Goal: Contribute content: Contribute content

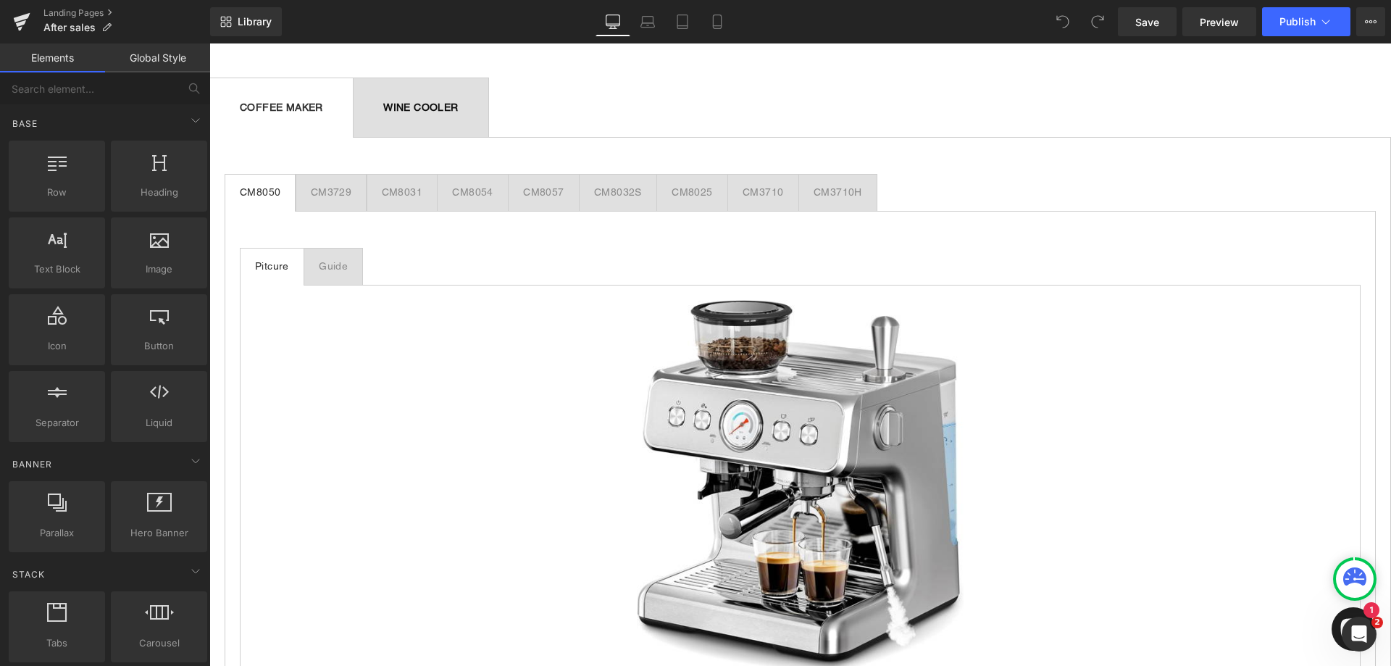
scroll to position [1014, 0]
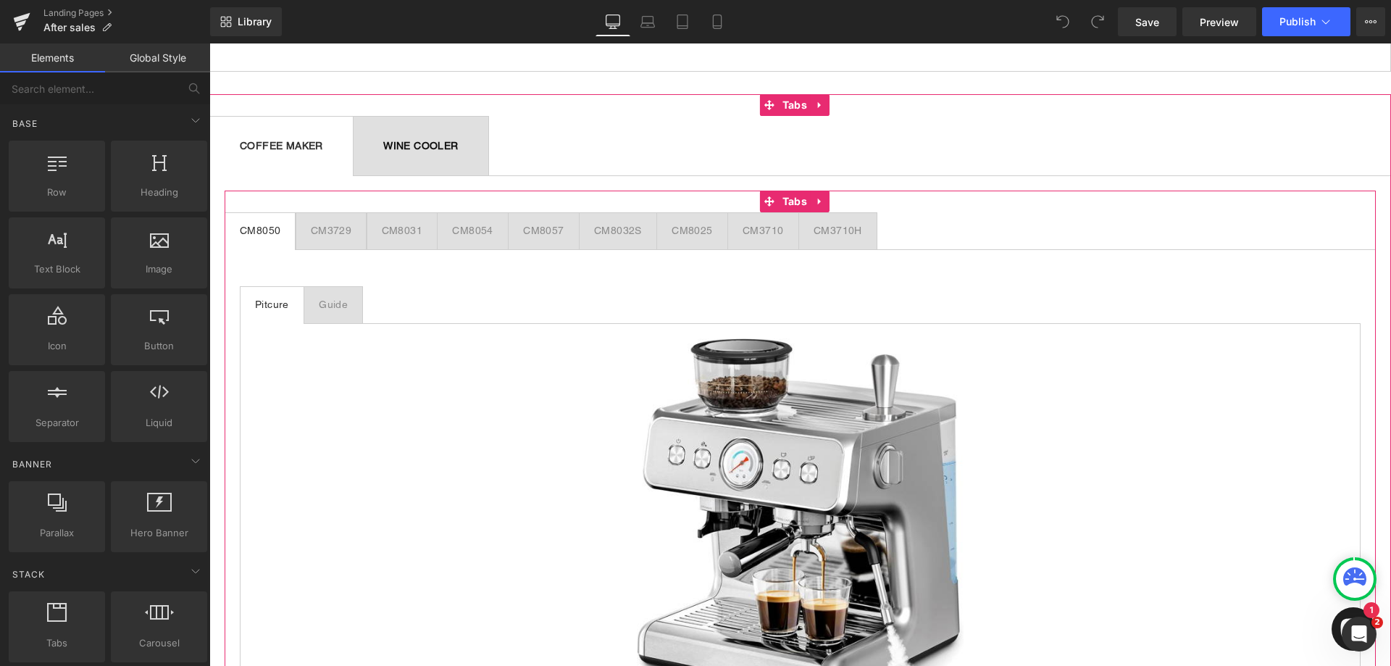
click at [600, 233] on div "CM8032S" at bounding box center [618, 230] width 48 height 15
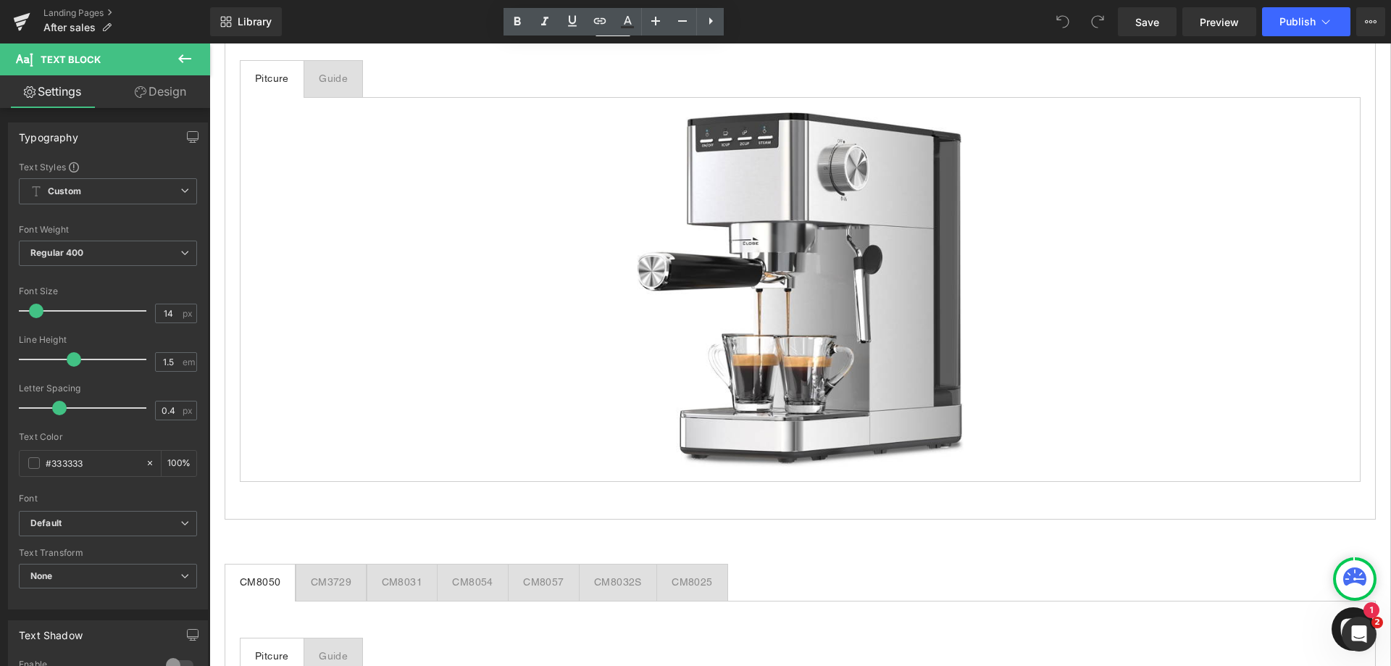
scroll to position [1159, 0]
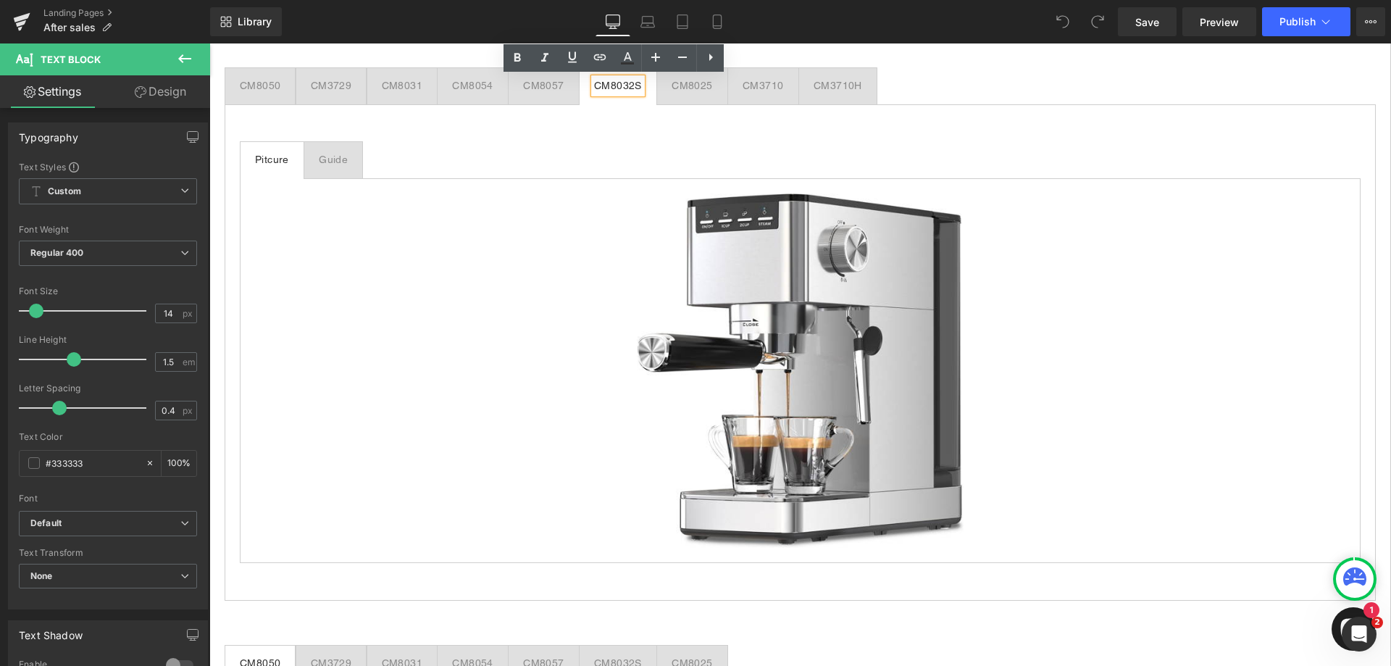
click at [347, 160] on div "Guide Text Block" at bounding box center [333, 159] width 29 height 15
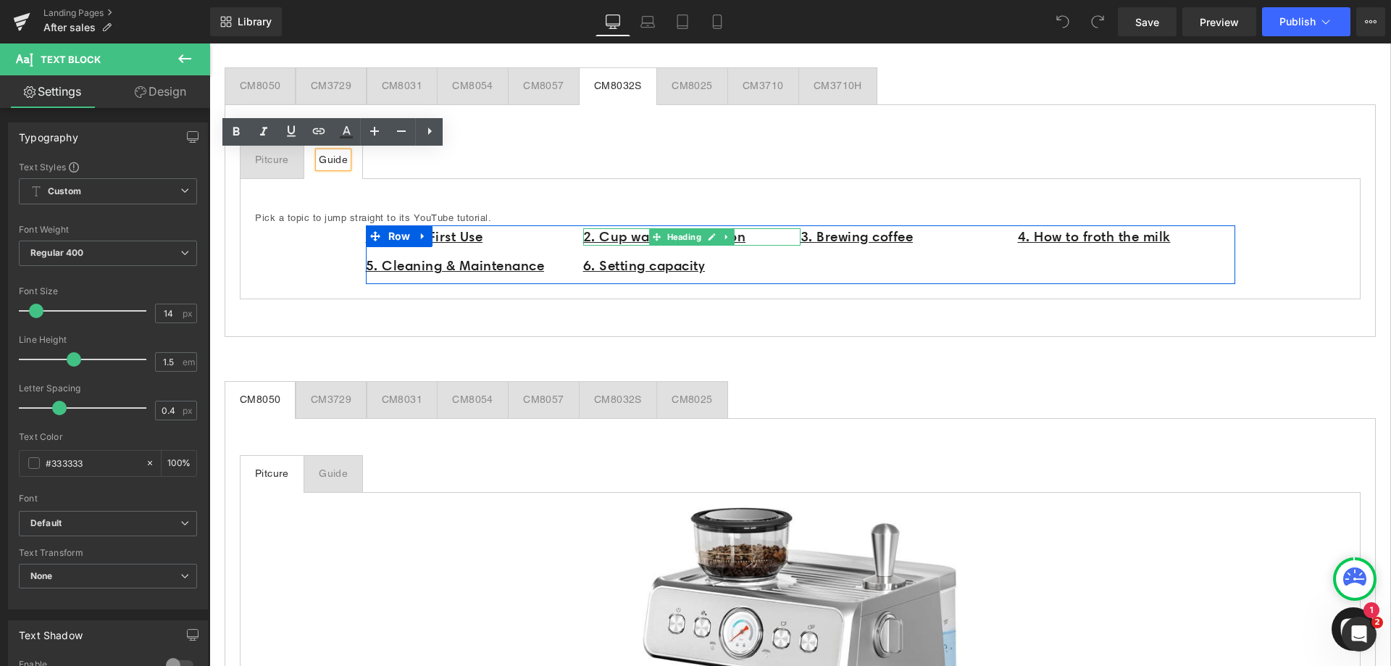
click at [761, 235] on h1 "2. Cup warming function" at bounding box center [691, 237] width 217 height 18
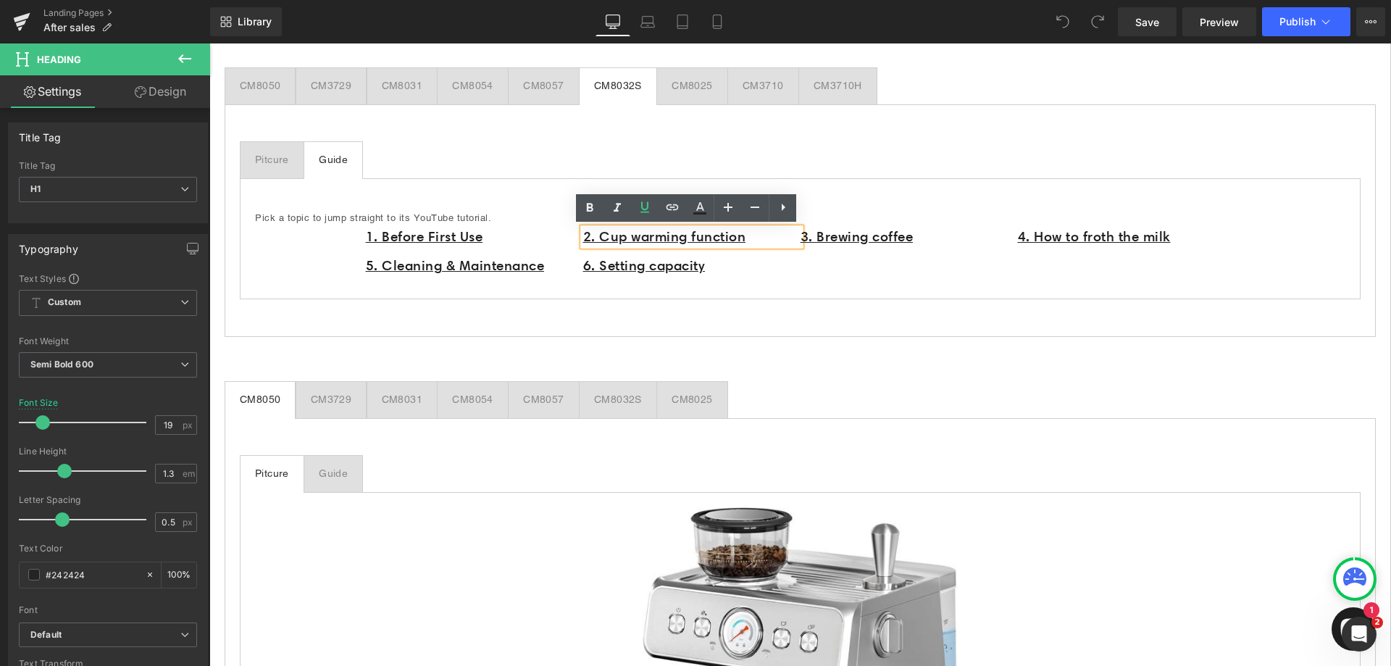
drag, startPoint x: 761, startPoint y: 236, endPoint x: 576, endPoint y: 242, distance: 184.8
click at [583, 242] on div "2. Cup warming function" at bounding box center [691, 237] width 217 height 18
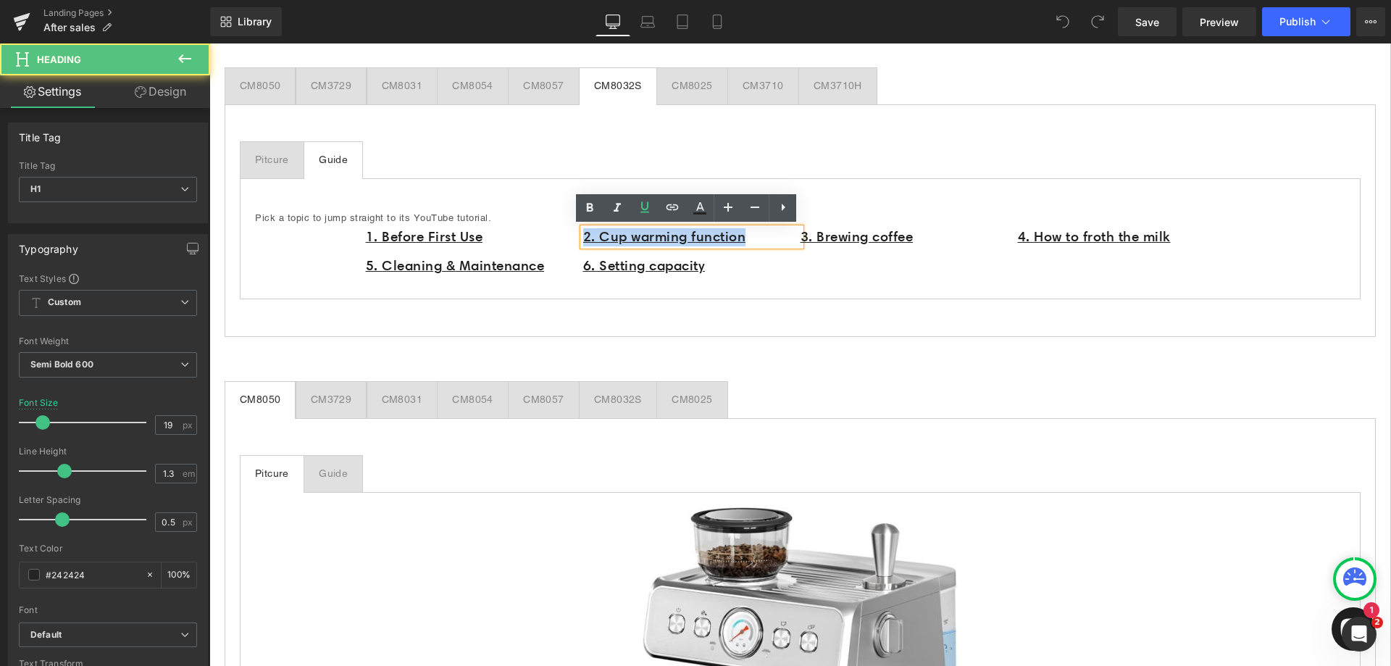
drag, startPoint x: 580, startPoint y: 235, endPoint x: 787, endPoint y: 236, distance: 207.2
click at [787, 236] on h1 "2. Cup warming function" at bounding box center [691, 237] width 217 height 18
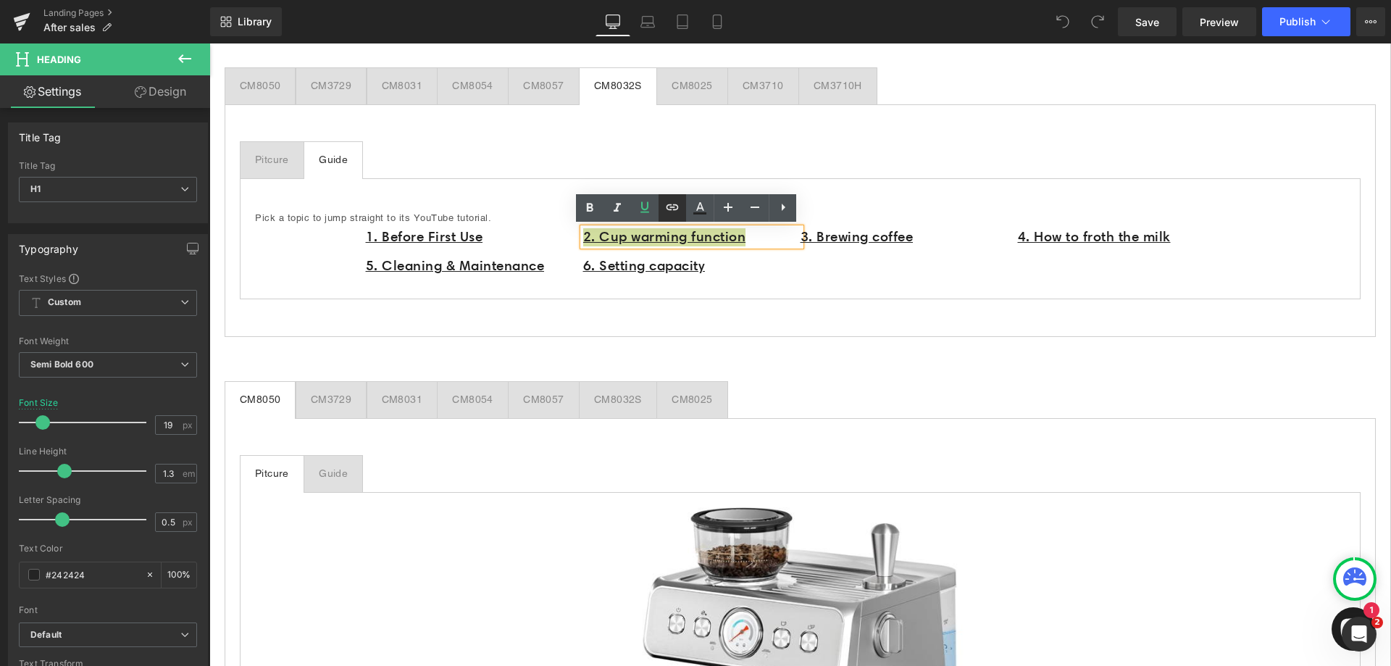
click at [671, 212] on icon at bounding box center [672, 206] width 17 height 17
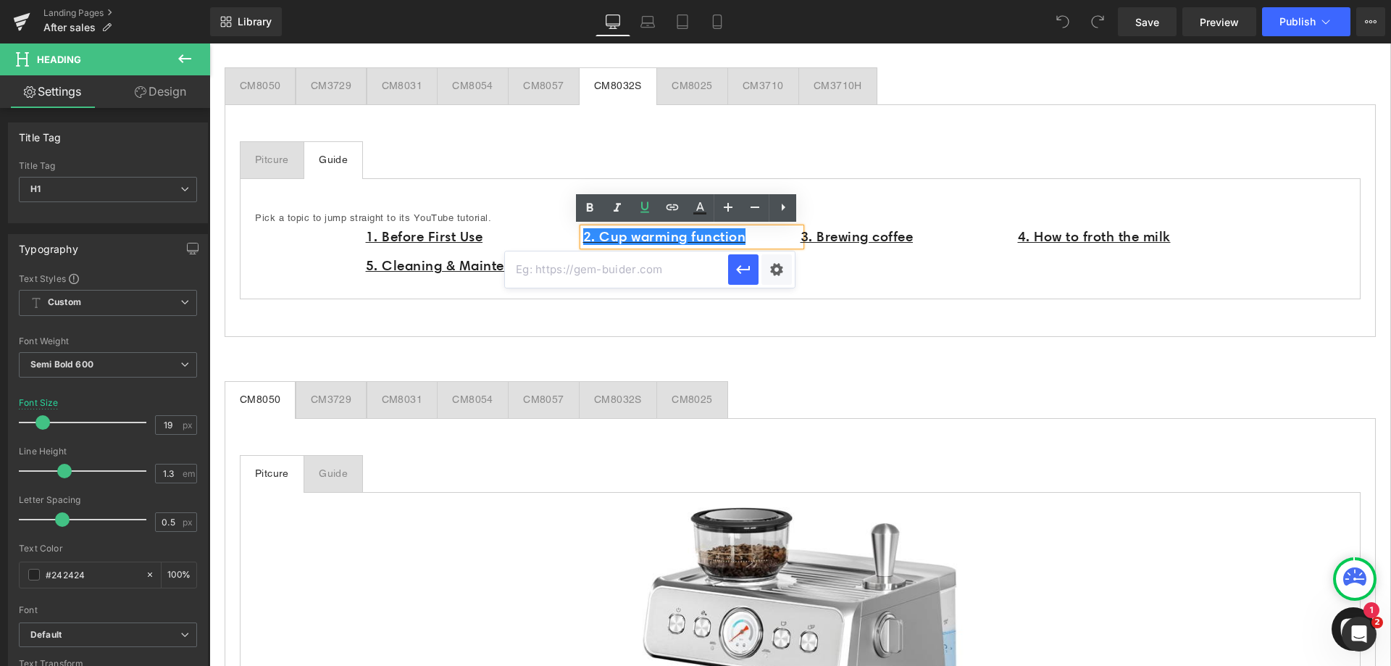
click at [650, 269] on input "text" at bounding box center [616, 269] width 223 height 36
paste input "[URL][DOMAIN_NAME]"
type input "[URL][DOMAIN_NAME]"
click at [755, 262] on button "button" at bounding box center [743, 269] width 30 height 30
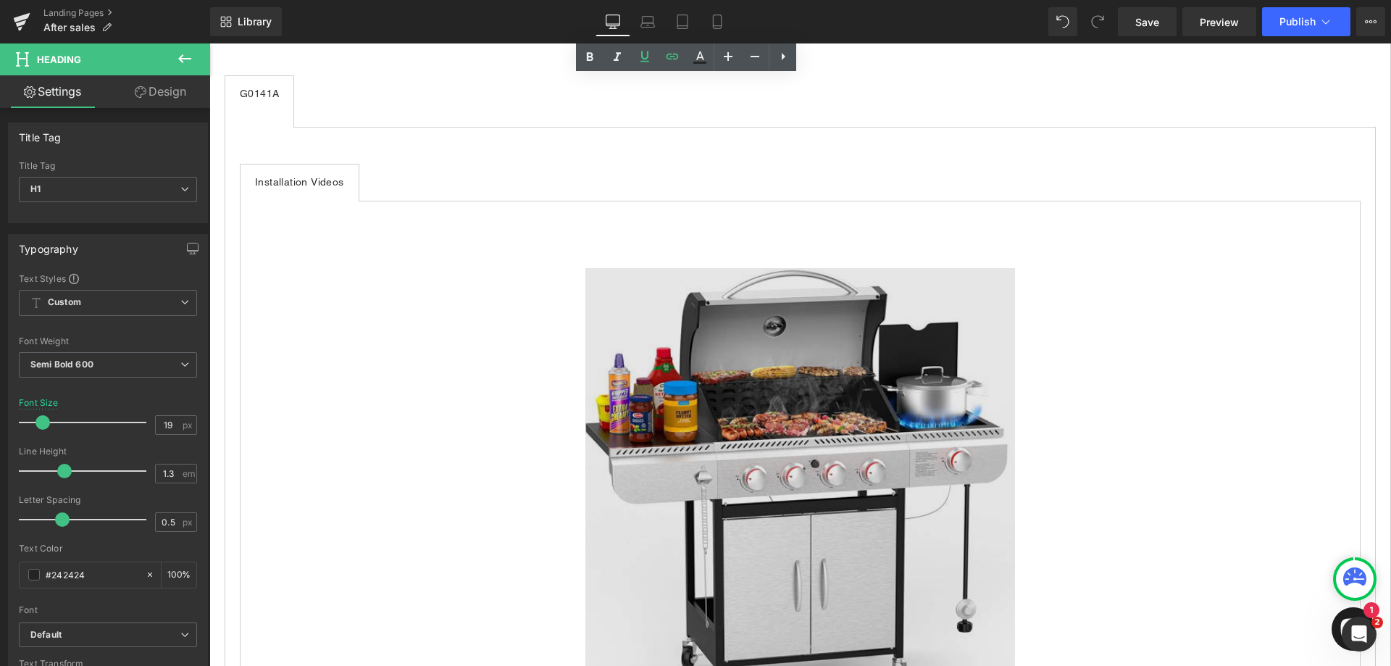
scroll to position [3405, 0]
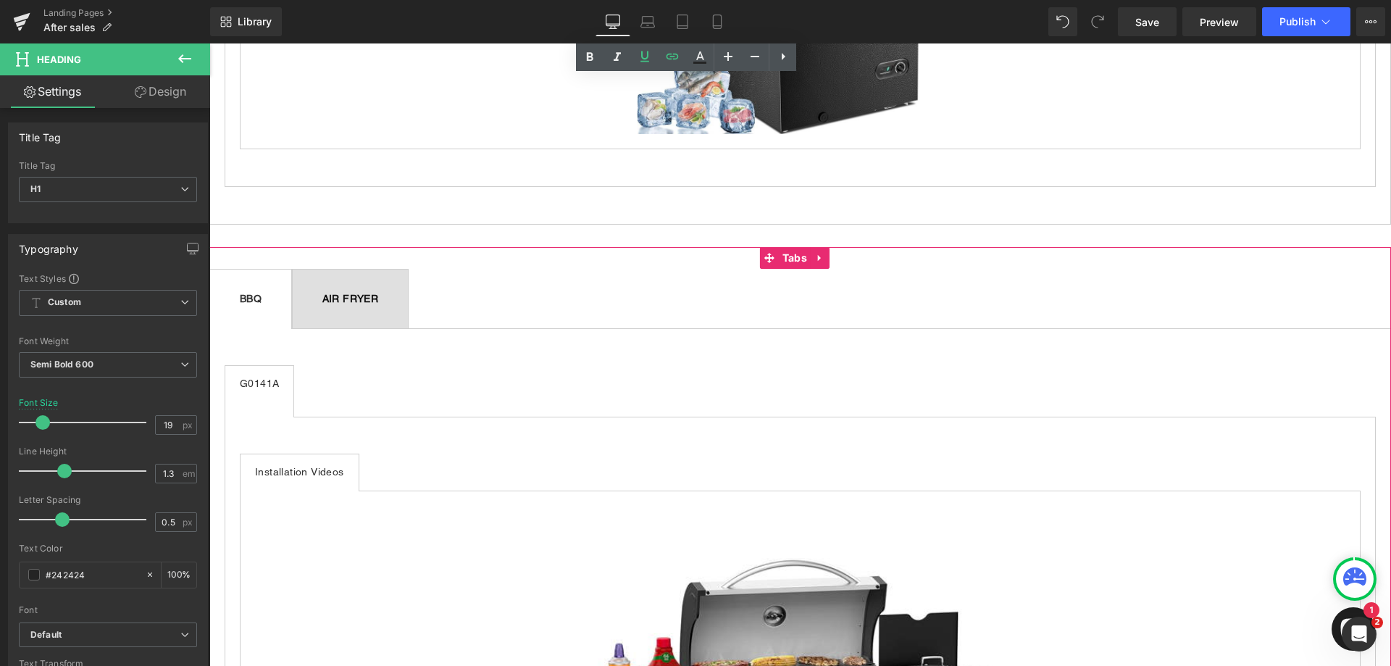
click at [262, 291] on div "BBQ Text Block" at bounding box center [251, 298] width 22 height 15
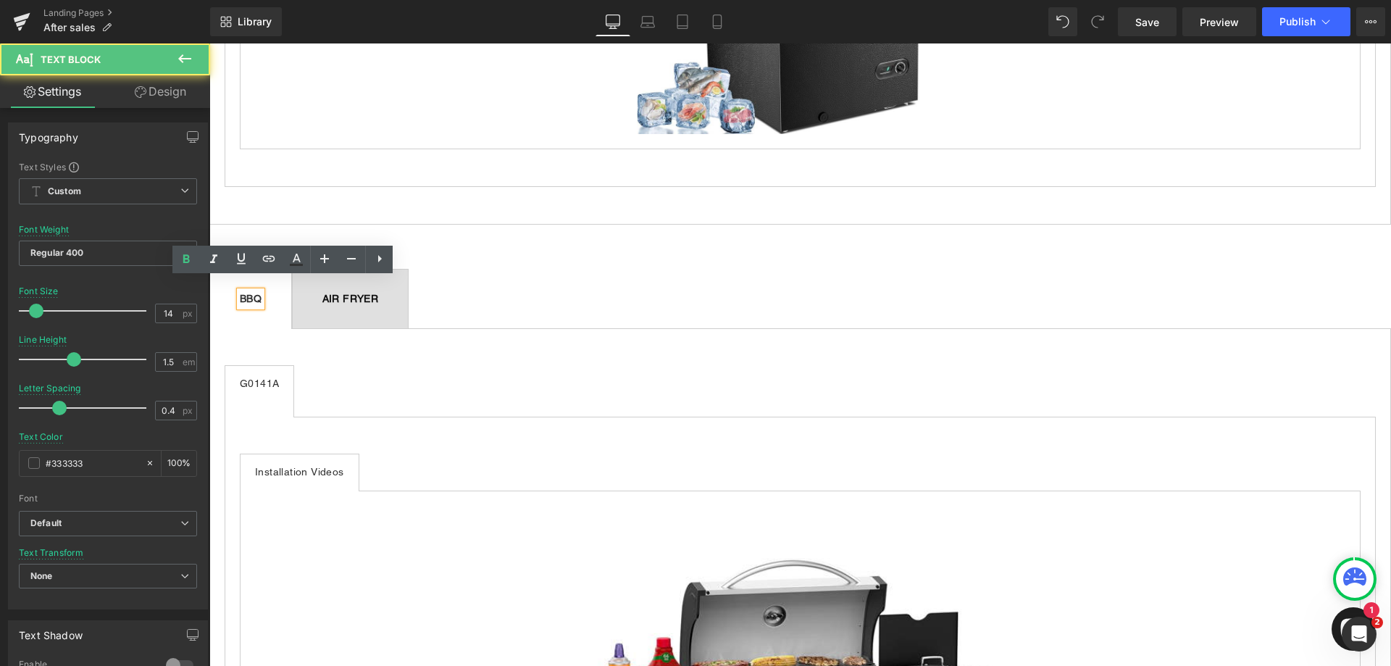
click at [379, 293] on b "AIR FRYER" at bounding box center [350, 299] width 57 height 12
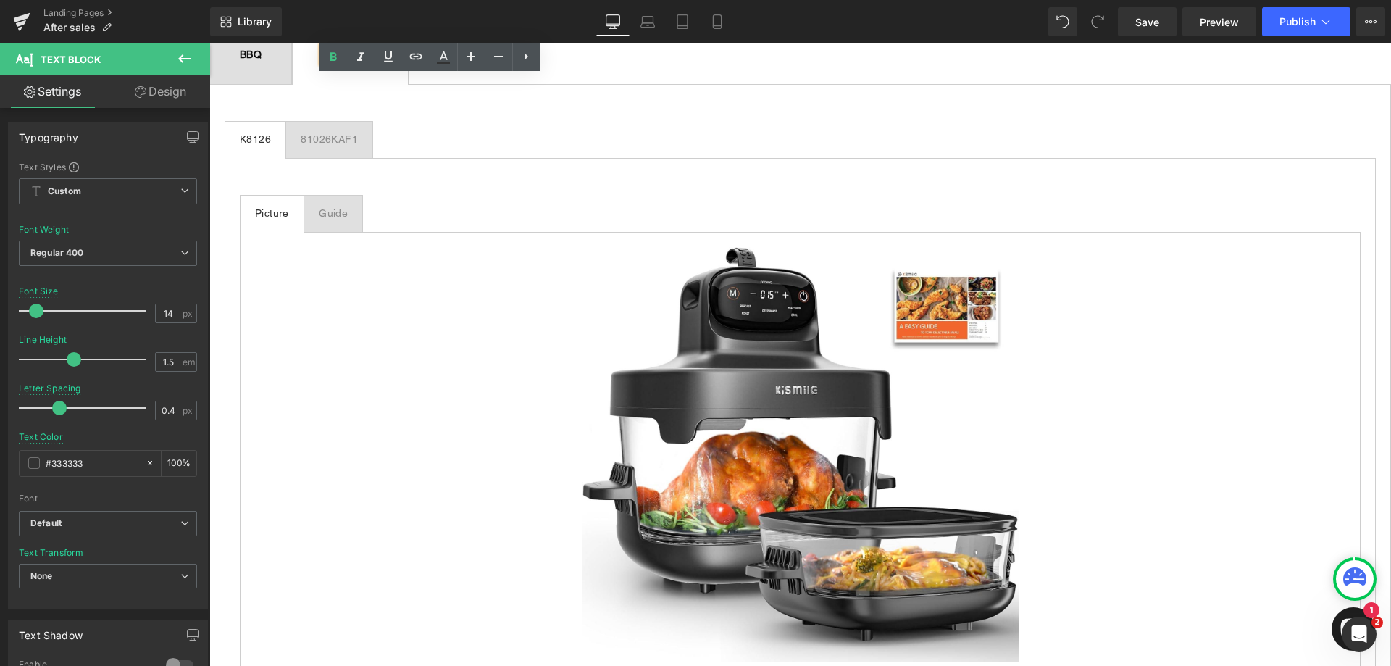
scroll to position [3549, 0]
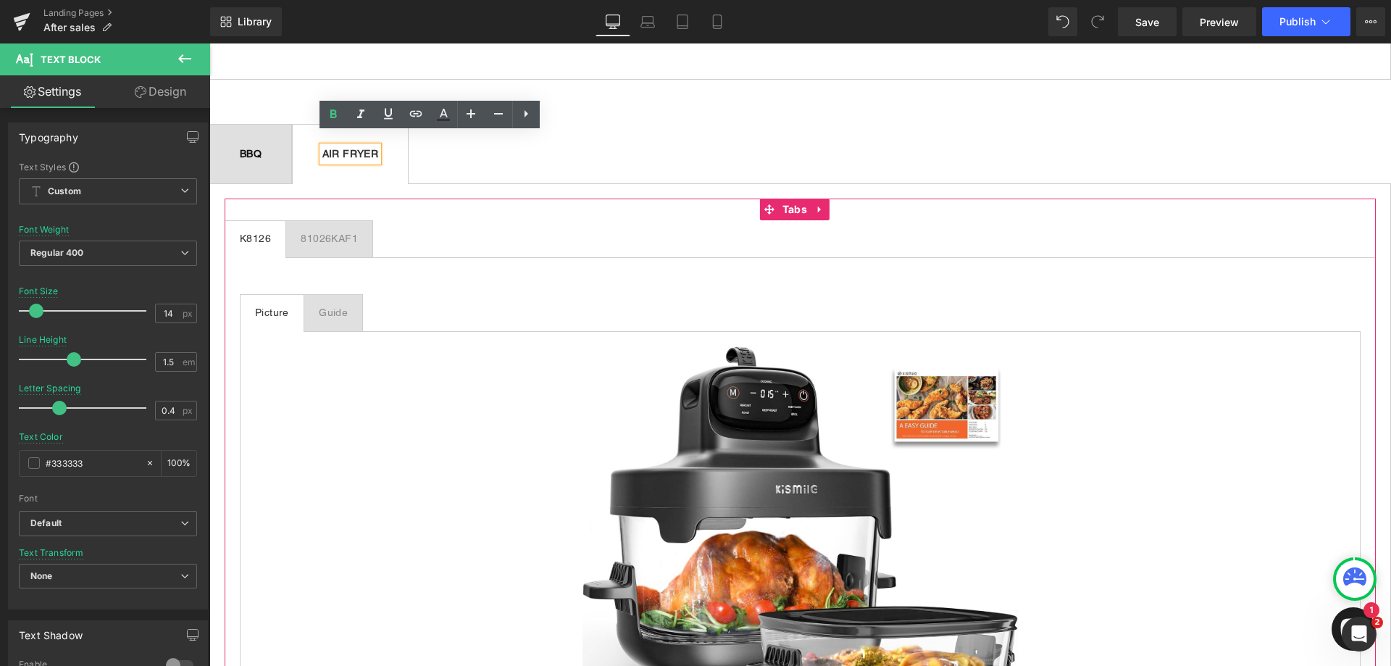
click at [338, 231] on div "81026KAF1" at bounding box center [329, 238] width 57 height 15
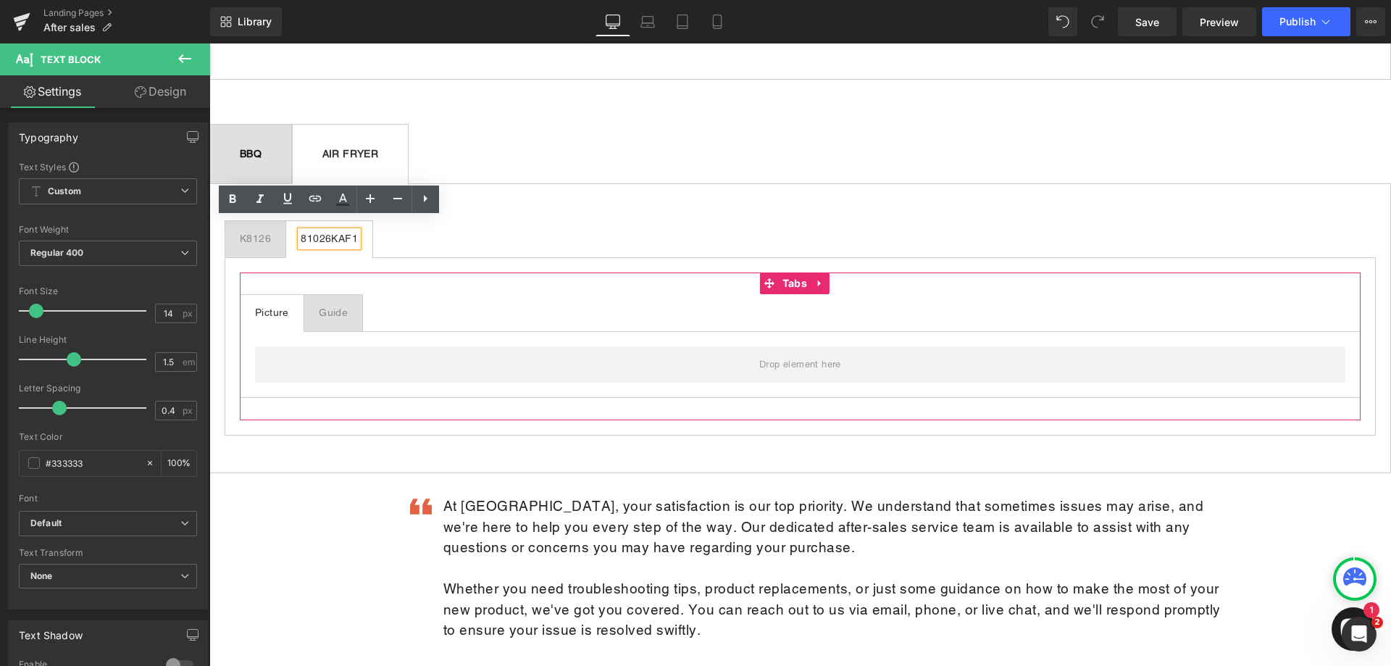
click at [323, 295] on span "Guide Text Block" at bounding box center [333, 313] width 58 height 36
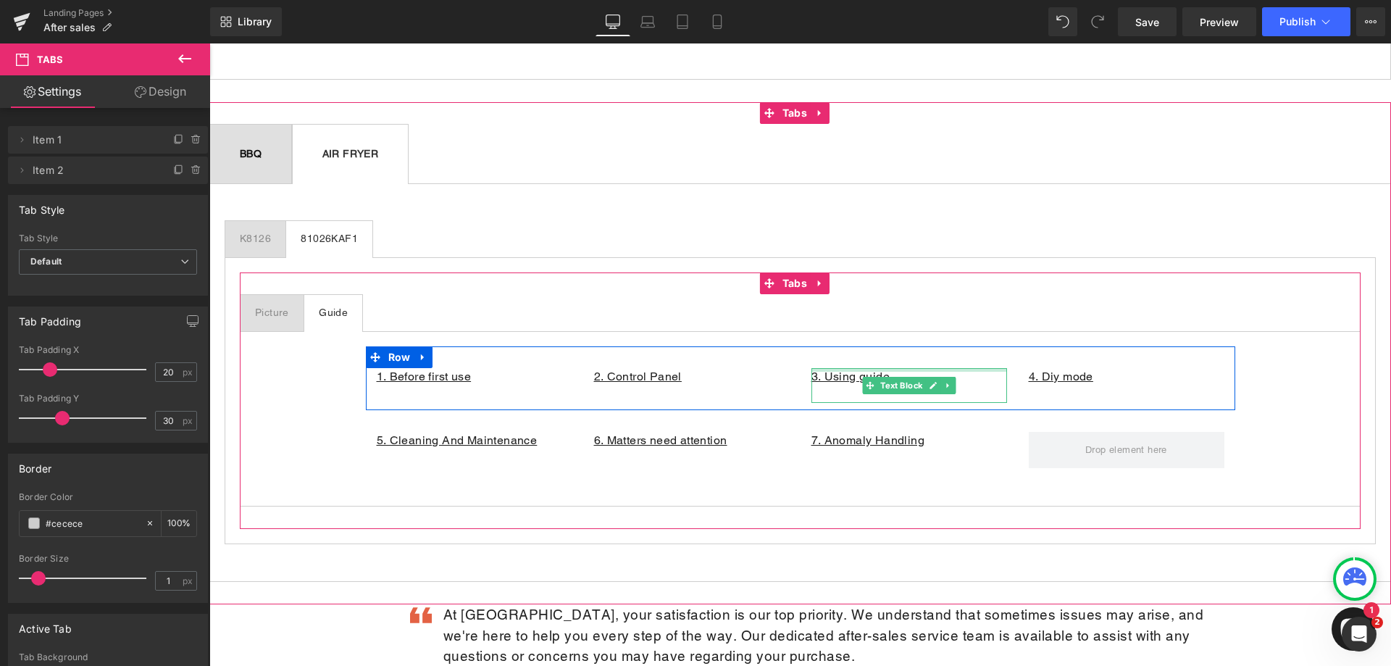
click at [953, 368] on div at bounding box center [909, 370] width 196 height 4
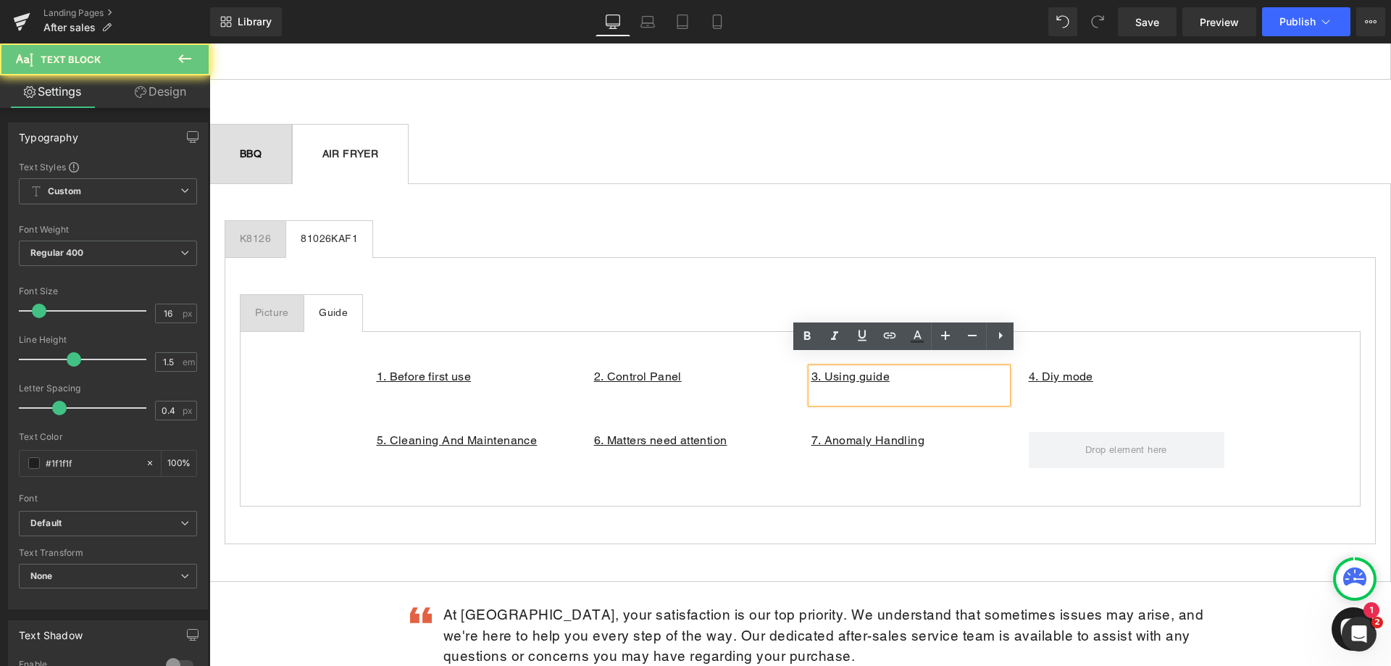
click at [961, 368] on p "3. Using guide" at bounding box center [909, 376] width 196 height 17
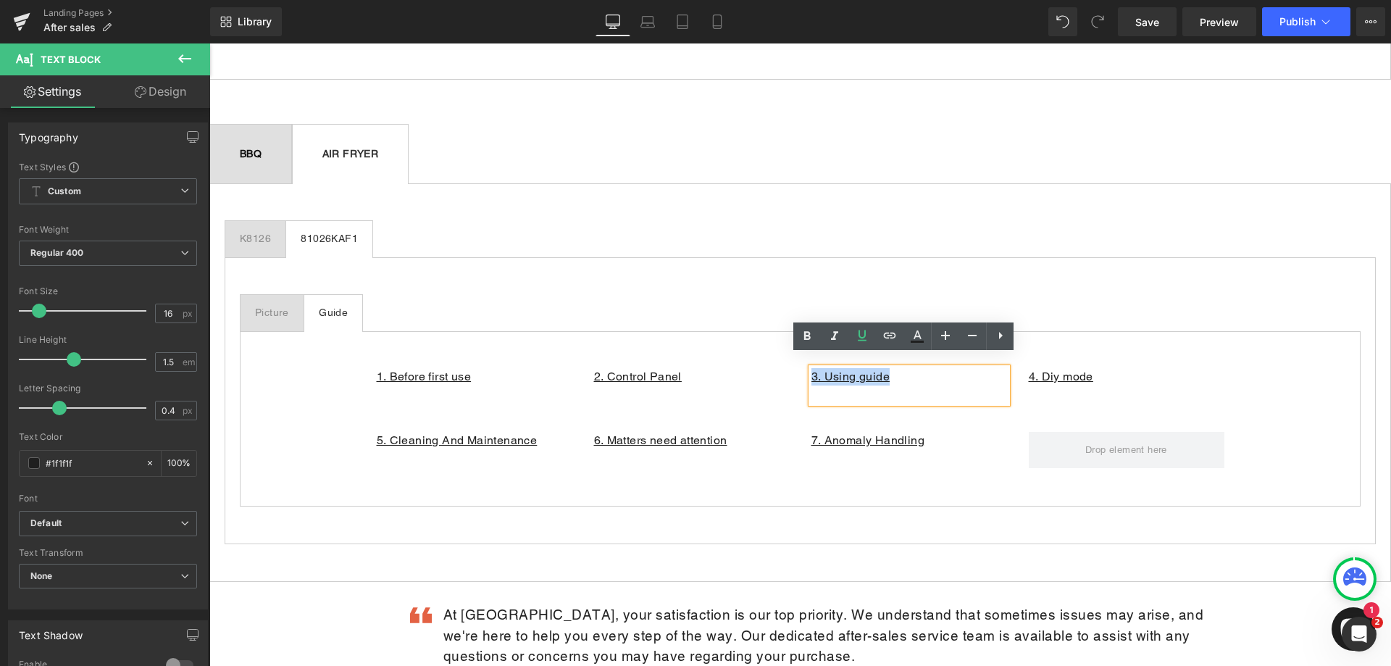
drag, startPoint x: 864, startPoint y: 367, endPoint x: 808, endPoint y: 362, distance: 56.7
click at [811, 368] on p "3. Using guide" at bounding box center [909, 376] width 196 height 17
drag, startPoint x: 890, startPoint y: 339, endPoint x: 884, endPoint y: 346, distance: 9.7
click at [890, 339] on icon at bounding box center [889, 335] width 17 height 17
click at [867, 400] on input "[URL][DOMAIN_NAME]" at bounding box center [911, 394] width 223 height 36
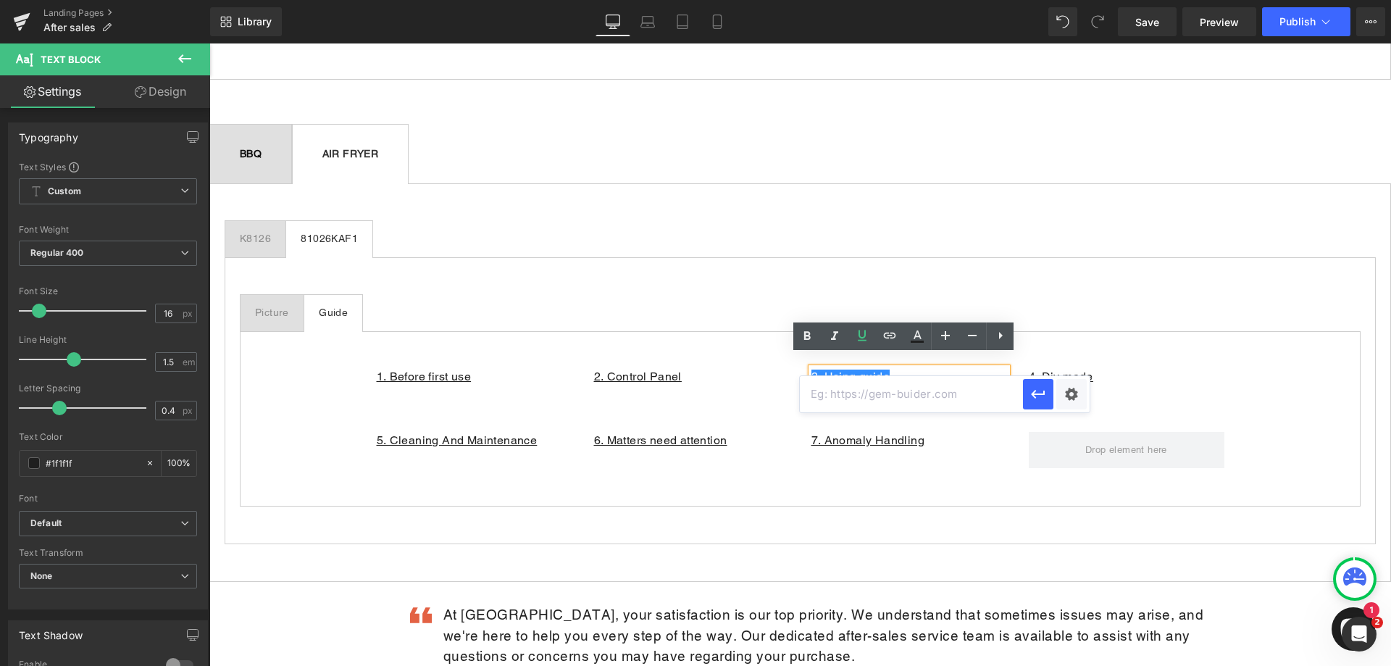
paste input "[URL][DOMAIN_NAME]"
type input "[URL][DOMAIN_NAME]"
click at [1034, 393] on icon "button" at bounding box center [1038, 394] width 14 height 9
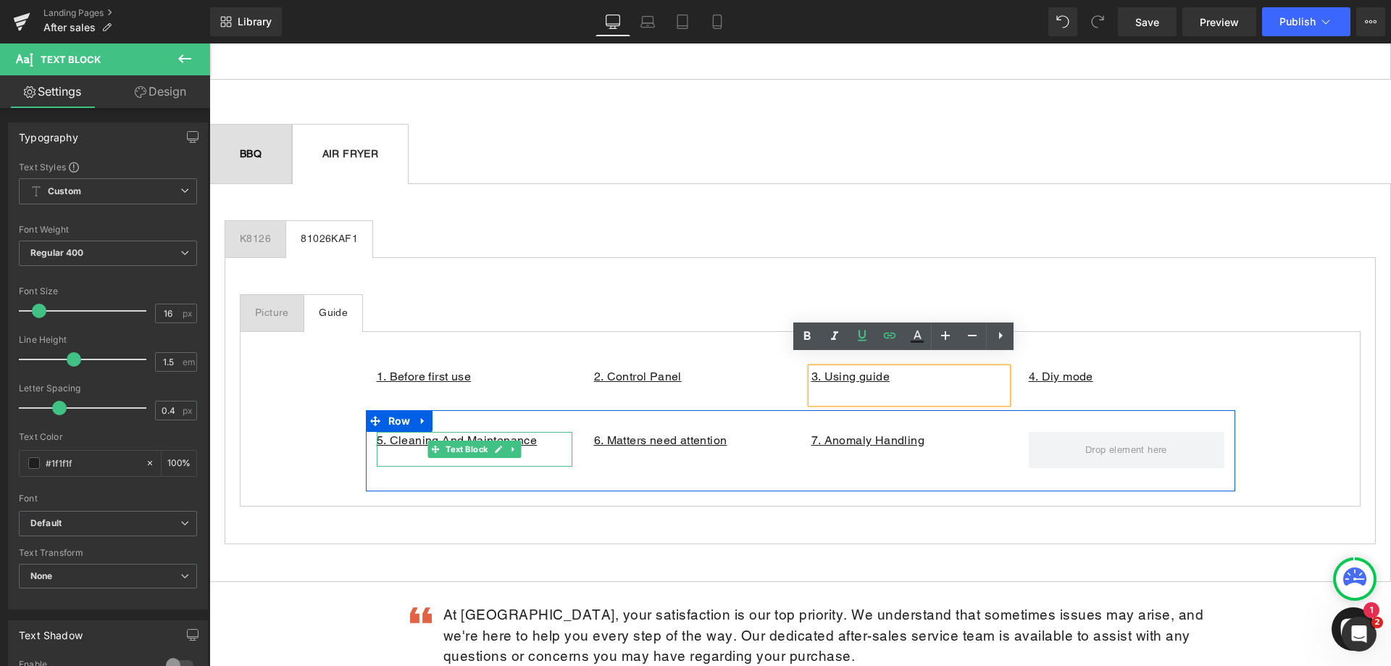
click at [543, 432] on p "5. Cleaning And Maintenance" at bounding box center [475, 440] width 196 height 17
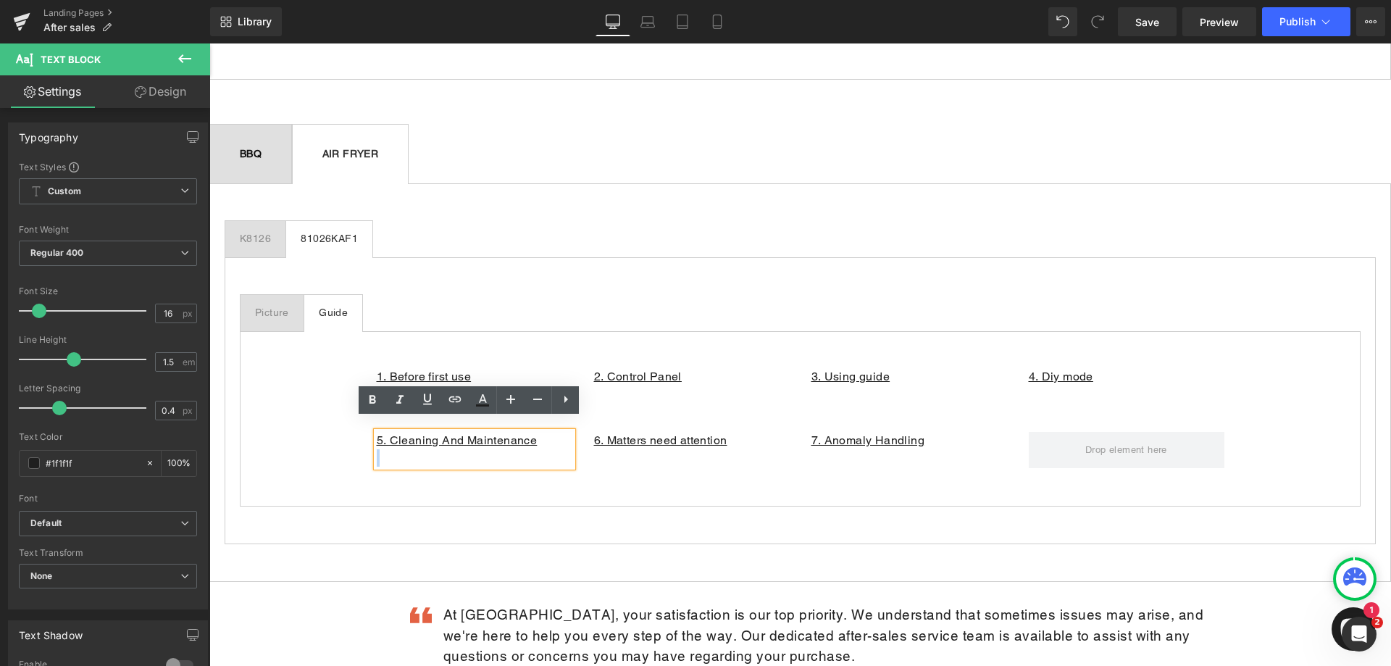
click at [543, 432] on p "5. Cleaning And Maintenance" at bounding box center [475, 440] width 196 height 17
drag, startPoint x: 548, startPoint y: 427, endPoint x: 372, endPoint y: 427, distance: 176.0
click at [377, 432] on p "5. Cleaning And Maintenance" at bounding box center [475, 440] width 196 height 17
click at [461, 401] on icon at bounding box center [454, 398] width 17 height 17
click at [406, 461] on input "[URL][DOMAIN_NAME]" at bounding box center [388, 458] width 223 height 36
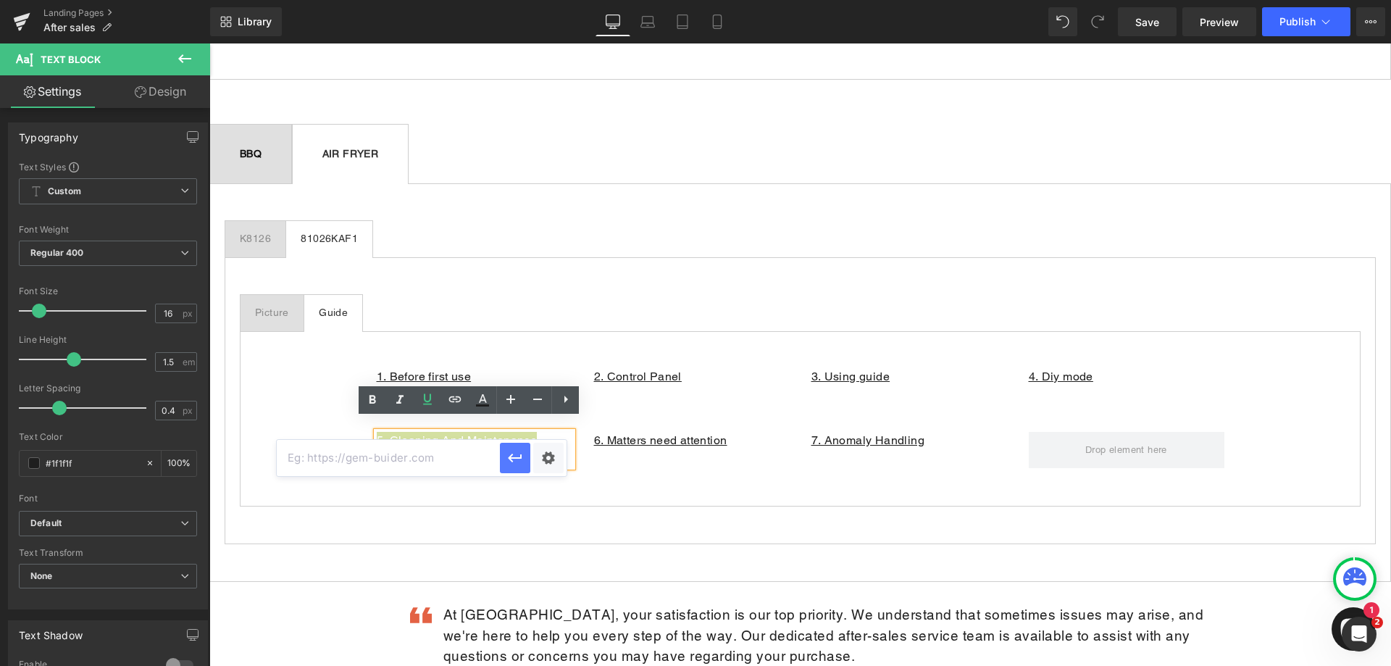
paste input "[URL][DOMAIN_NAME]"
type input "[URL][DOMAIN_NAME]"
click at [521, 453] on icon "button" at bounding box center [514, 457] width 17 height 17
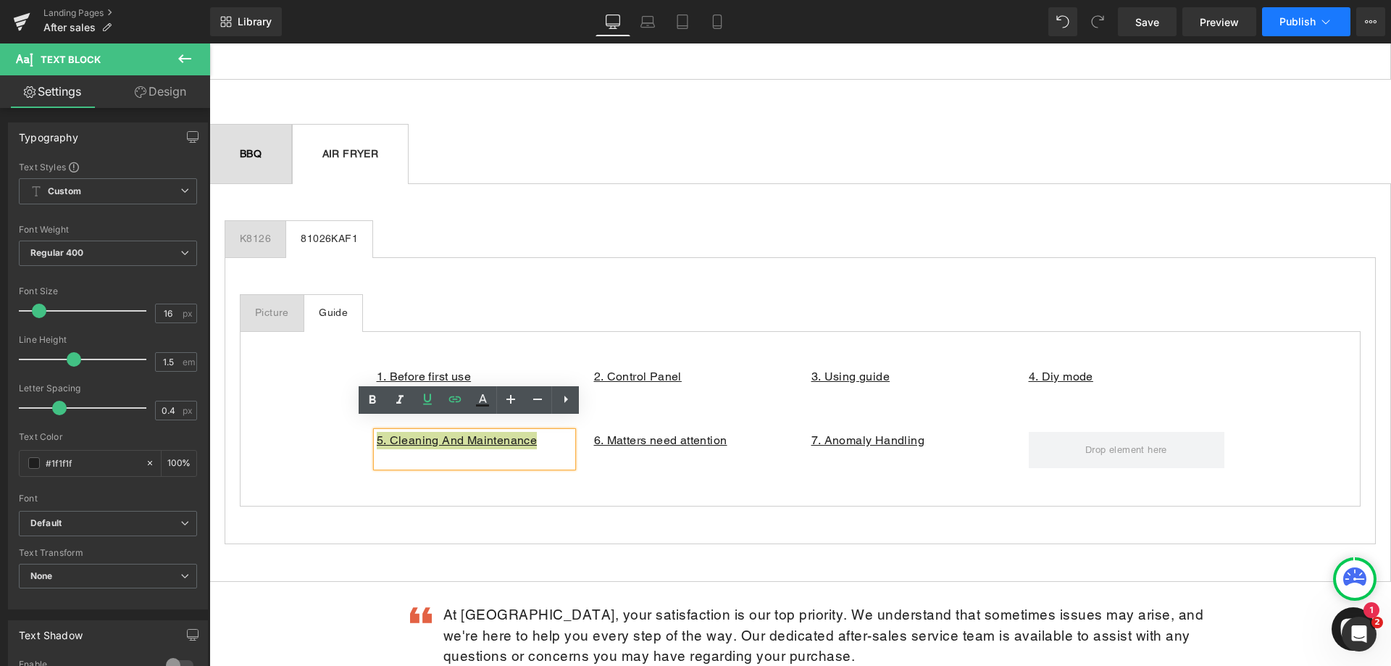
click at [1297, 26] on span "Publish" at bounding box center [1297, 22] width 36 height 12
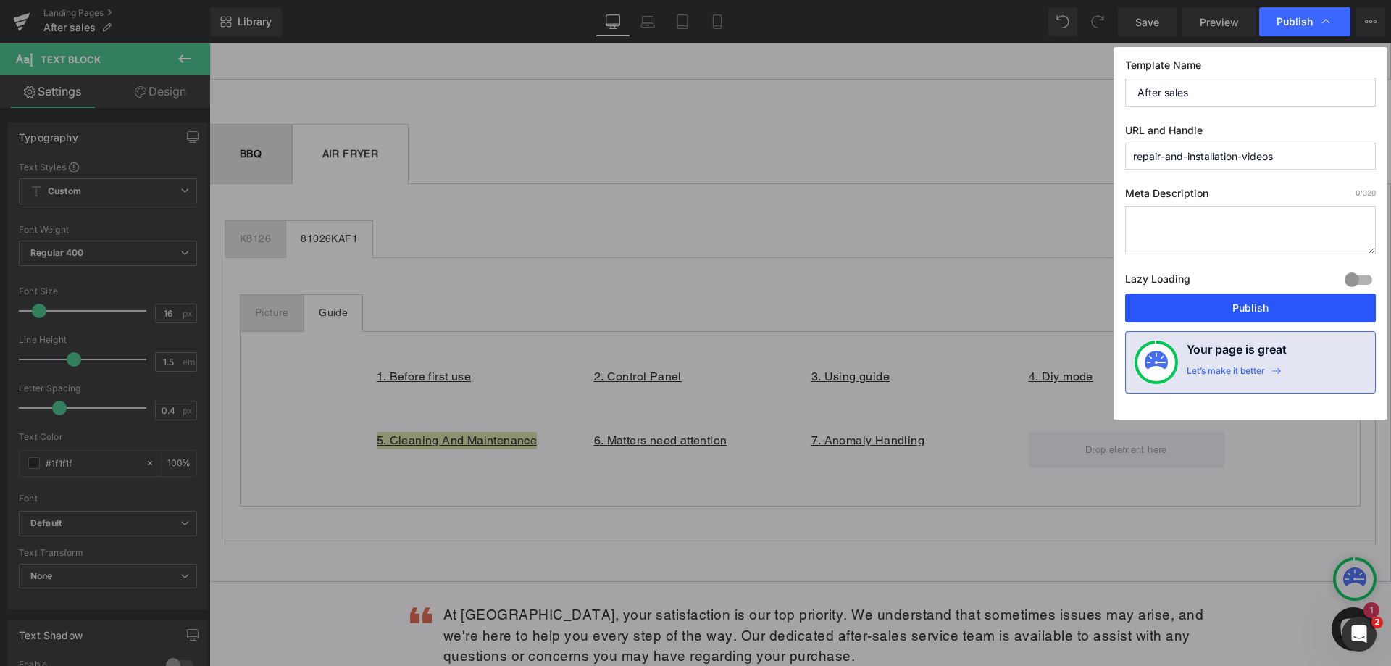
click at [1261, 297] on button "Publish" at bounding box center [1250, 307] width 251 height 29
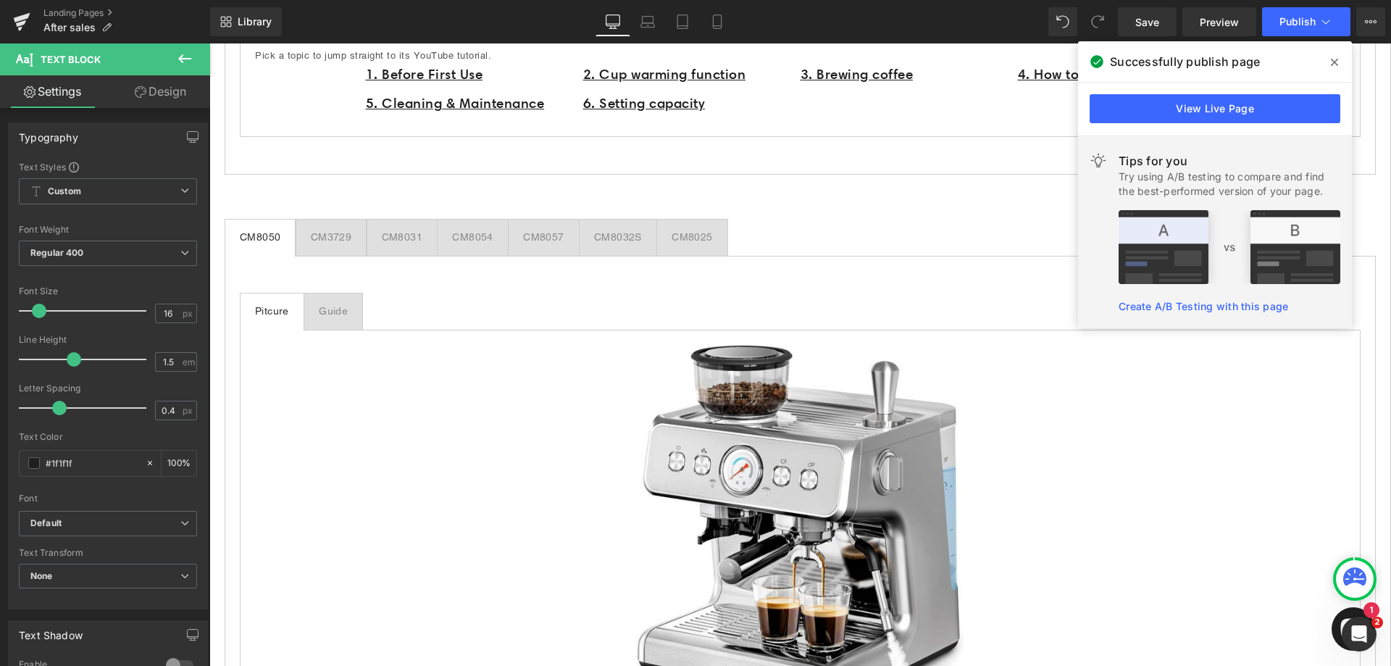
scroll to position [1304, 0]
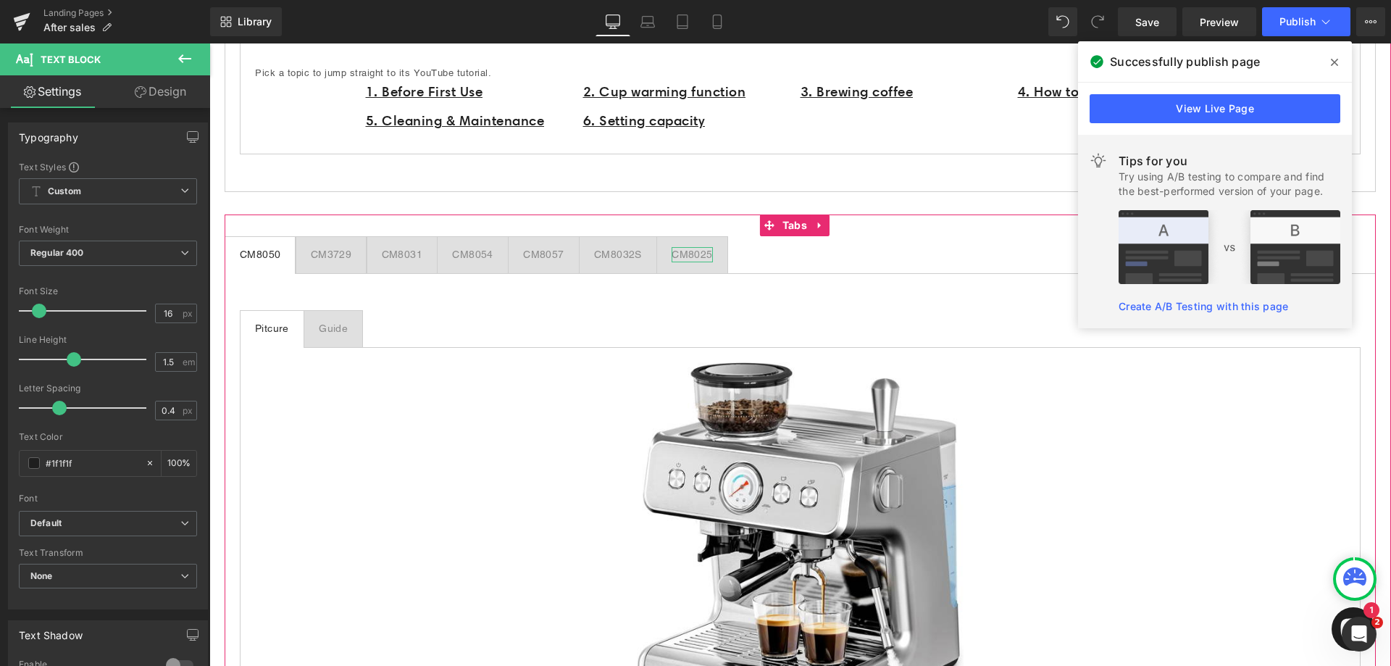
click at [682, 254] on div "CM8025" at bounding box center [691, 254] width 41 height 15
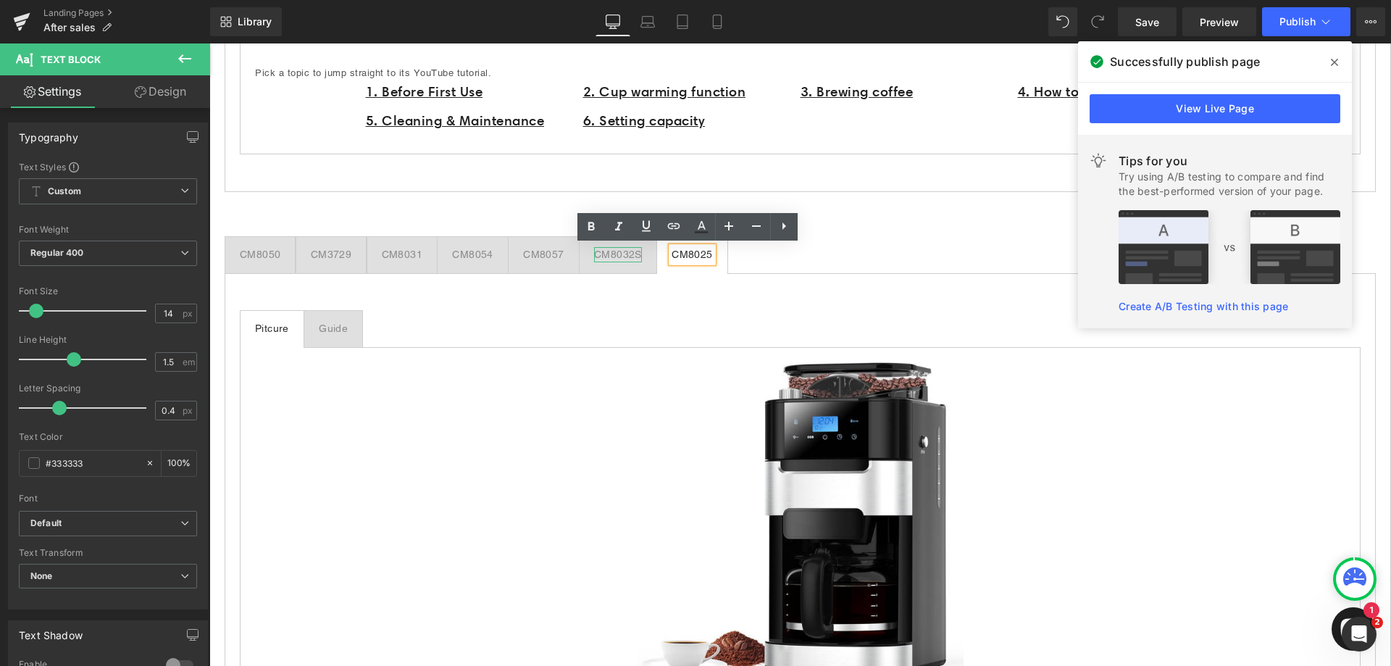
click at [616, 256] on div "CM8032S" at bounding box center [618, 254] width 48 height 15
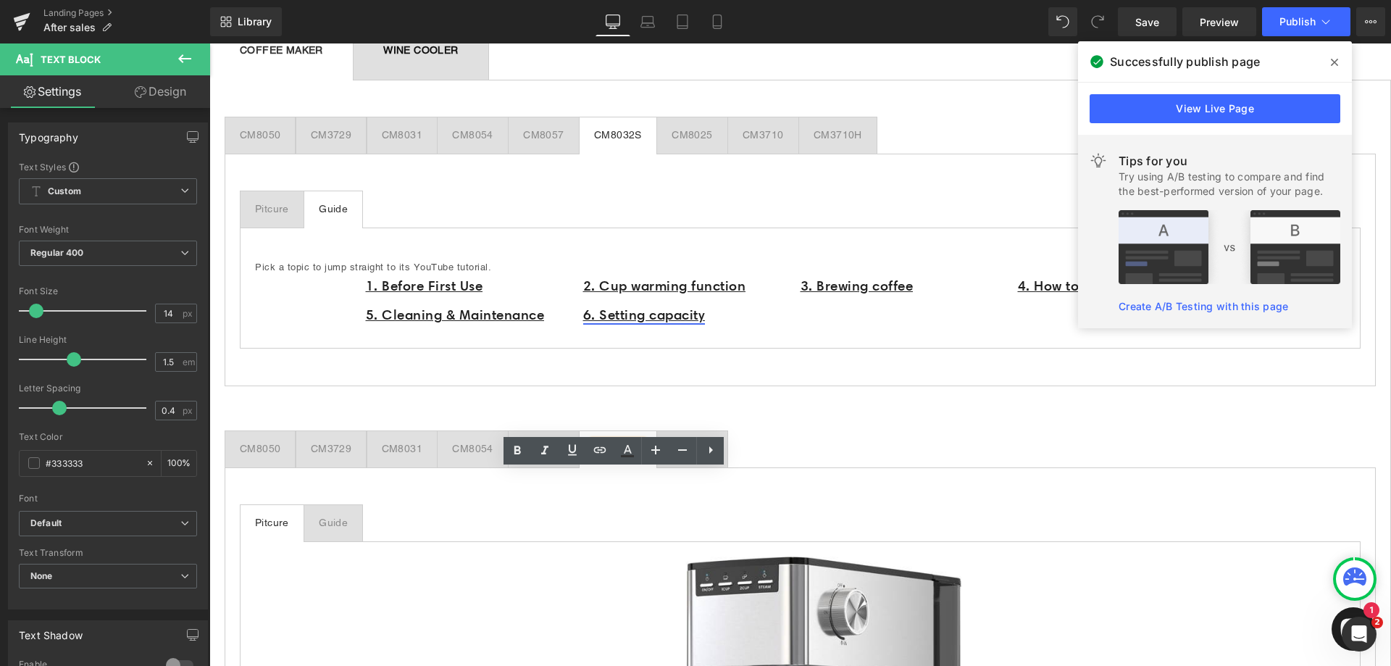
scroll to position [1014, 0]
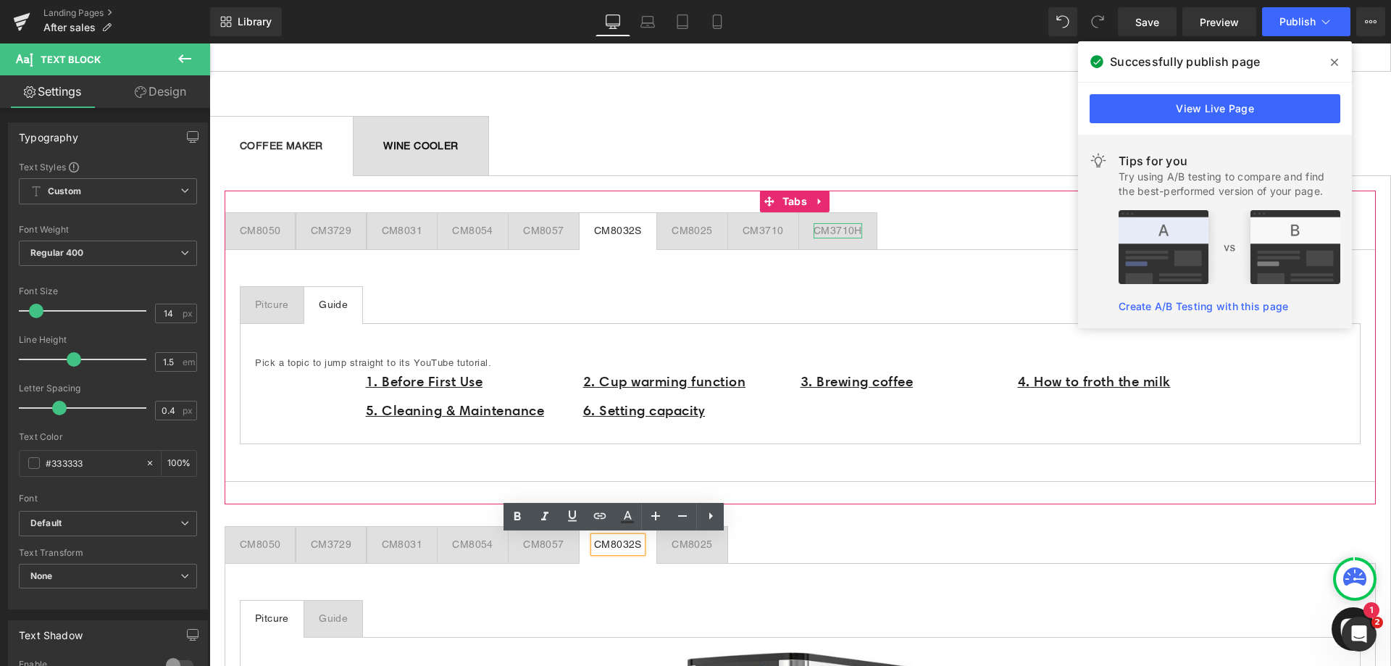
click at [823, 228] on div "CM3710H" at bounding box center [837, 230] width 49 height 15
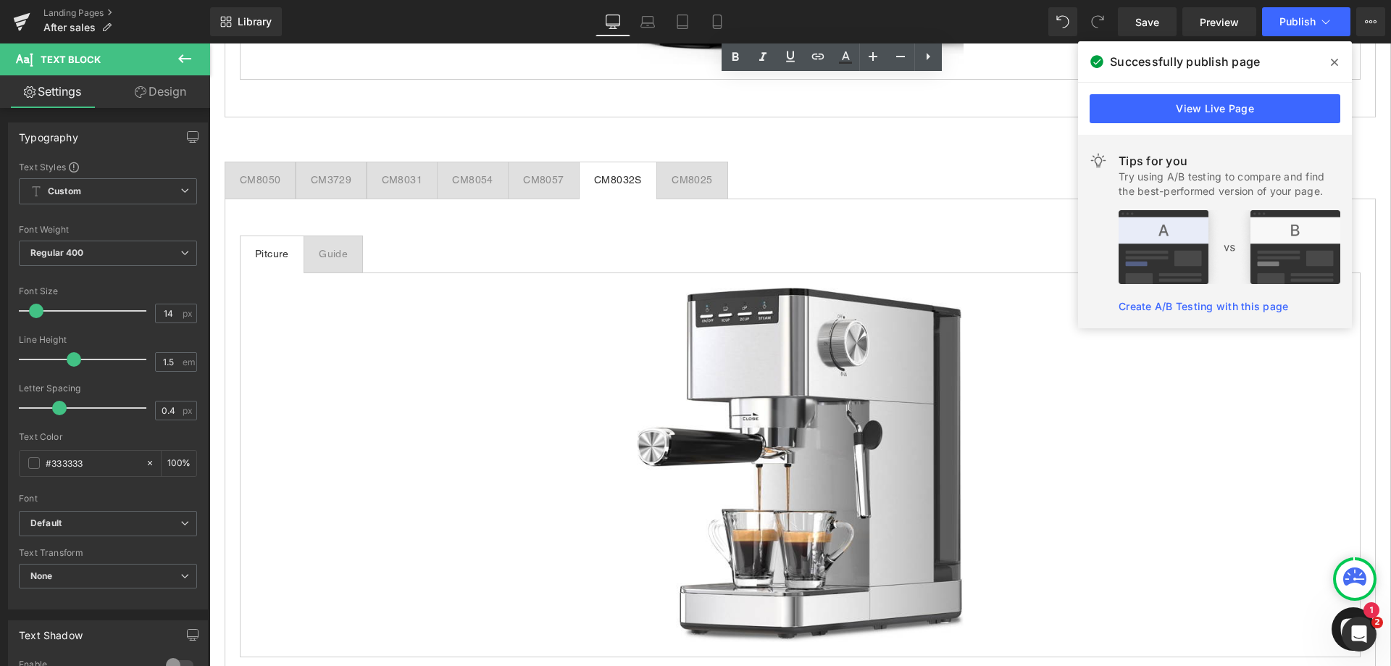
scroll to position [1449, 0]
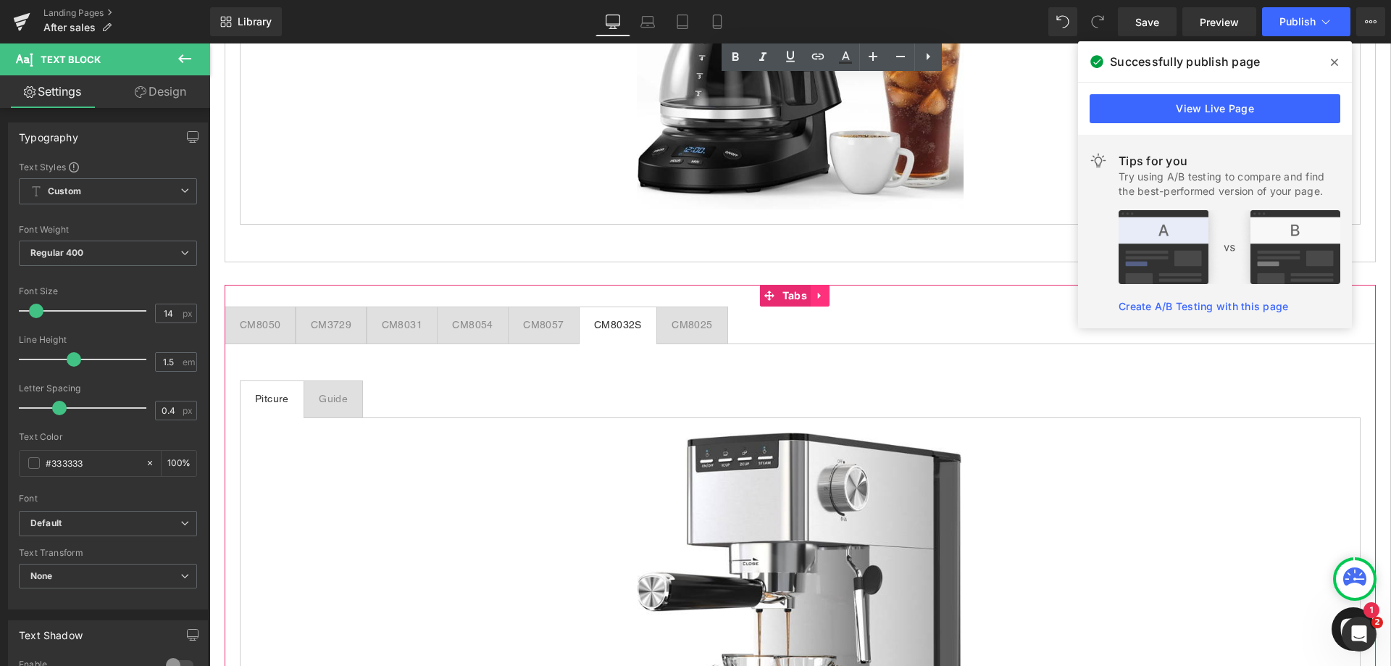
click at [821, 292] on icon at bounding box center [820, 295] width 10 height 11
click at [826, 290] on icon at bounding box center [829, 295] width 10 height 10
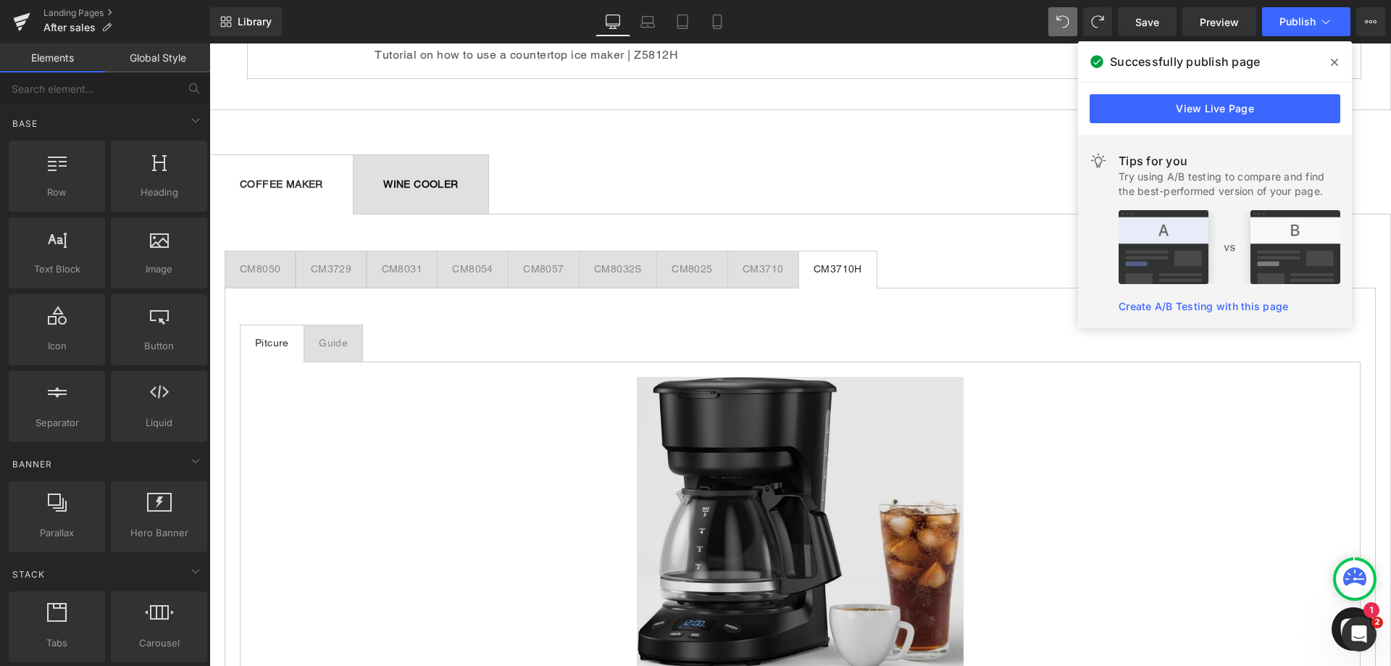
scroll to position [969, 0]
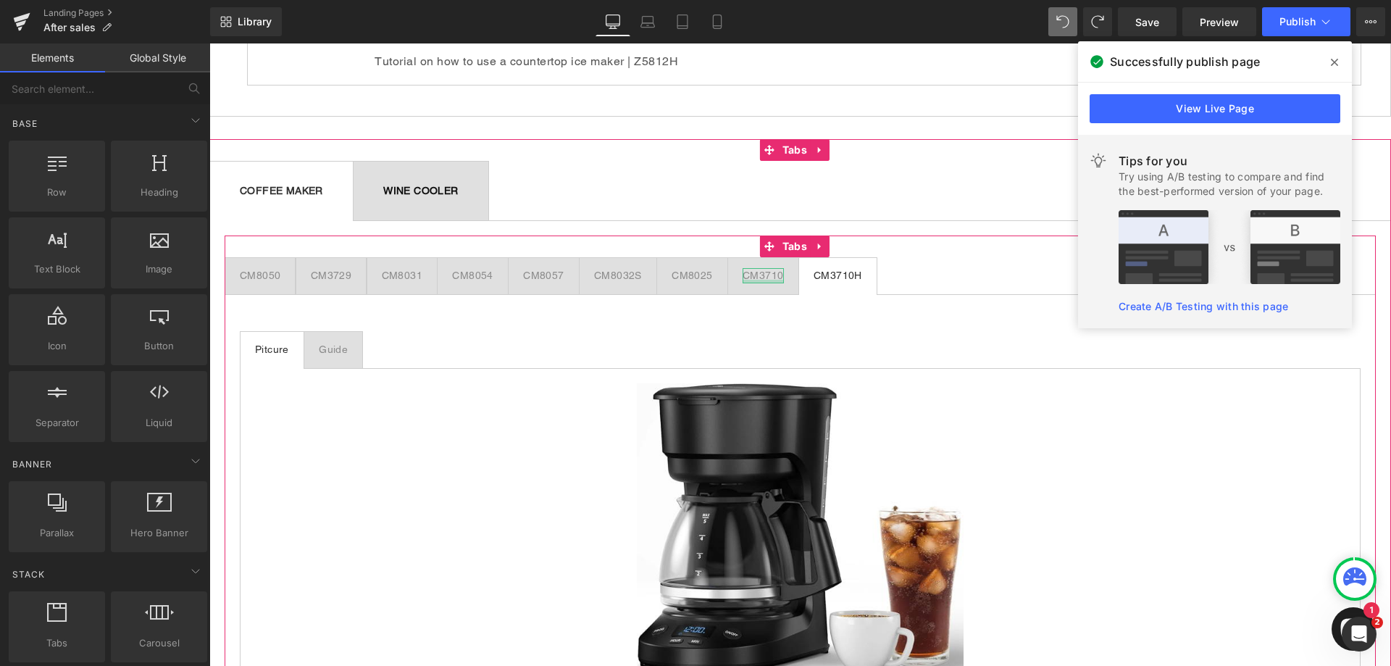
click at [771, 280] on div at bounding box center [762, 282] width 41 height 4
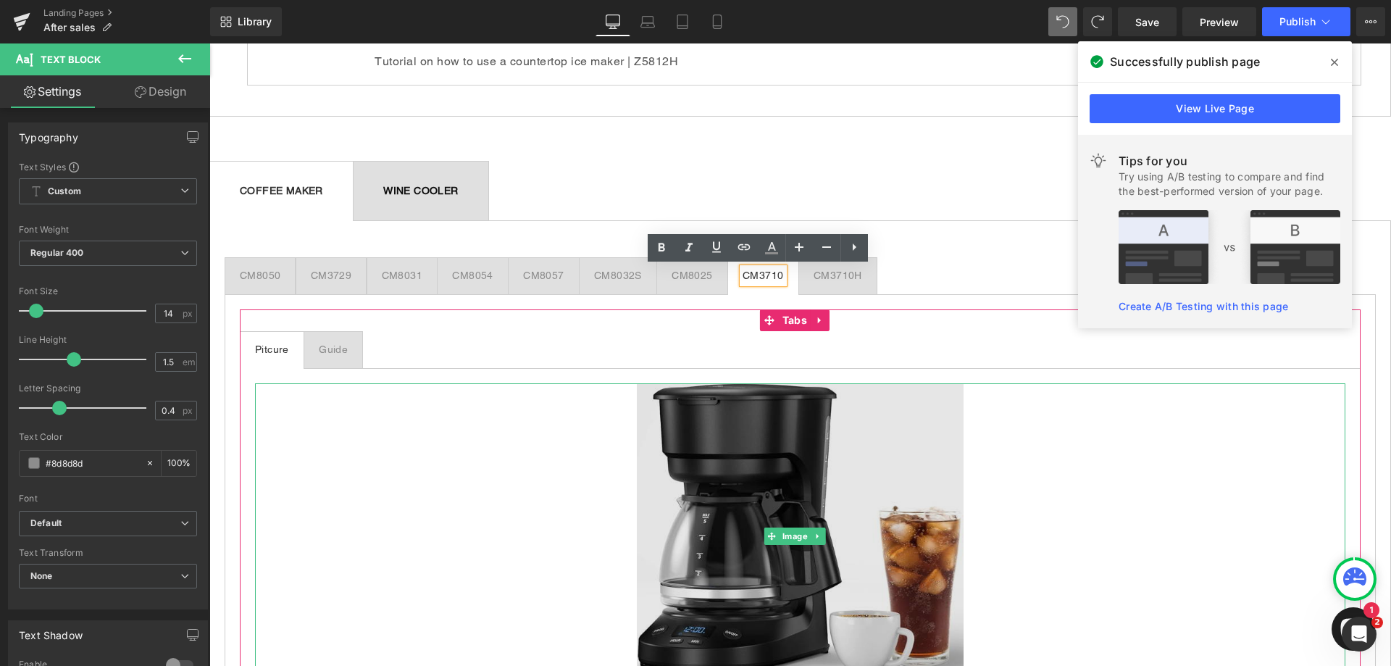
click at [748, 480] on img at bounding box center [800, 536] width 327 height 306
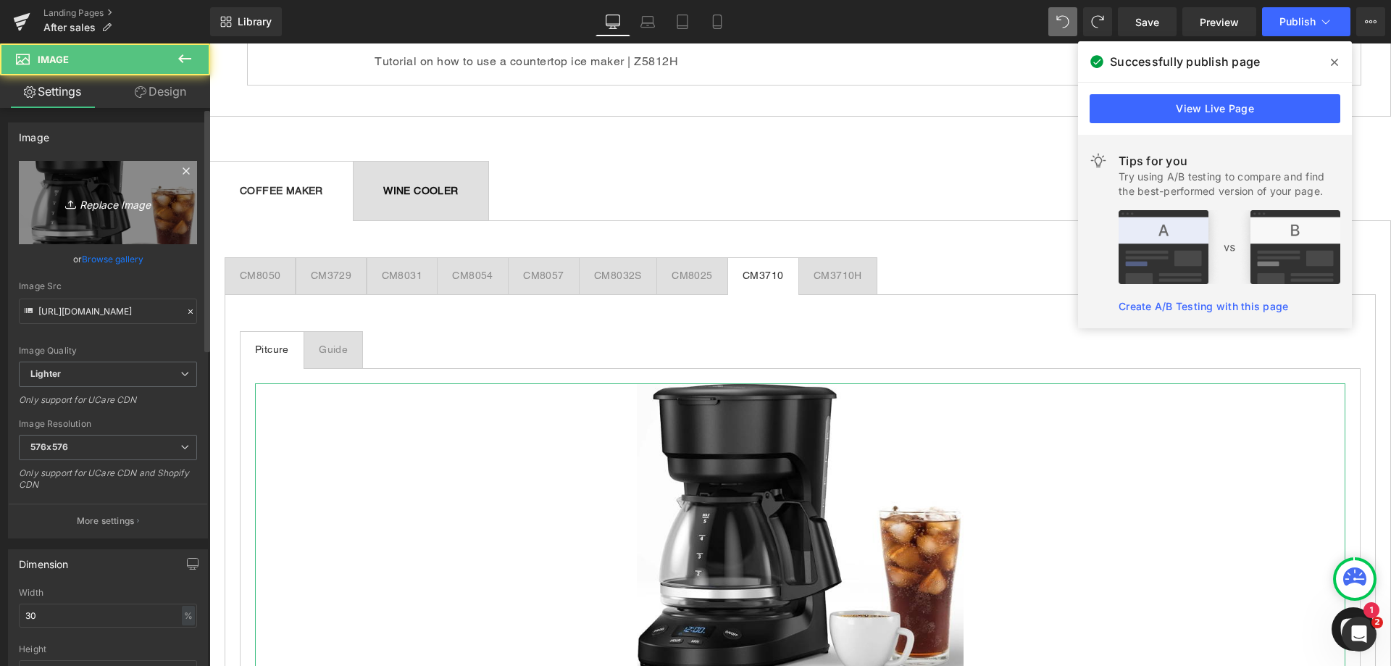
click at [83, 201] on icon "Replace Image" at bounding box center [108, 202] width 116 height 18
type input "C:\fakepath\CM3710(1).jpg"
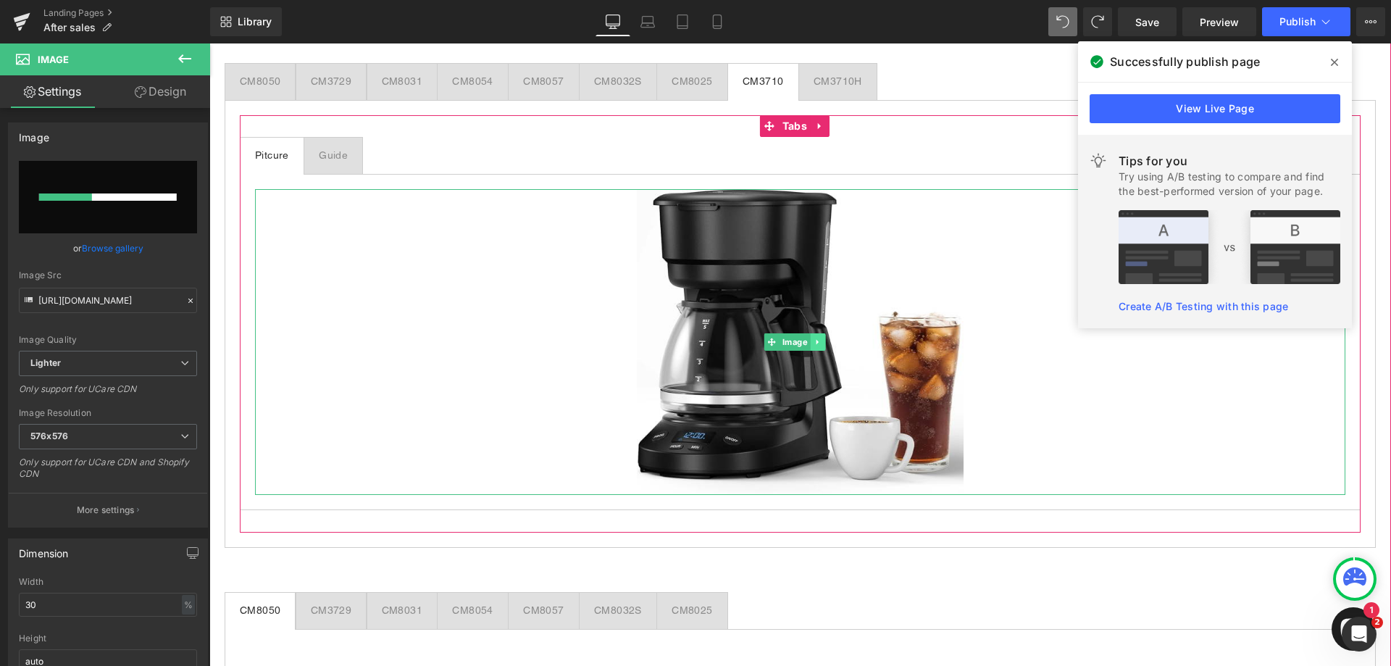
scroll to position [1259, 0]
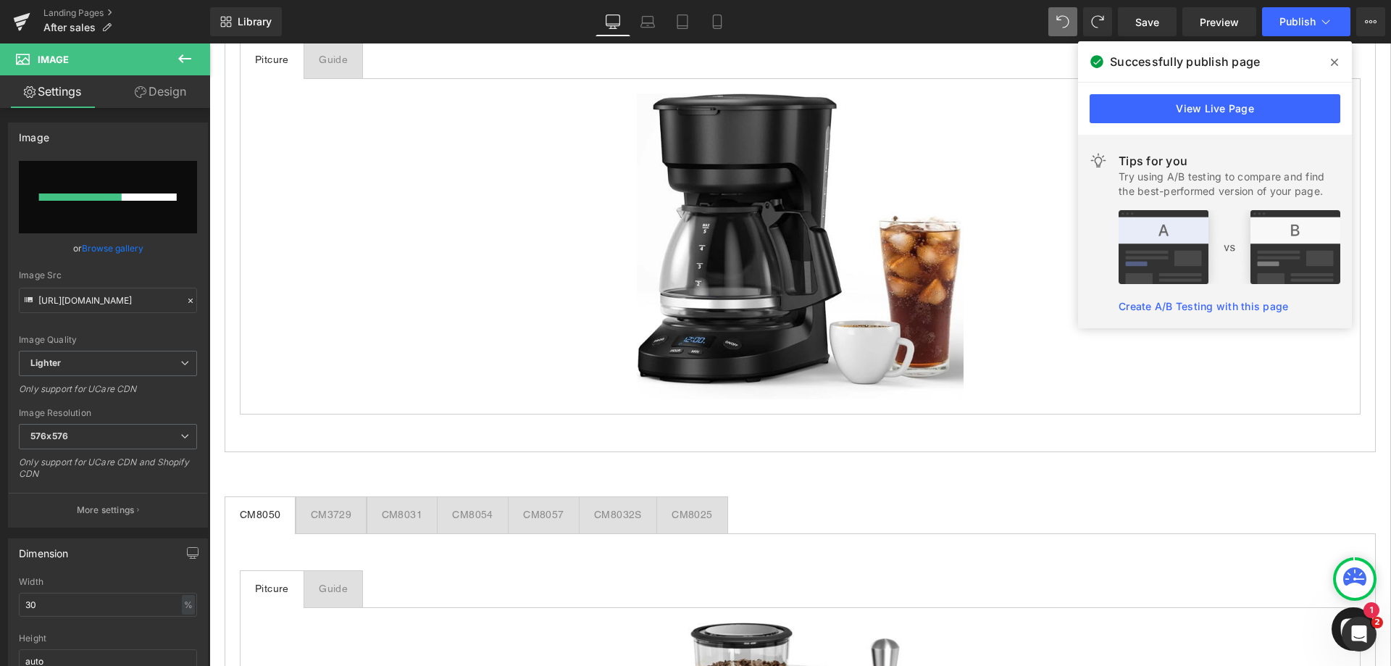
click at [1334, 61] on icon at bounding box center [1334, 62] width 7 height 7
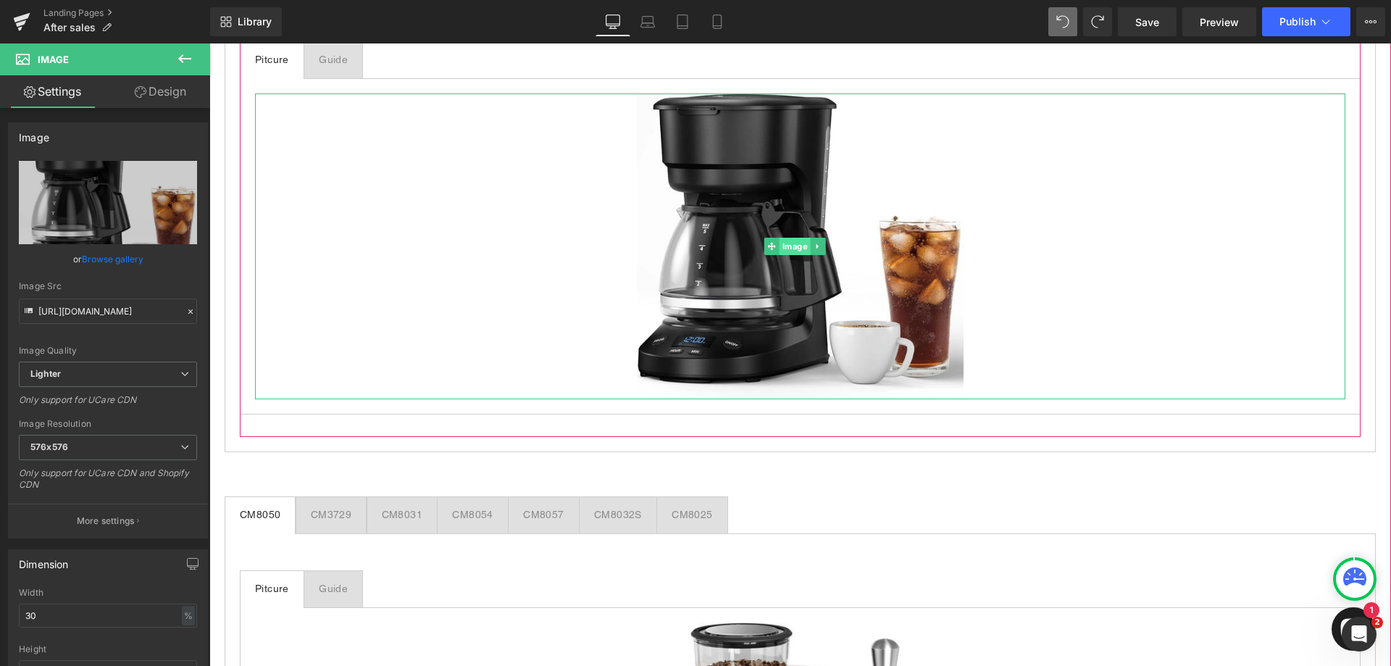
click at [782, 240] on span "Image" at bounding box center [794, 246] width 31 height 17
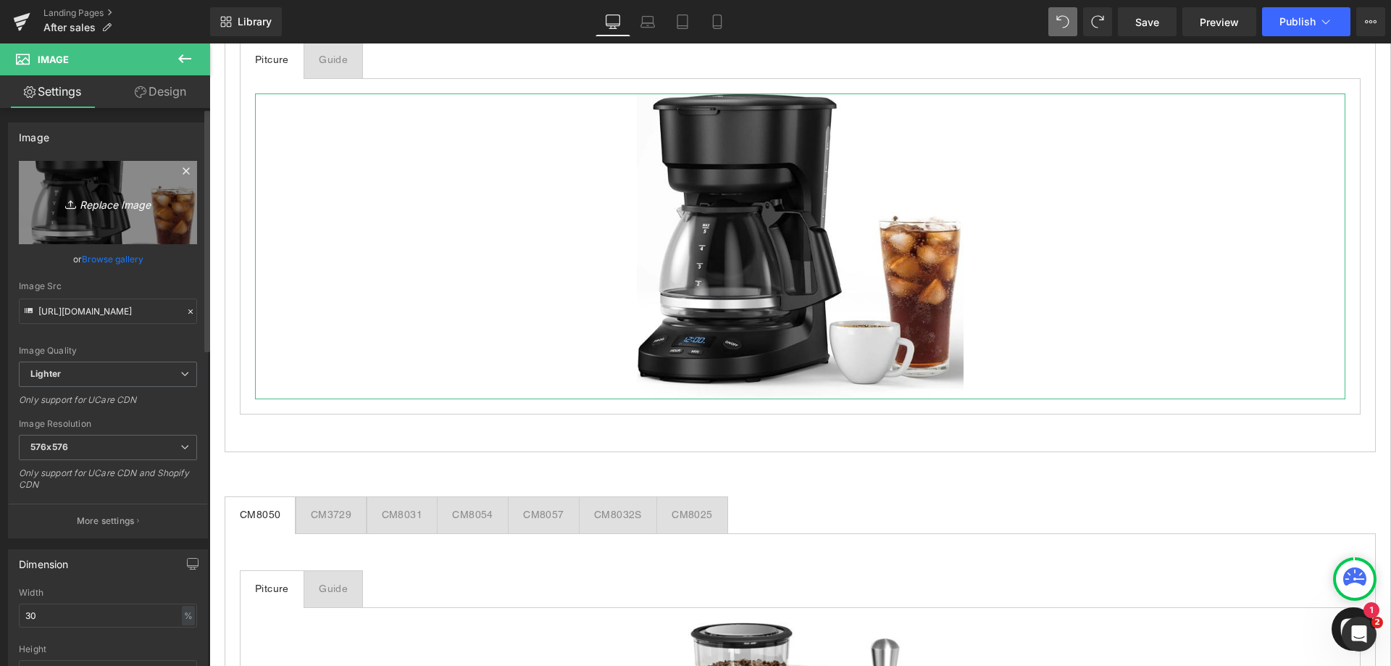
click at [105, 202] on icon "Replace Image" at bounding box center [108, 202] width 116 height 18
click at [101, 206] on icon "Replace Image" at bounding box center [108, 202] width 116 height 18
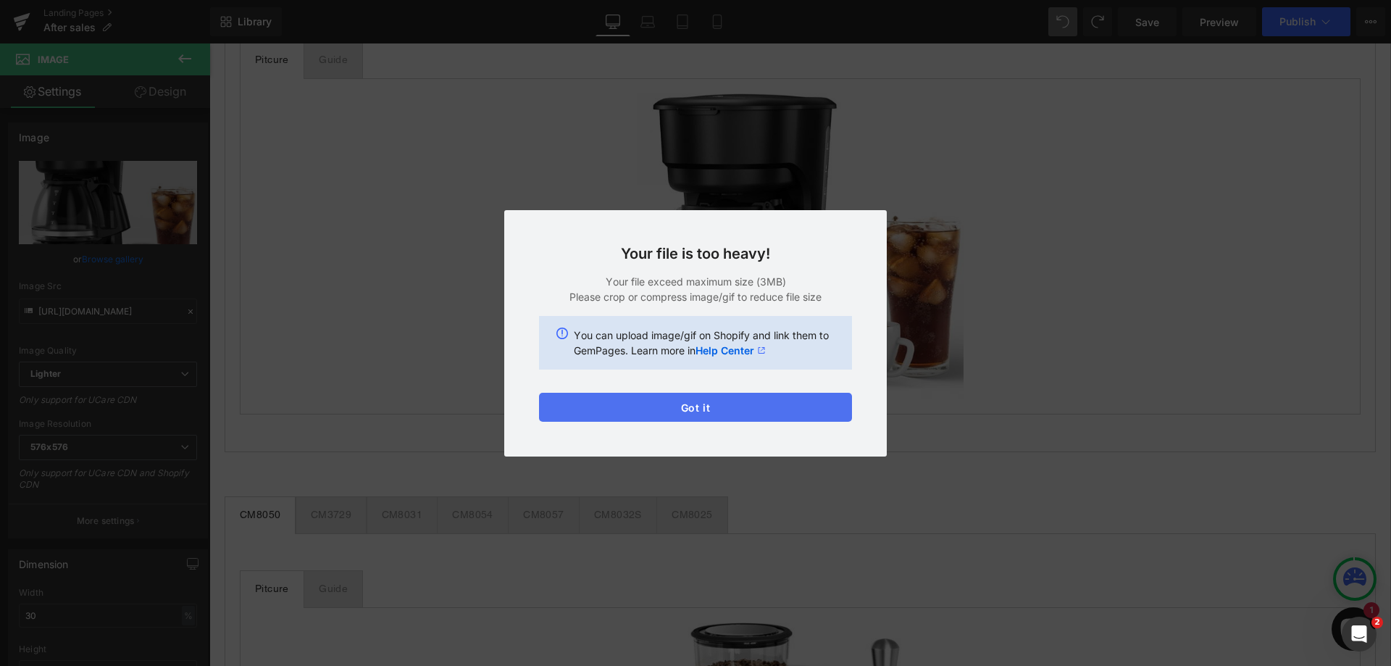
click at [738, 414] on button "Got it" at bounding box center [695, 407] width 313 height 29
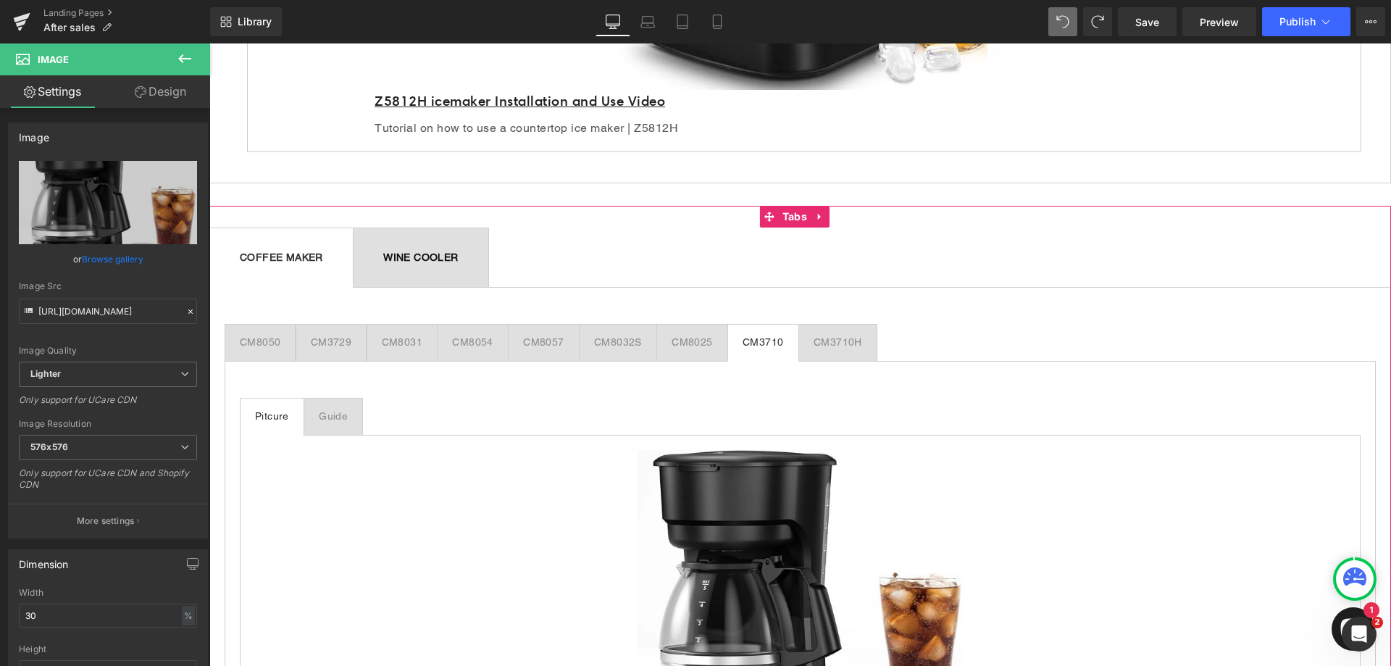
scroll to position [897, 0]
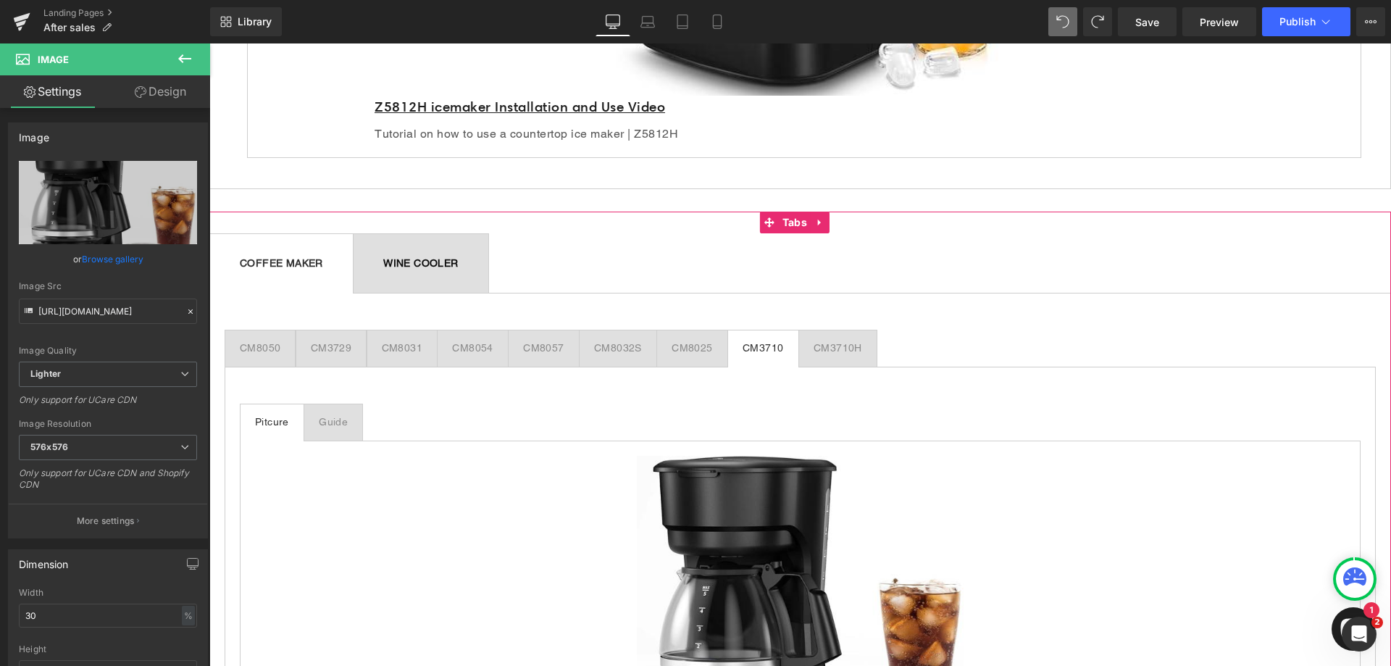
click at [430, 258] on div "WINE COOLER Text Block" at bounding box center [420, 263] width 75 height 15
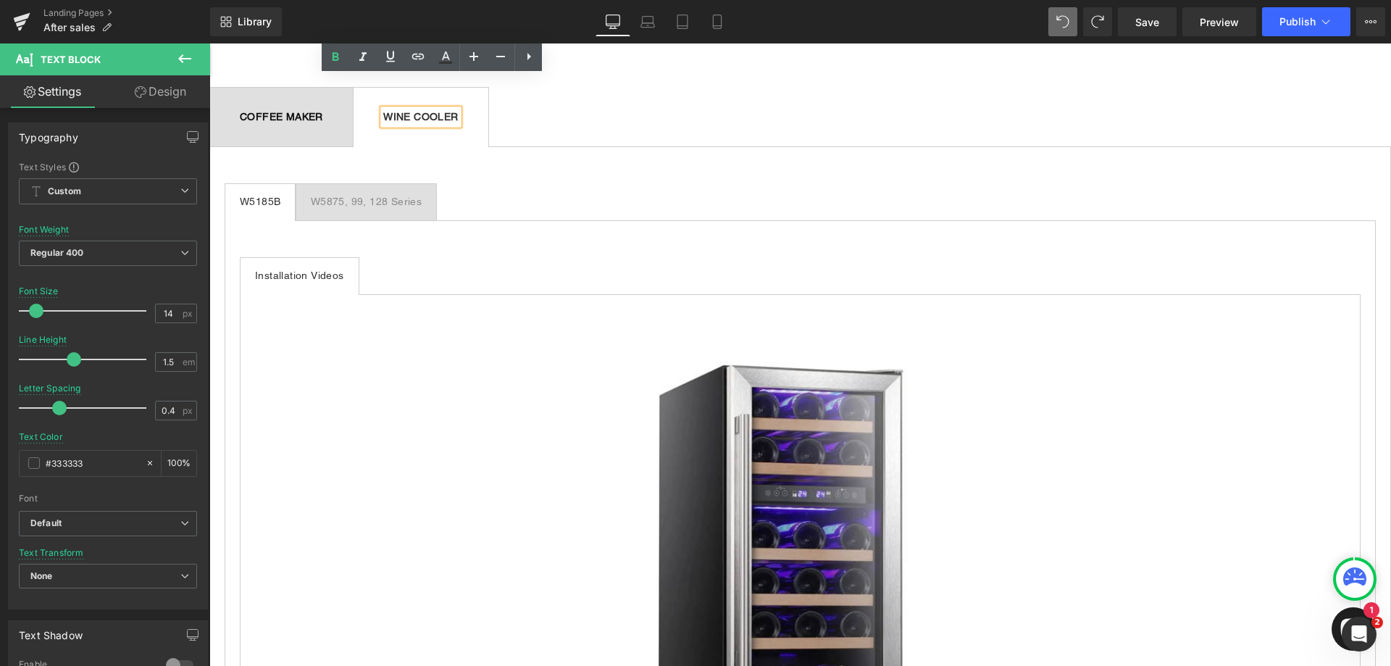
scroll to position [1042, 0]
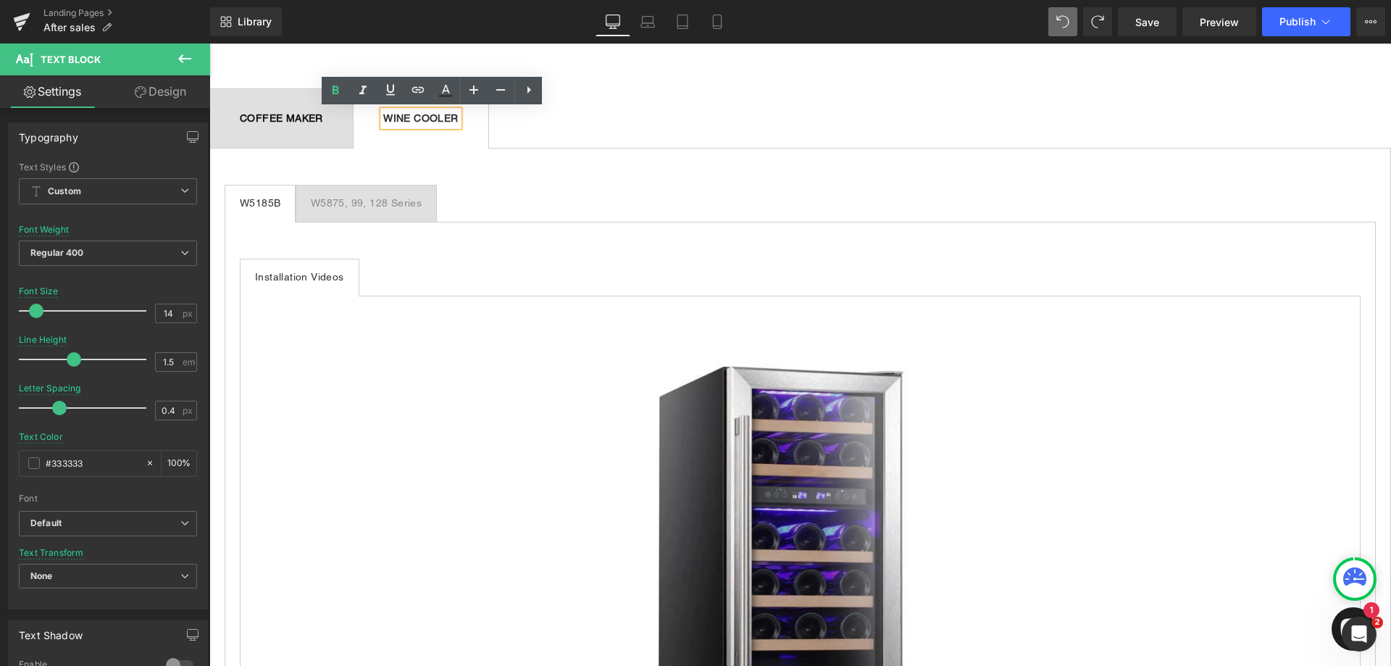
click at [292, 131] on span "COFFEE MAKER Text Block" at bounding box center [281, 118] width 143 height 59
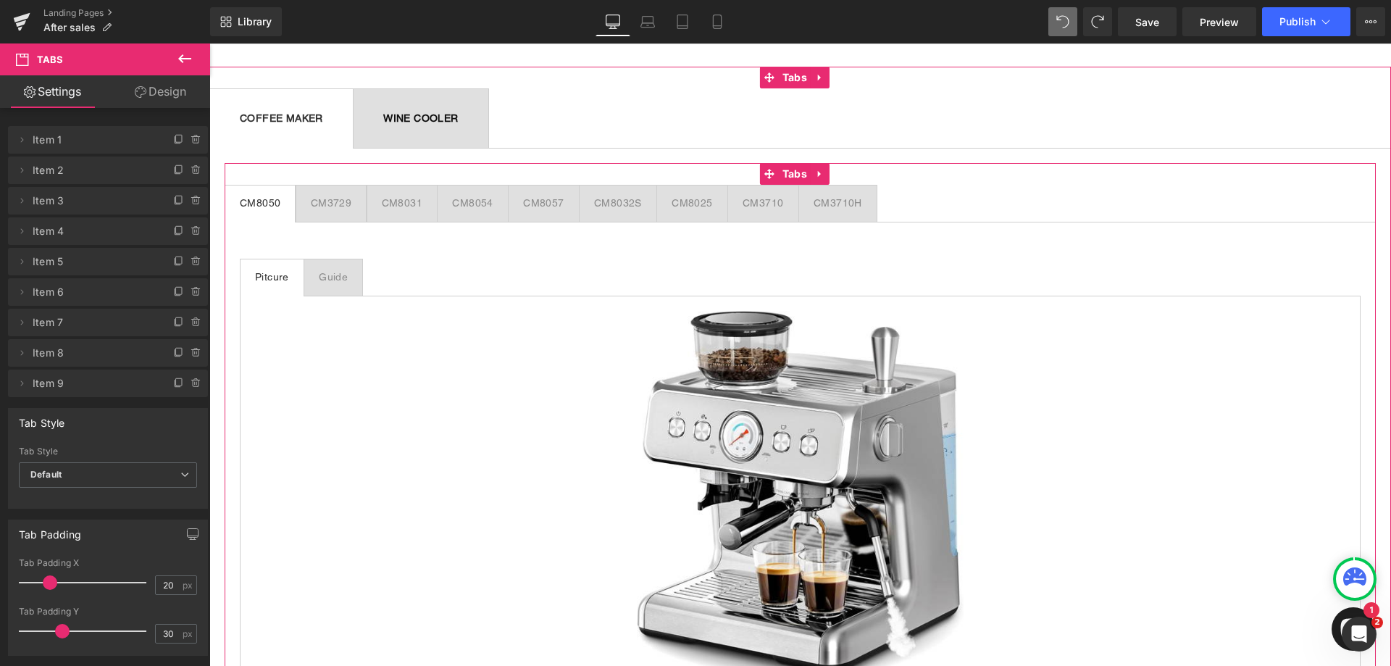
scroll to position [1549, 0]
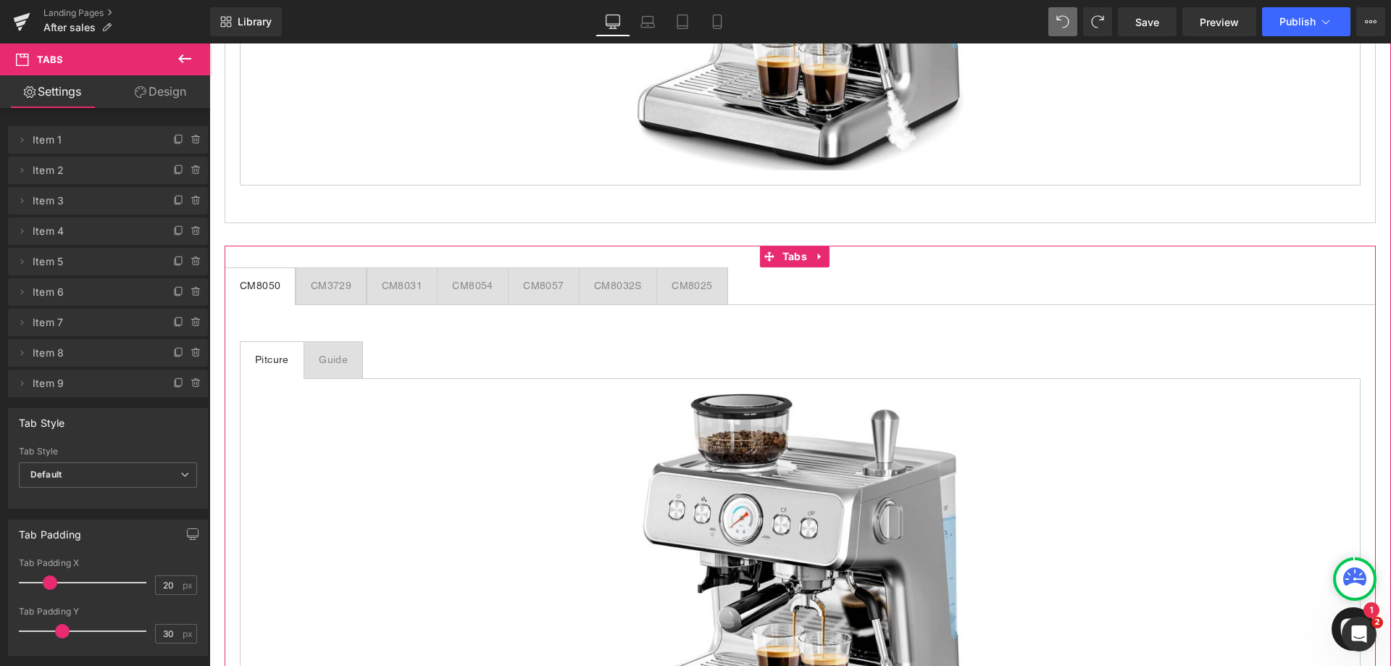
click at [346, 281] on div "CM3729 Text Block" at bounding box center [331, 285] width 41 height 15
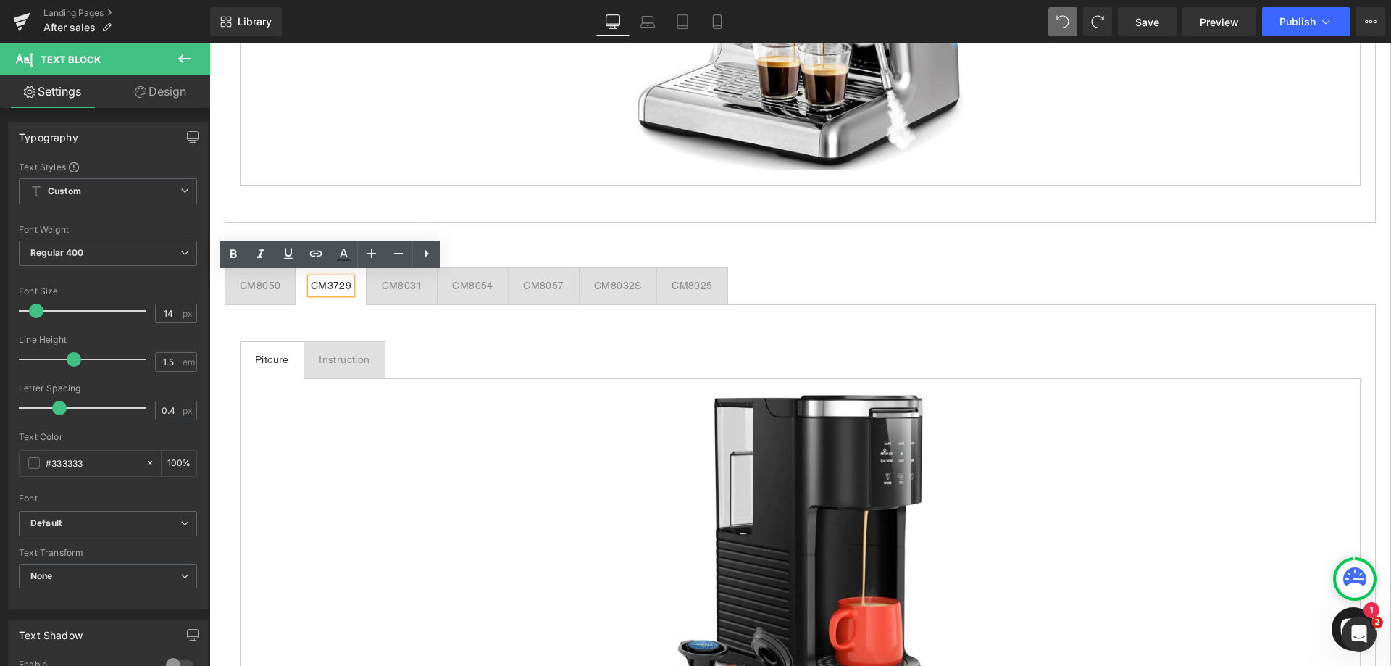
drag, startPoint x: 393, startPoint y: 289, endPoint x: 691, endPoint y: 283, distance: 297.8
click at [209, 43] on div at bounding box center [209, 43] width 0 height 0
click at [691, 283] on div "CM8025" at bounding box center [691, 285] width 41 height 15
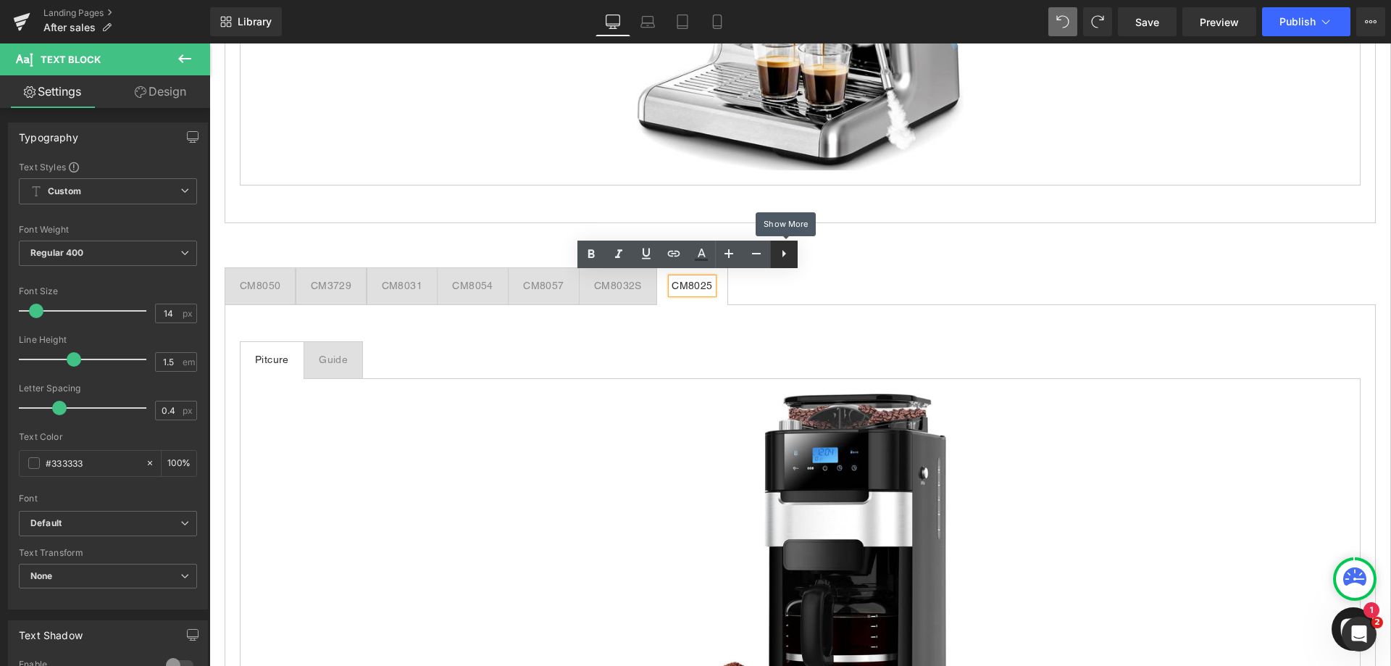
click at [788, 254] on icon at bounding box center [783, 253] width 17 height 17
click at [411, 246] on div "CM8050 Text Block CM3729 Text Block CM8031 Text Block CM8054 Text Block CM8057 …" at bounding box center [800, 517] width 1151 height 543
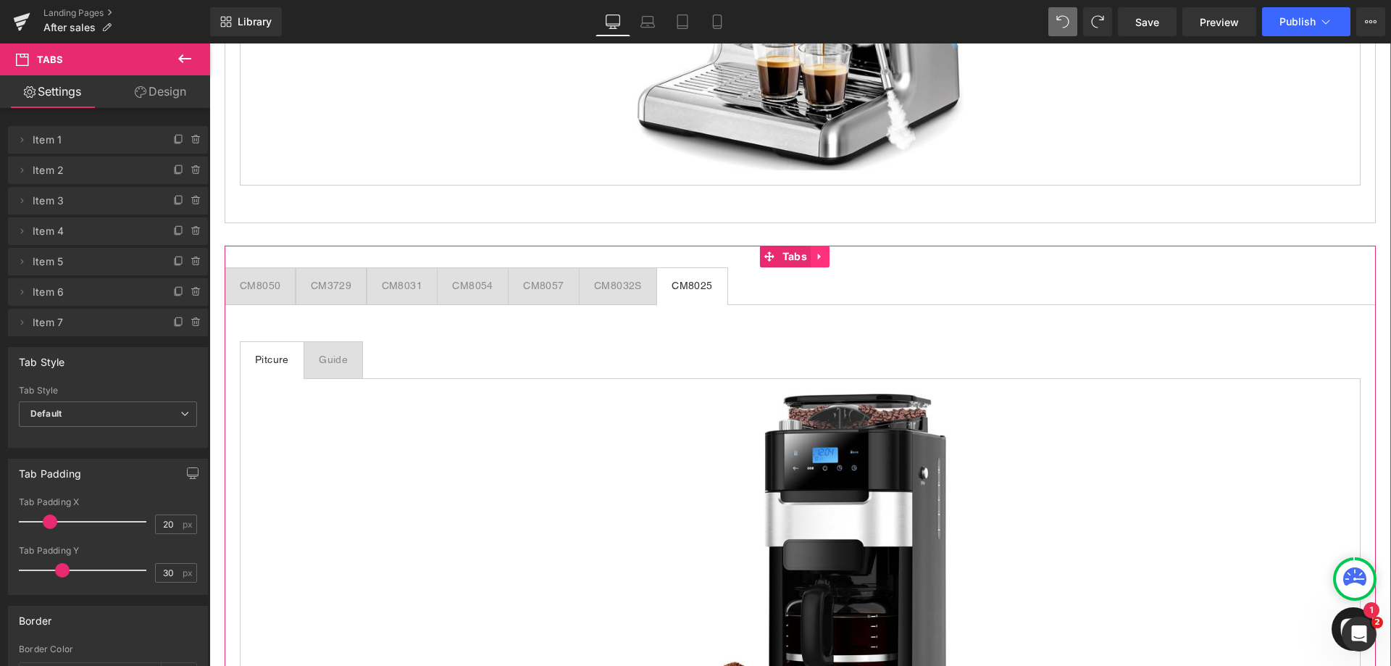
click at [823, 253] on icon at bounding box center [820, 256] width 10 height 11
click at [833, 251] on icon at bounding box center [829, 256] width 10 height 10
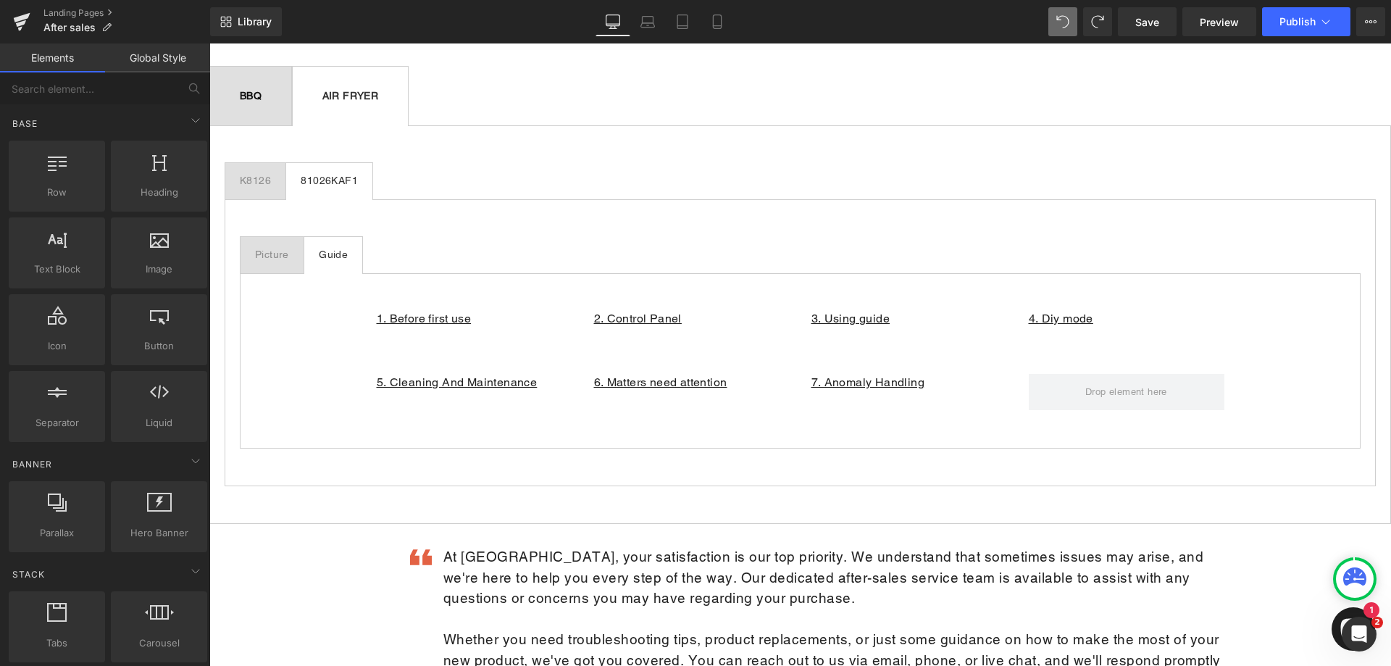
scroll to position [3187, 0]
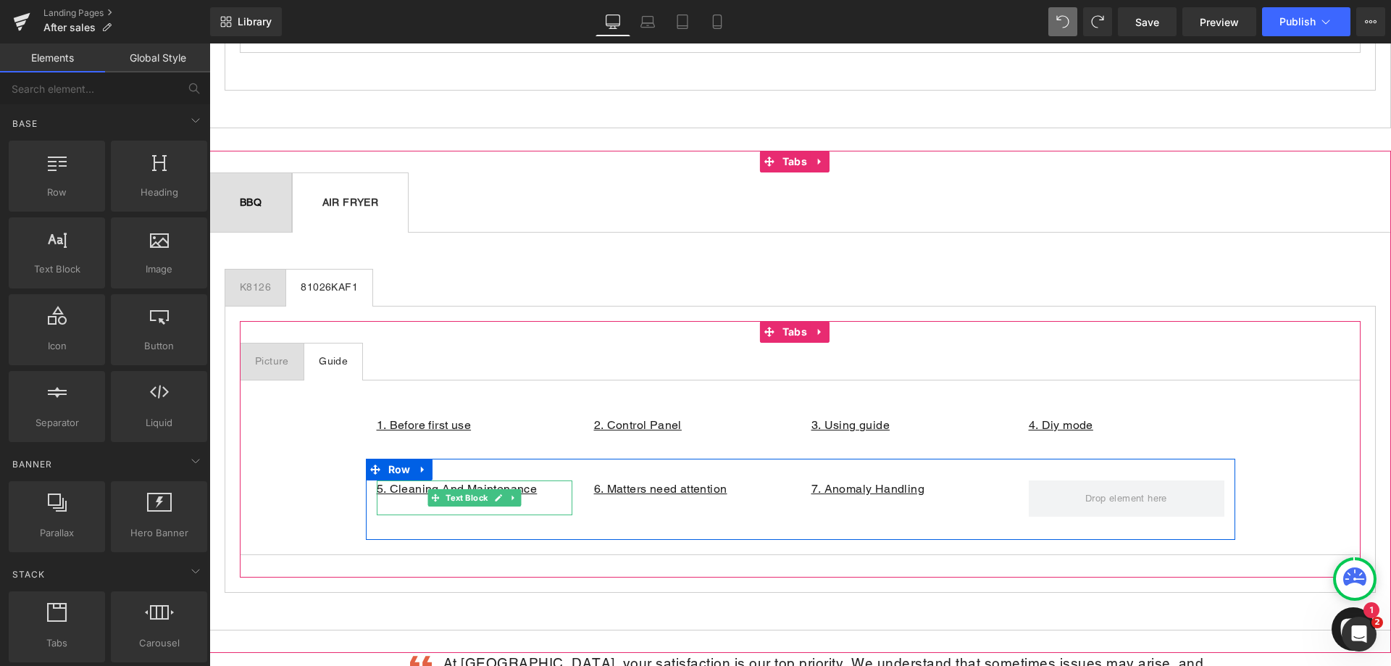
click at [541, 480] on p "5. Cleaning And Maintenance" at bounding box center [475, 488] width 196 height 17
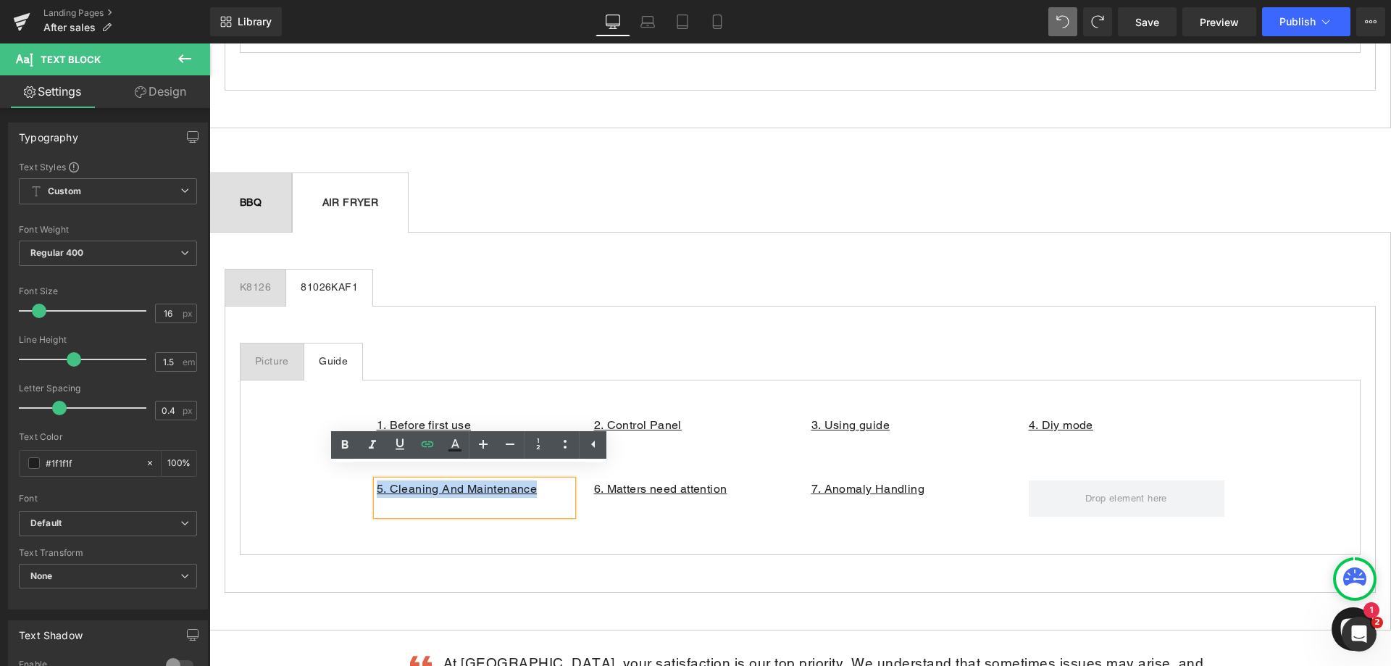
drag, startPoint x: 540, startPoint y: 480, endPoint x: 372, endPoint y: 482, distance: 168.1
click at [377, 482] on p "5. Cleaning And Maintenance" at bounding box center [475, 488] width 196 height 17
click at [418, 451] on link at bounding box center [428, 445] width 28 height 28
click at [671, 515] on div "5. Cleaning And Maintenance Text Block 6. Matters need attention Text Block 7. …" at bounding box center [800, 499] width 869 height 81
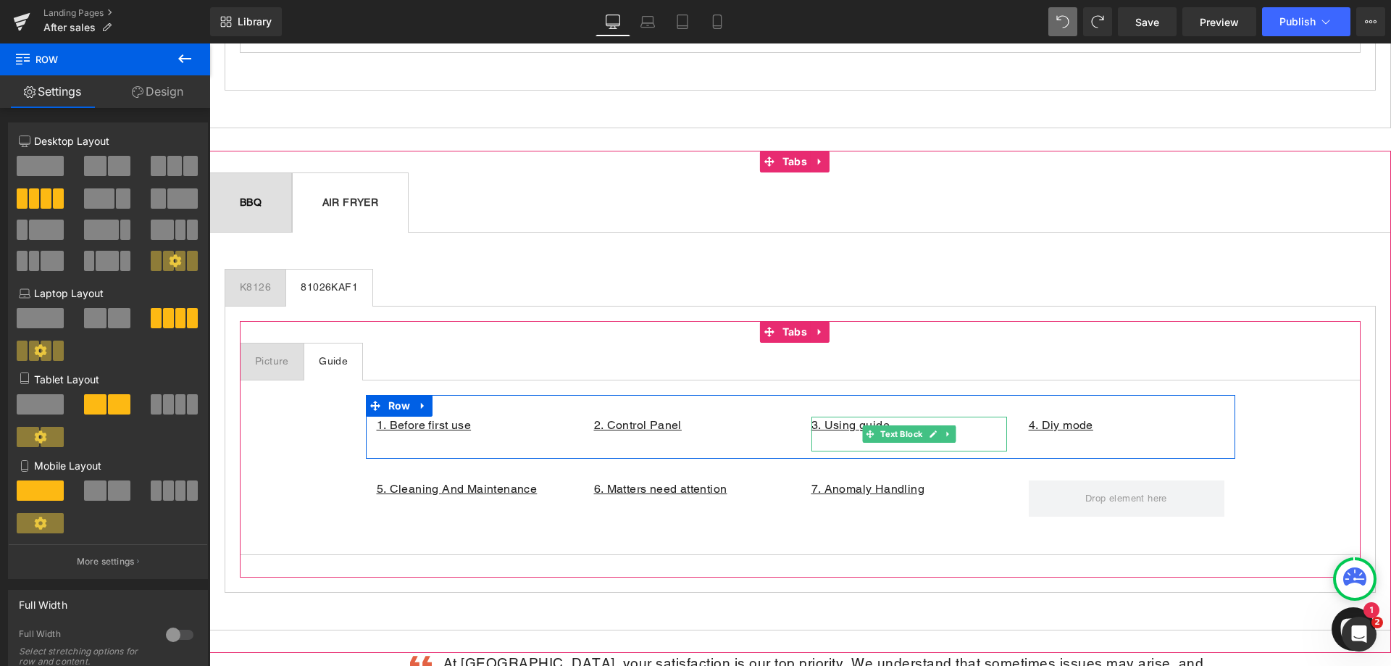
click at [984, 417] on p "3. Using guide" at bounding box center [909, 425] width 196 height 17
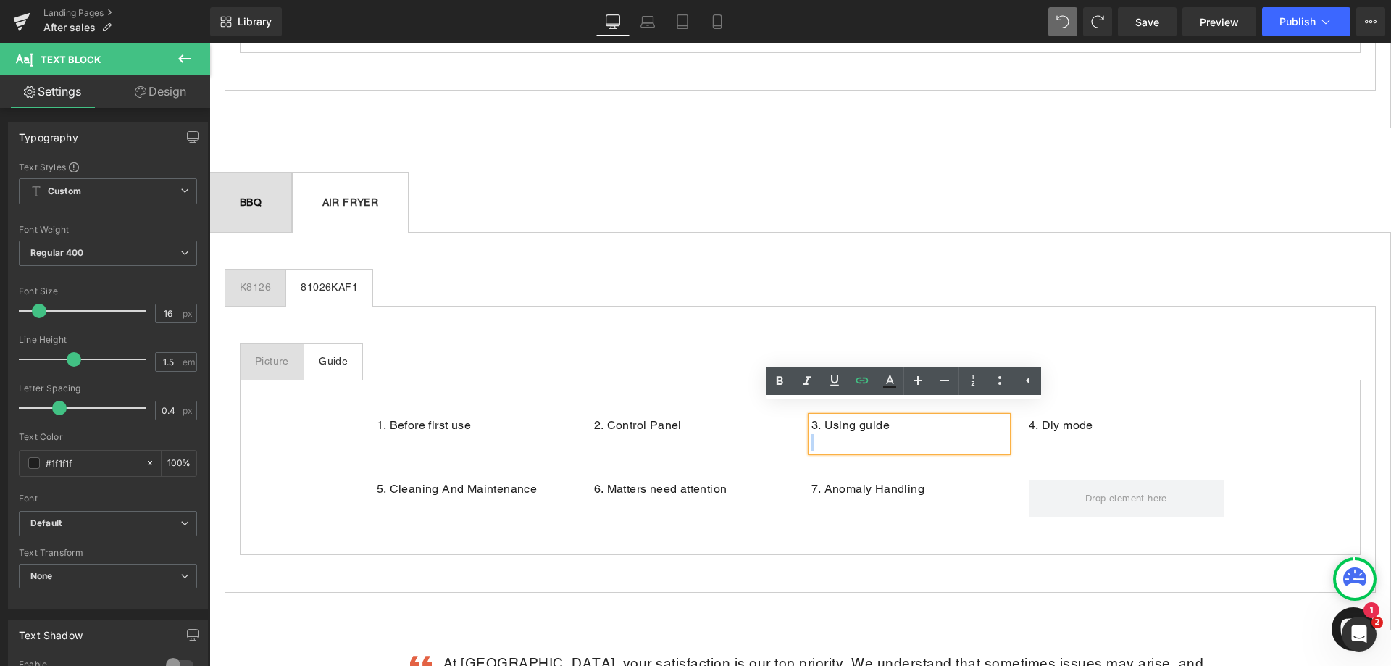
drag, startPoint x: 828, startPoint y: 419, endPoint x: 804, endPoint y: 416, distance: 24.1
click at [811, 417] on div "3. Using guide" at bounding box center [909, 434] width 196 height 35
click at [860, 382] on icon at bounding box center [861, 380] width 17 height 17
click at [851, 449] on input "[URL][DOMAIN_NAME]" at bounding box center [911, 442] width 223 height 36
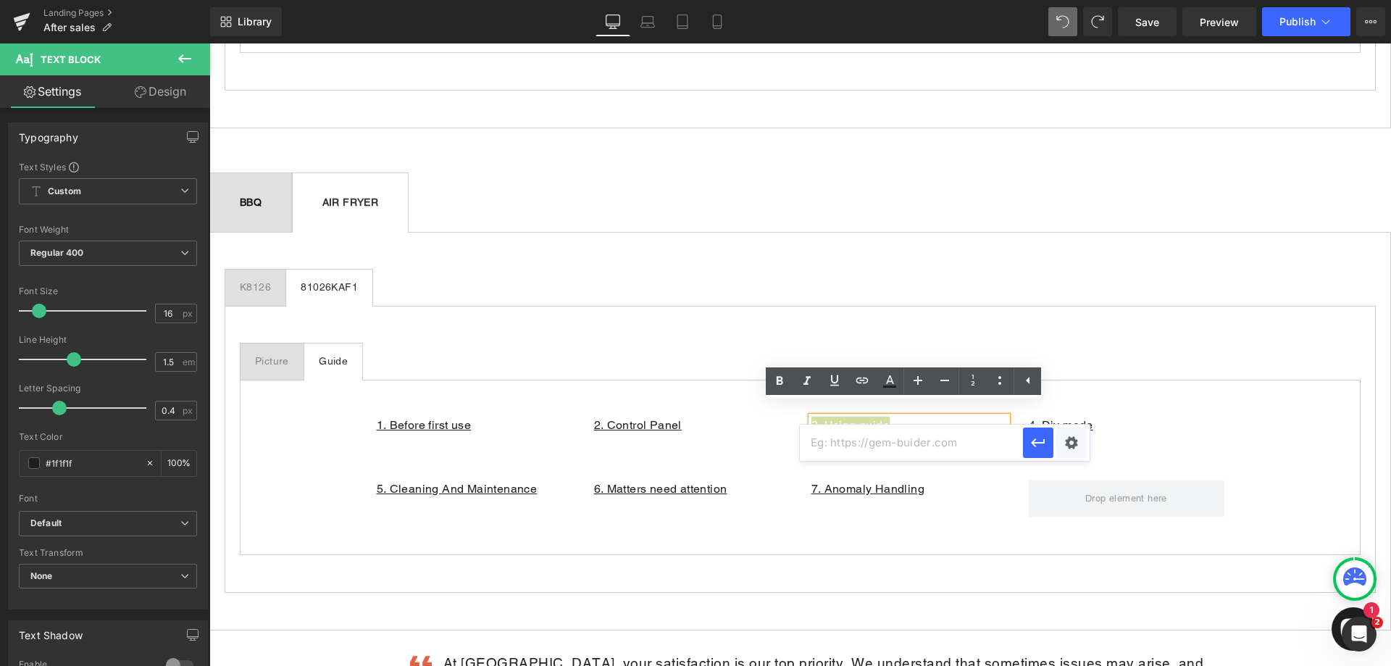
paste input "[URL][DOMAIN_NAME]"
type input "[URL][DOMAIN_NAME]"
click at [1042, 435] on icon "button" at bounding box center [1037, 442] width 17 height 17
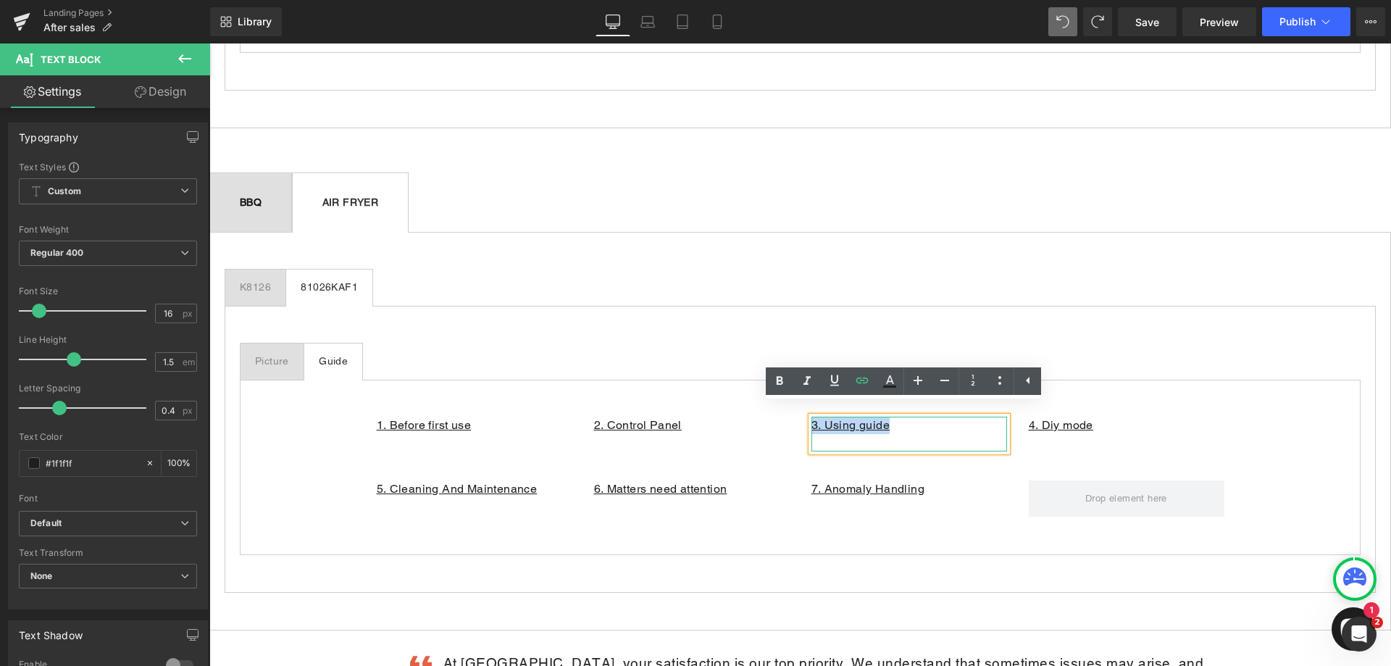
click at [921, 434] on p at bounding box center [909, 442] width 196 height 17
drag, startPoint x: 918, startPoint y: 414, endPoint x: 802, endPoint y: 411, distance: 115.9
click at [811, 417] on div "3. Using guide" at bounding box center [909, 434] width 196 height 35
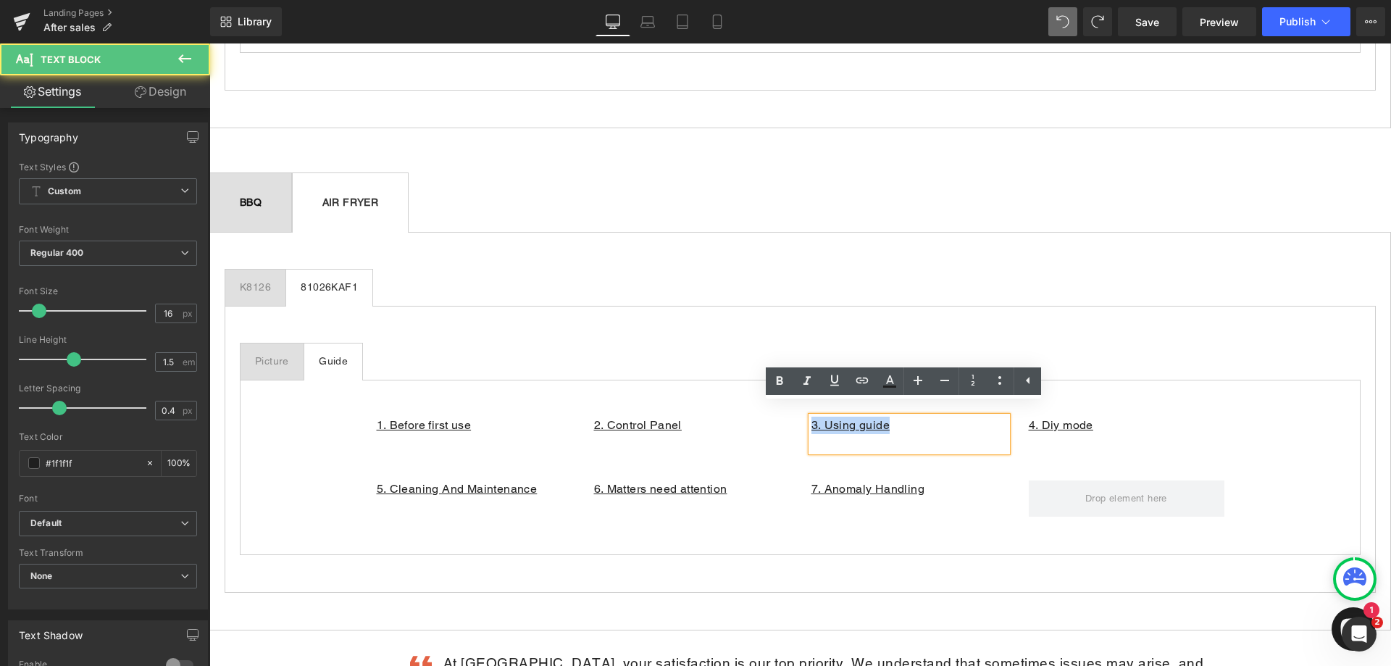
drag, startPoint x: 808, startPoint y: 414, endPoint x: 1093, endPoint y: 440, distance: 285.8
click at [887, 417] on p "3. Using guide" at bounding box center [909, 425] width 196 height 17
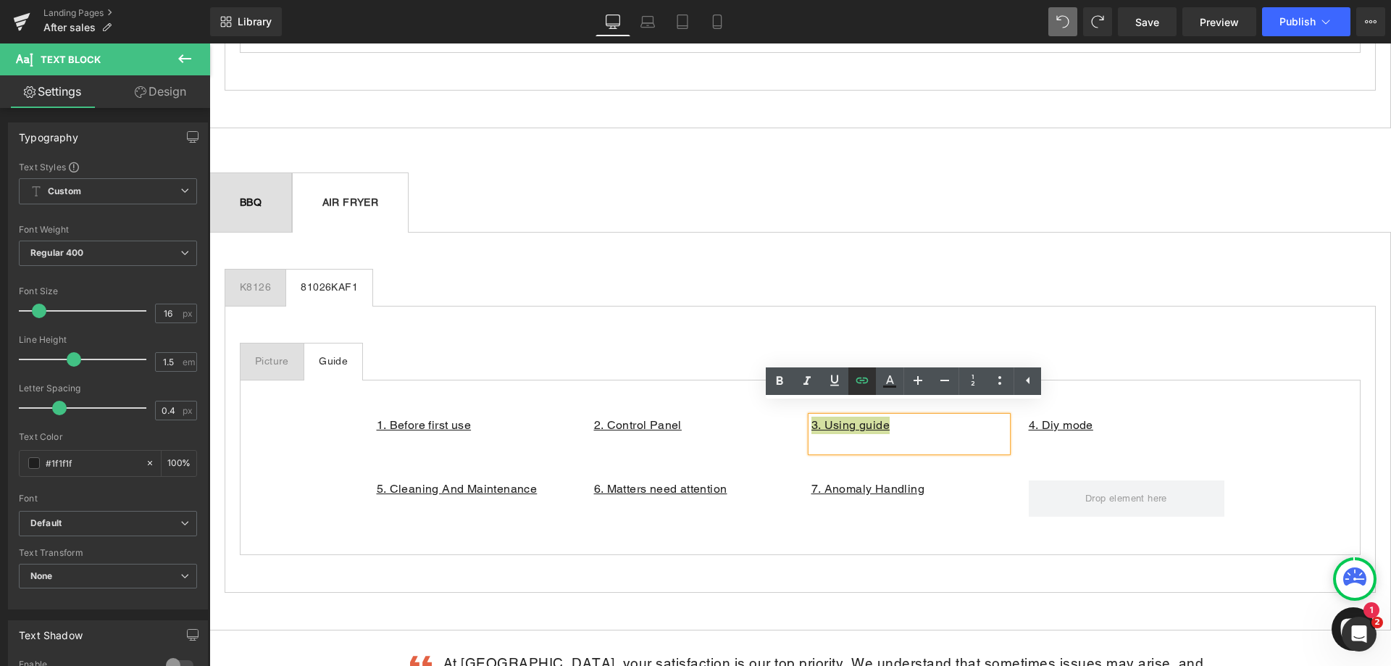
click at [870, 380] on icon at bounding box center [861, 380] width 17 height 17
click at [1224, 395] on div "1. Before first use Text Block 2. Control Panel Text Block 3. Using guide Text …" at bounding box center [800, 427] width 869 height 64
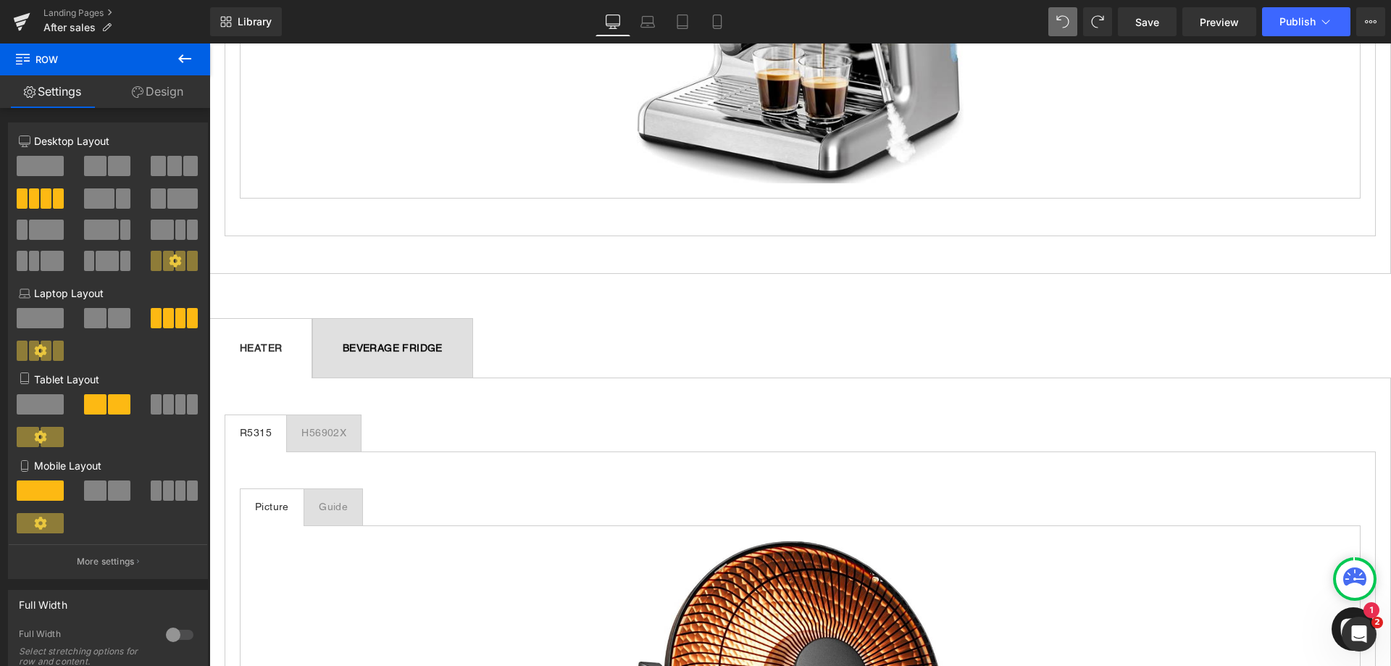
scroll to position [1449, 0]
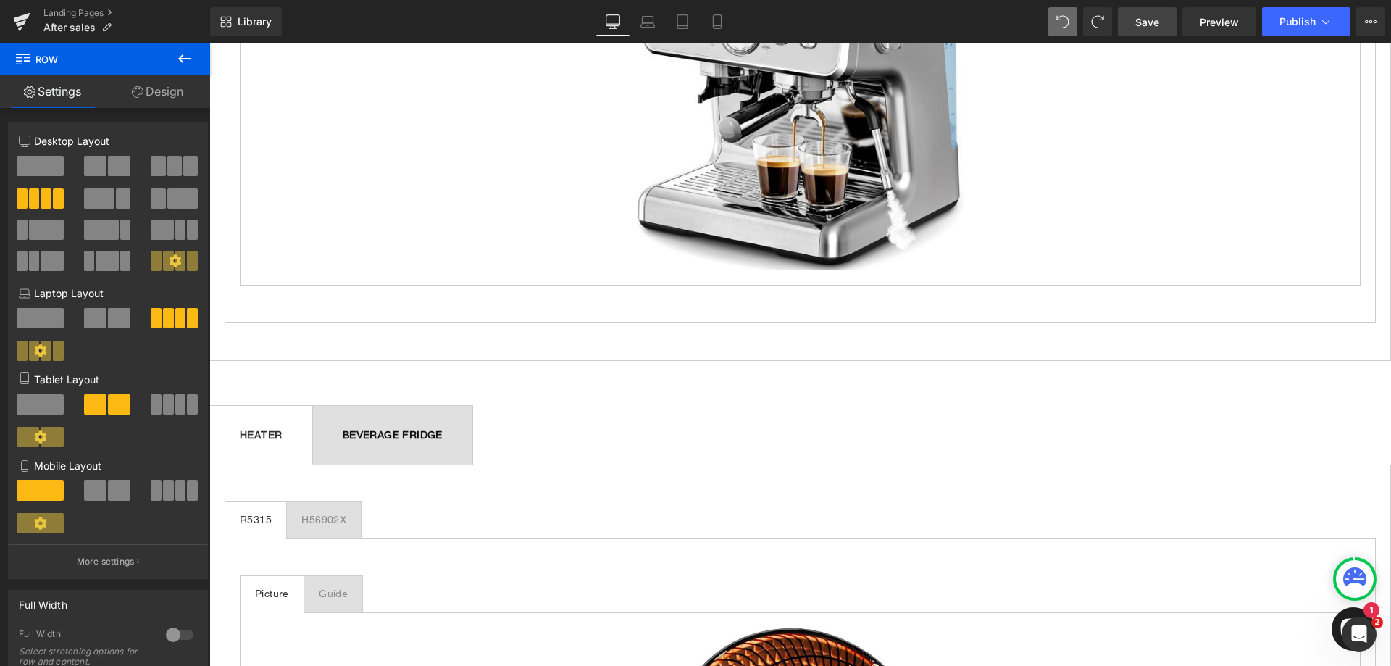
drag, startPoint x: 1150, startPoint y: 24, endPoint x: 604, endPoint y: 283, distance: 604.0
click at [1150, 24] on span "Save" at bounding box center [1147, 21] width 24 height 15
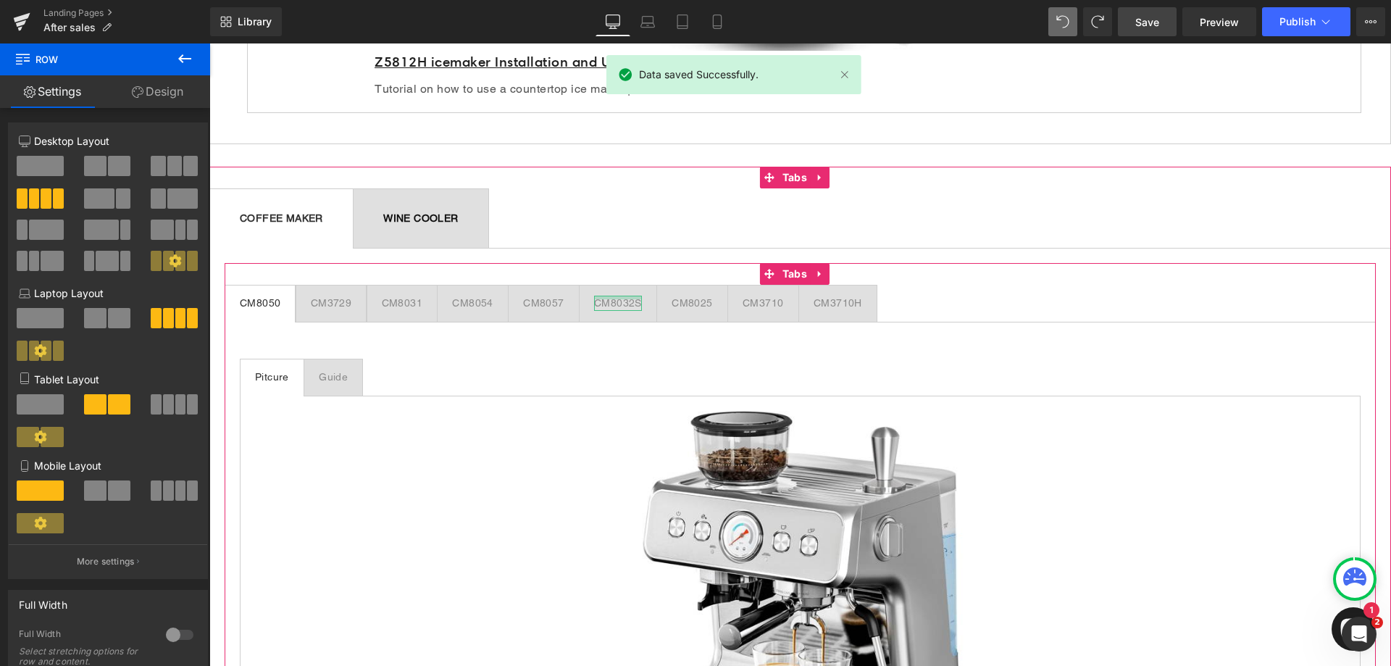
click at [622, 303] on div "CM8032S" at bounding box center [618, 303] width 48 height 15
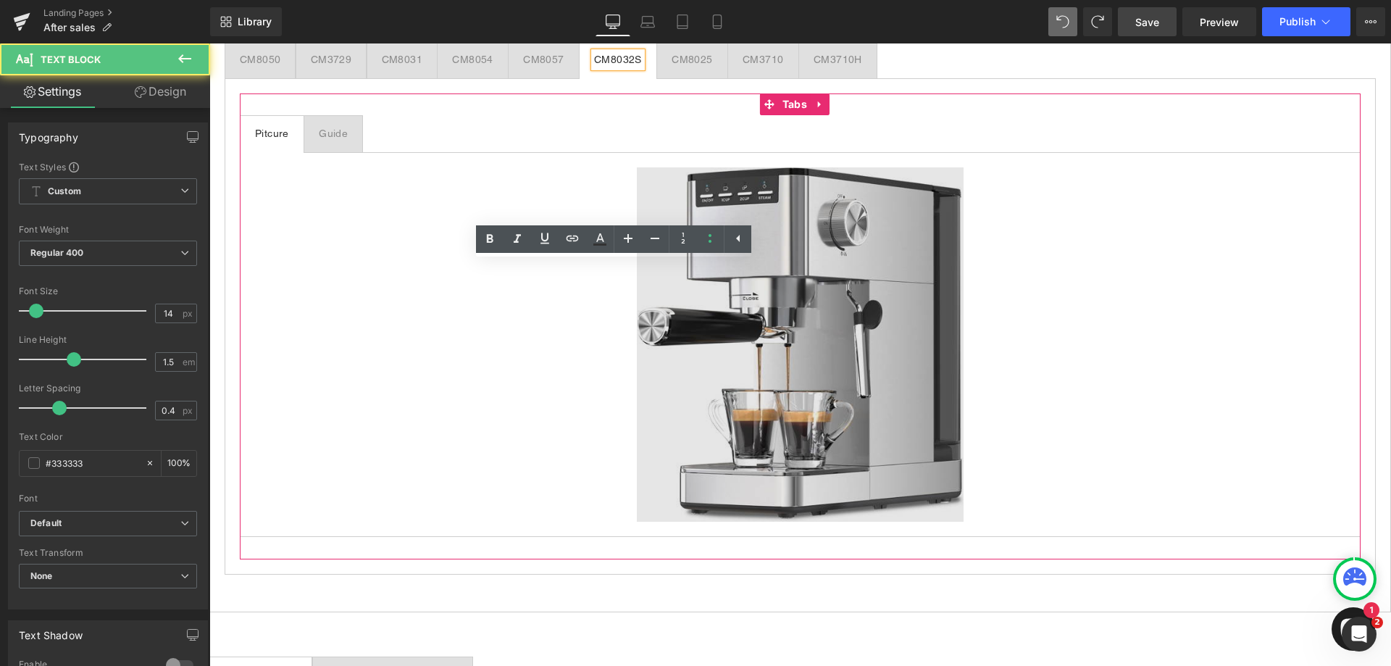
scroll to position [1231, 0]
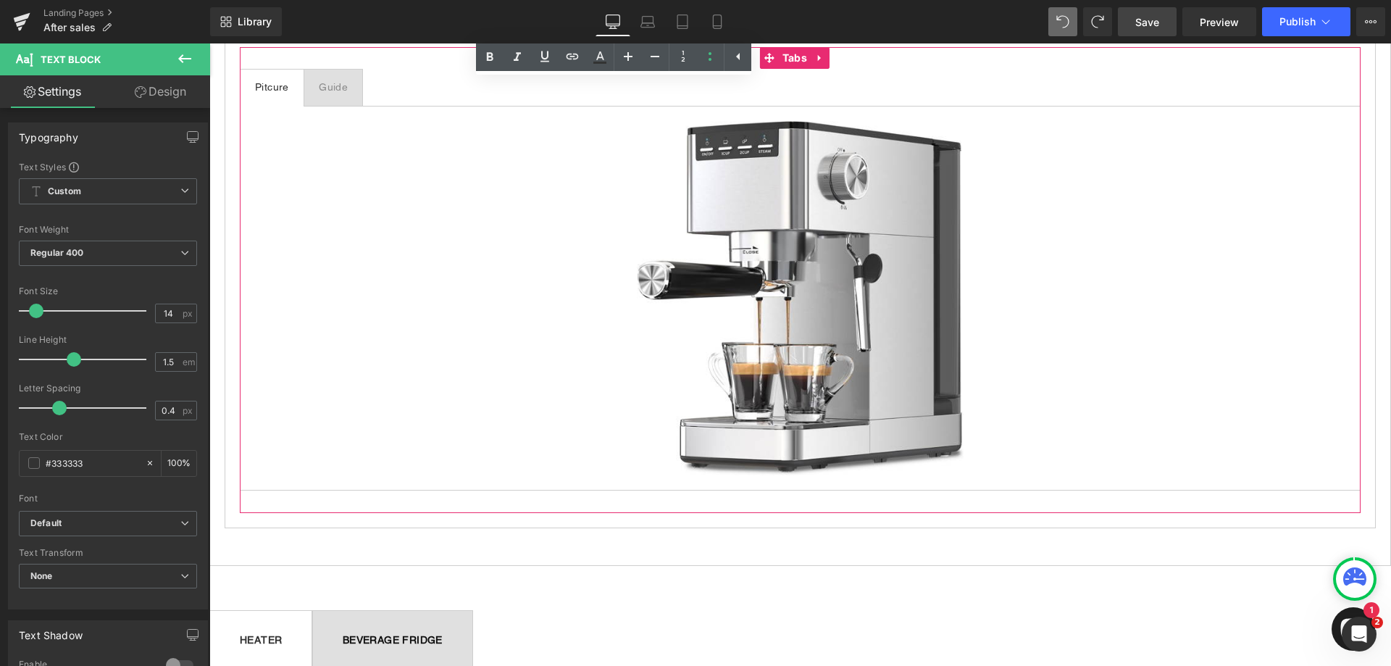
click at [333, 83] on div "Guide" at bounding box center [333, 87] width 29 height 15
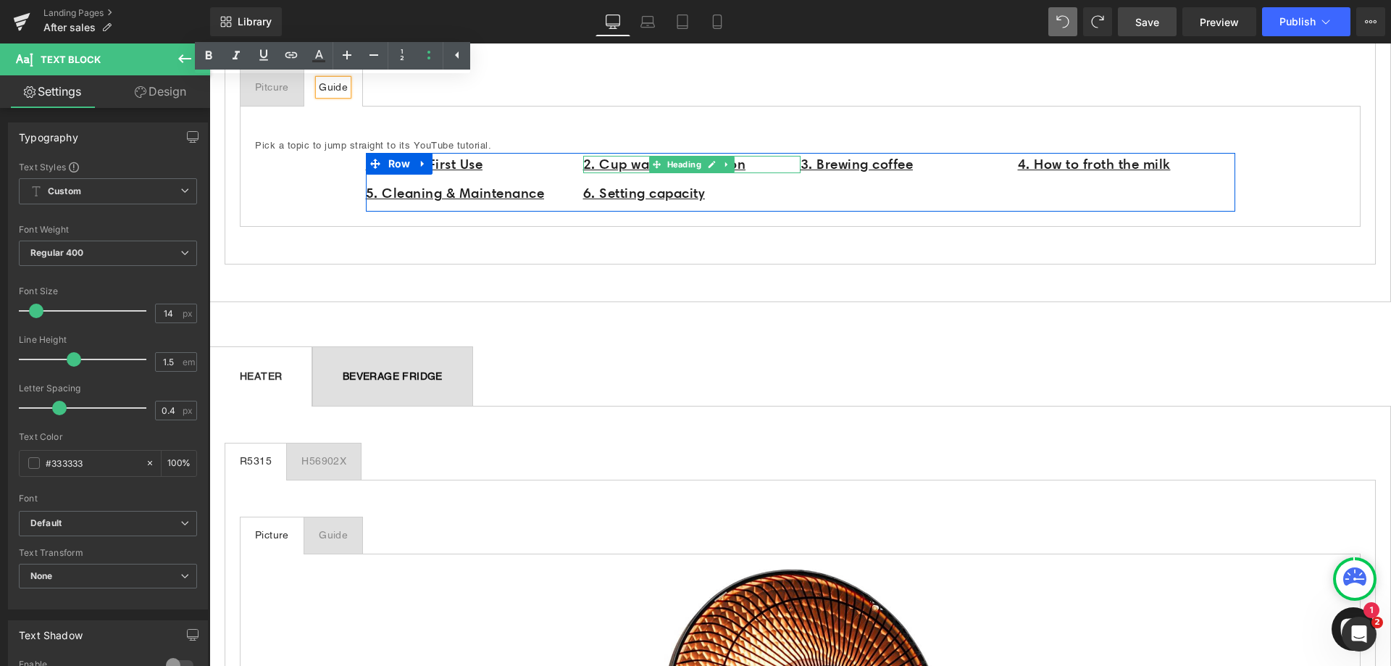
click at [758, 165] on h1 "2. Cup warming function" at bounding box center [691, 165] width 217 height 18
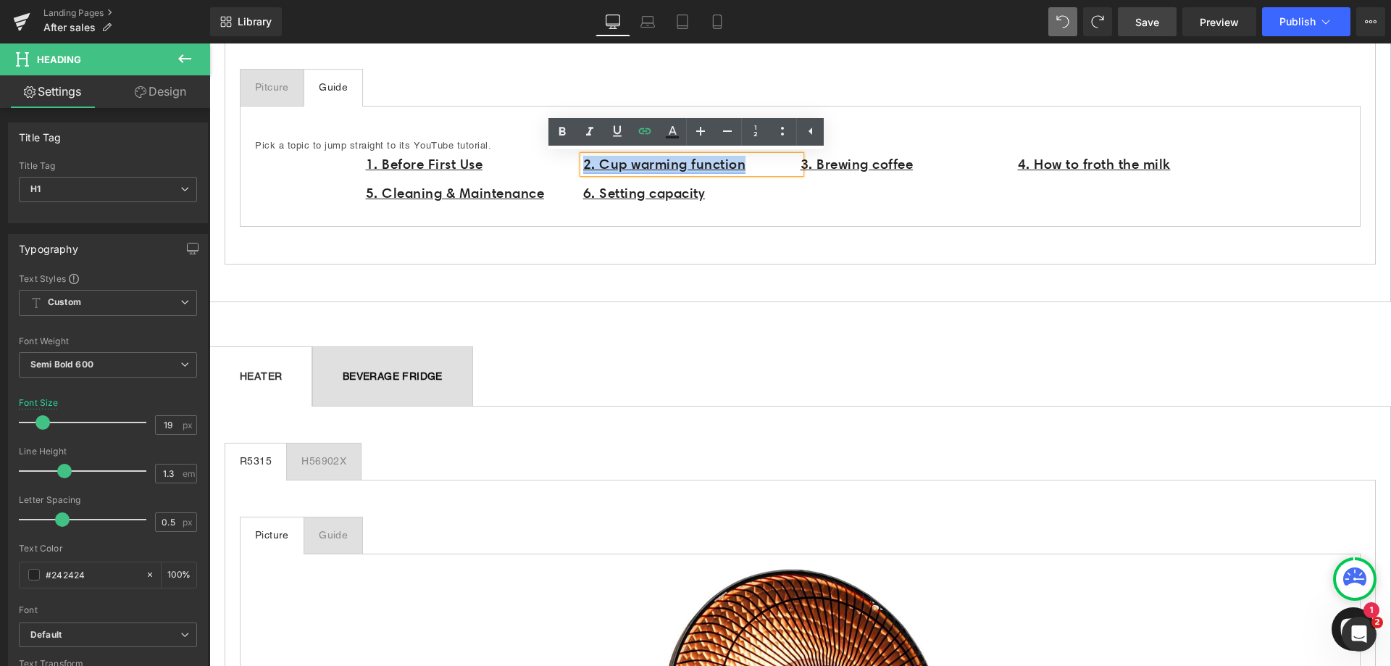
drag, startPoint x: 764, startPoint y: 164, endPoint x: 577, endPoint y: 159, distance: 187.0
click at [583, 159] on h1 "2. Cup warming function" at bounding box center [691, 165] width 217 height 18
click at [647, 130] on icon at bounding box center [645, 130] width 12 height 6
click at [942, 210] on div "1. Before First Use Heading 5. Cleaning & Maintenance Heading 2. Cup warming fu…" at bounding box center [800, 182] width 869 height 59
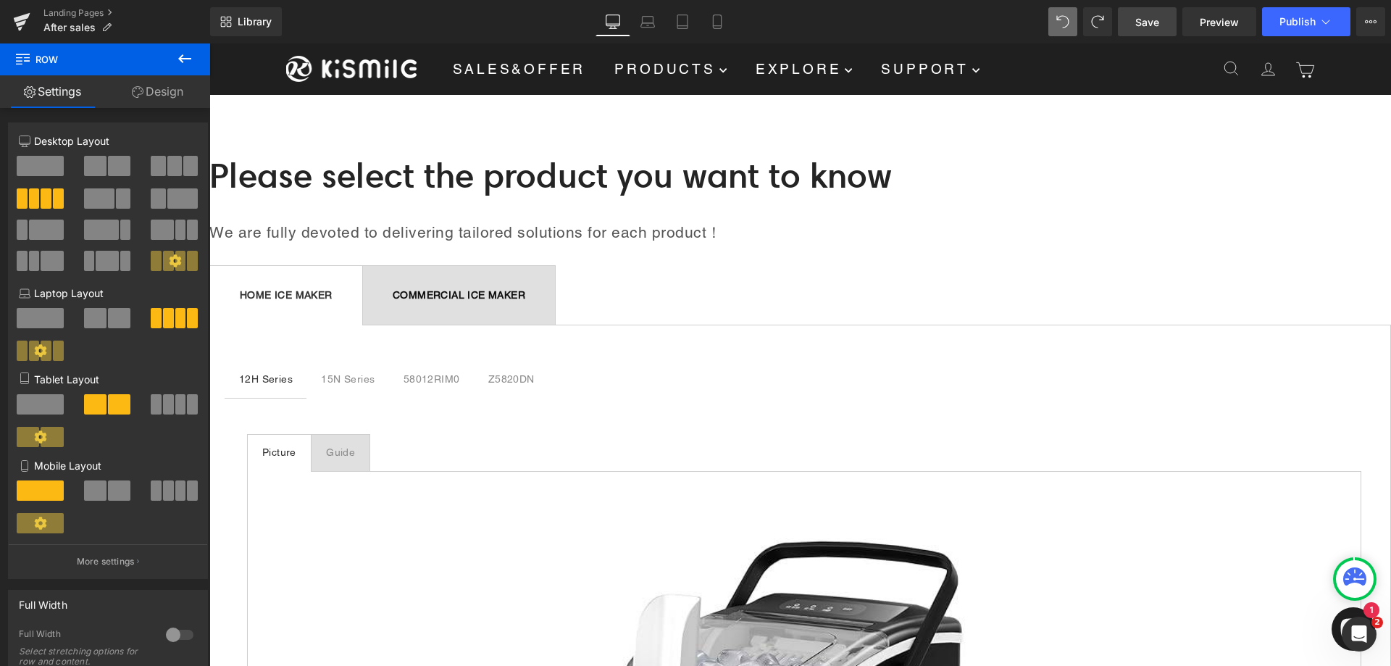
scroll to position [0, 0]
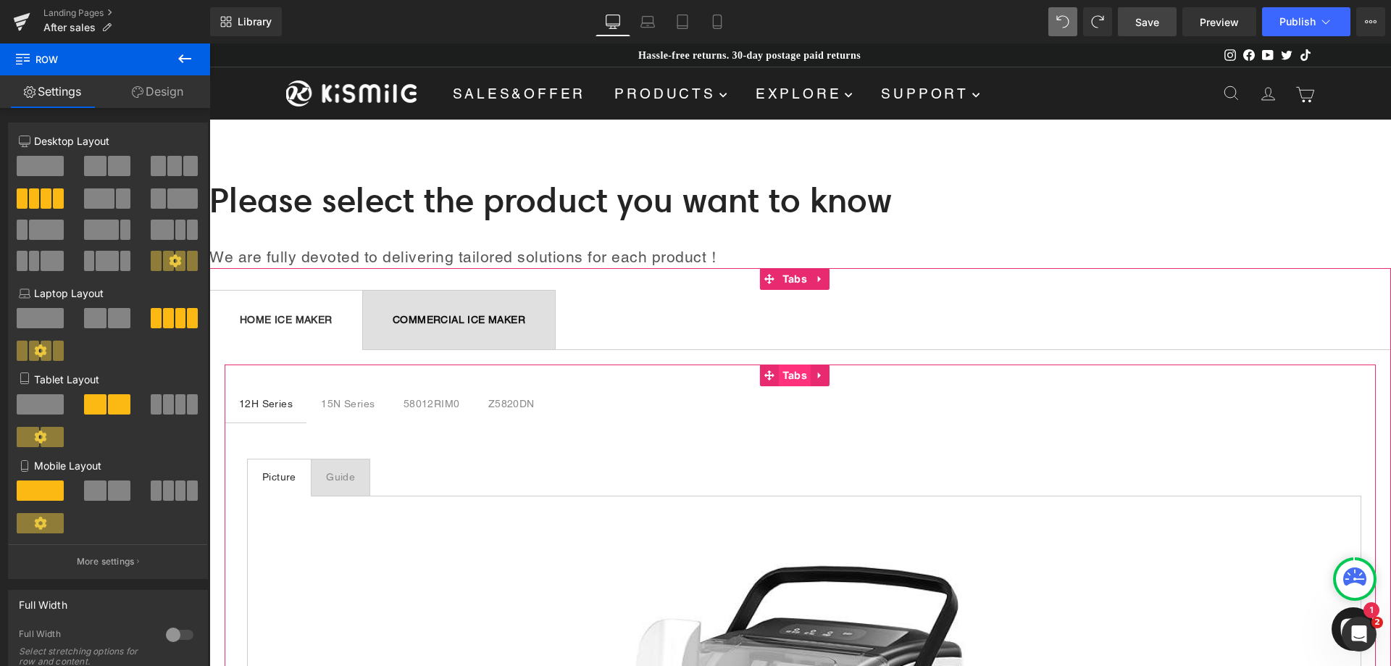
click at [794, 378] on span "Tabs" at bounding box center [795, 375] width 32 height 22
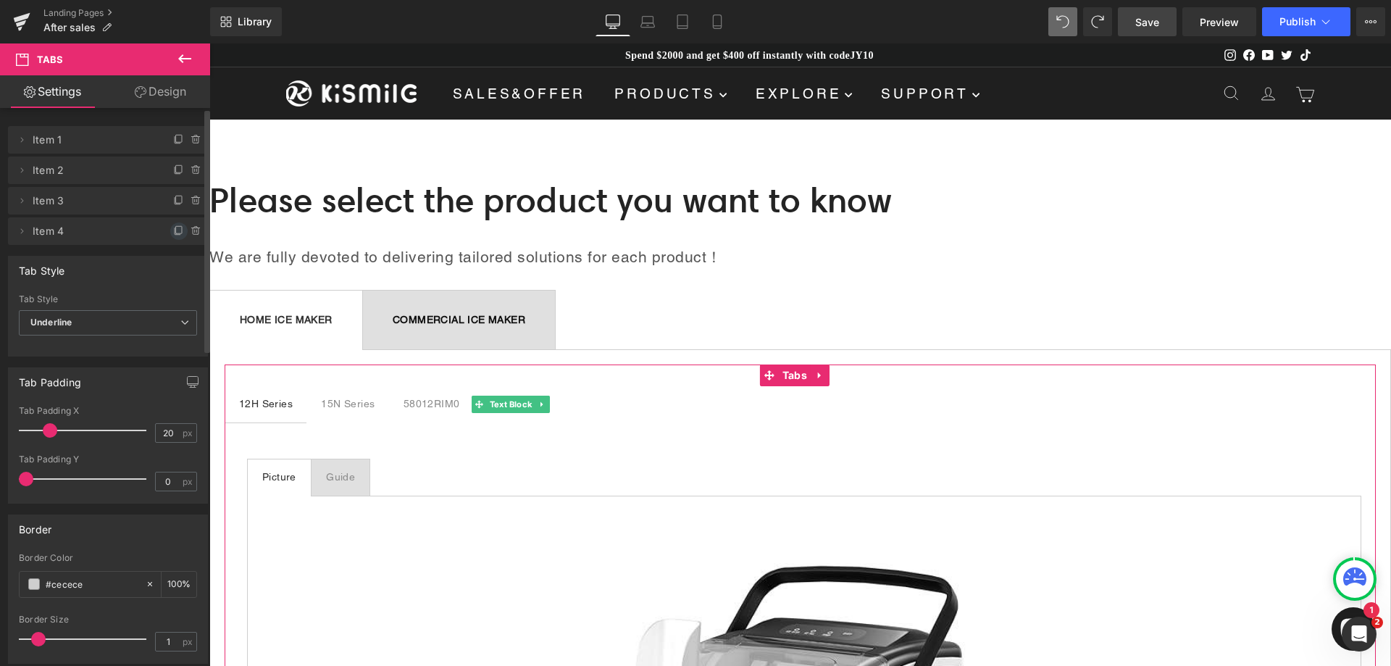
click at [175, 227] on icon at bounding box center [179, 231] width 12 height 12
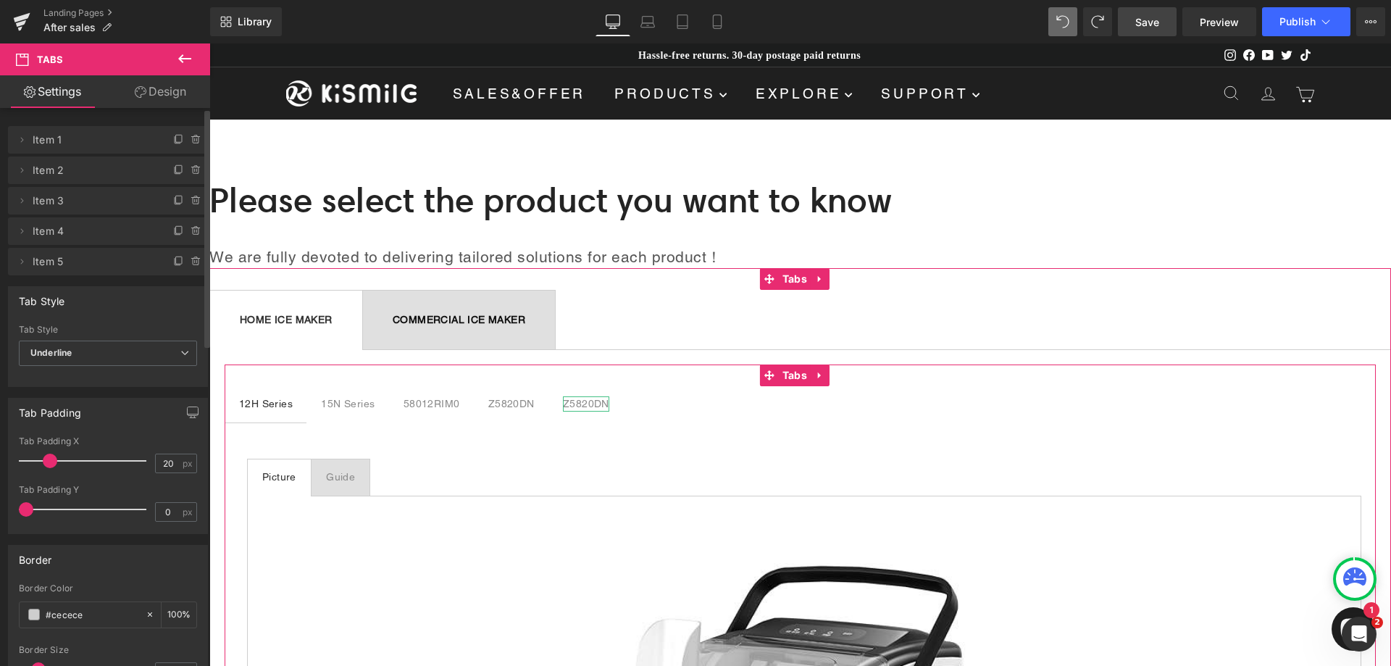
click at [581, 404] on div "Z5820DN" at bounding box center [586, 403] width 46 height 15
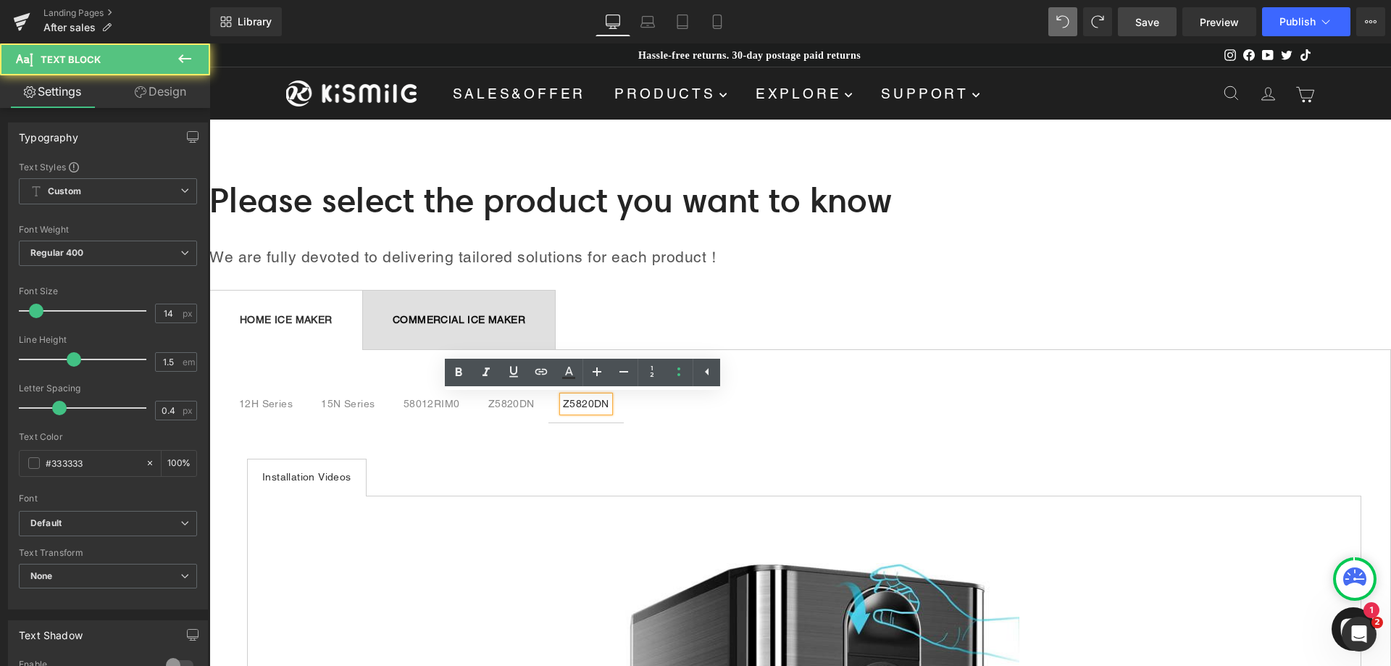
click at [604, 401] on div "Z5820DN" at bounding box center [586, 403] width 46 height 15
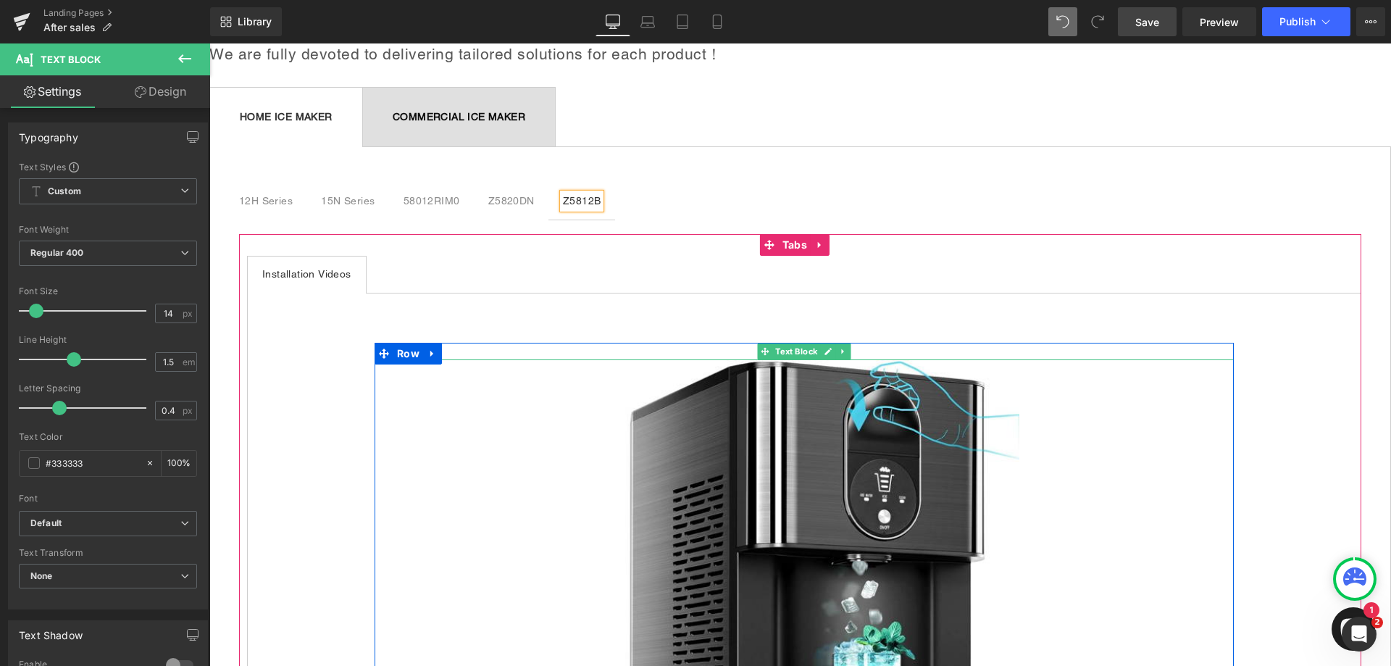
scroll to position [290, 0]
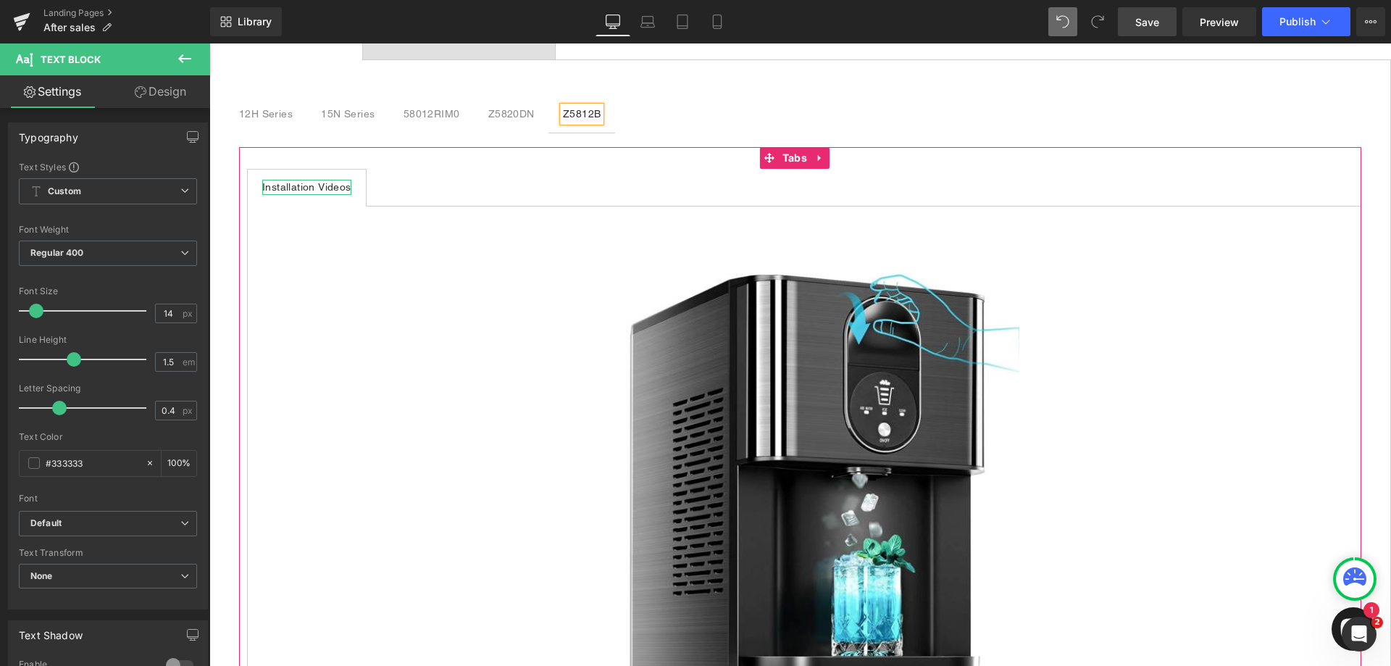
click at [340, 187] on div "Installation Videos" at bounding box center [306, 187] width 89 height 15
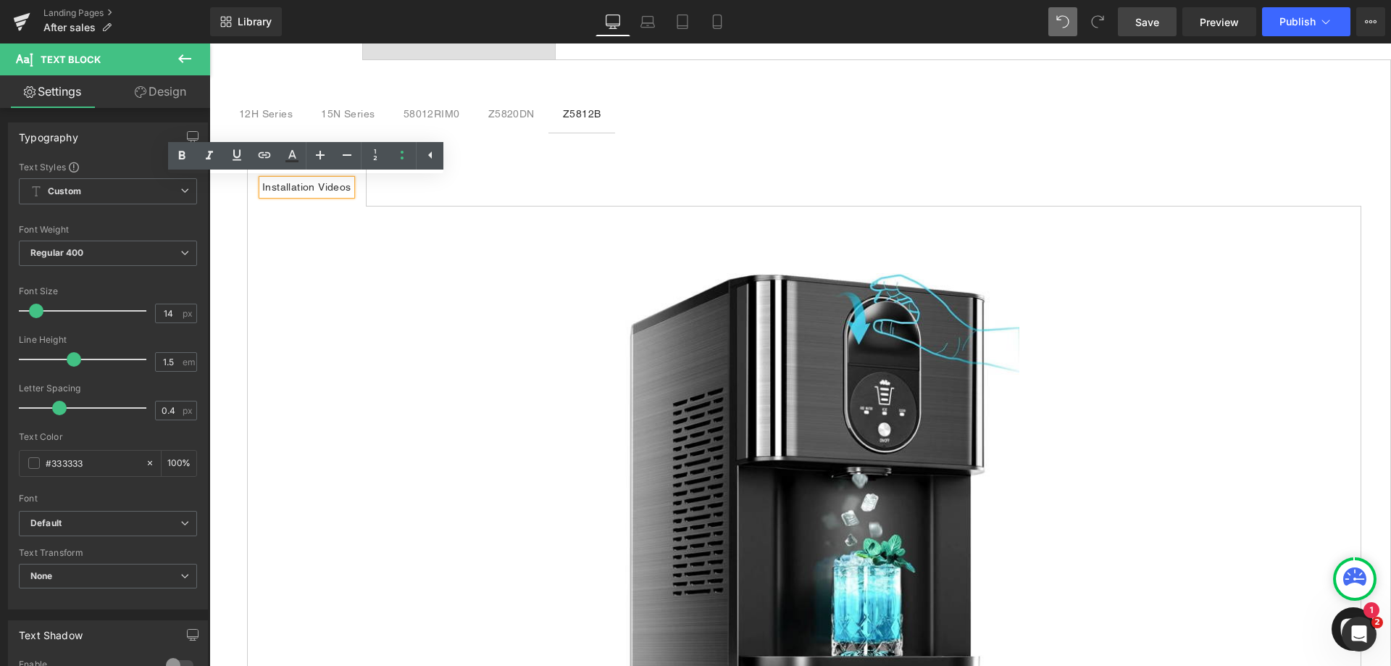
click at [343, 185] on div "Installation Videos" at bounding box center [306, 187] width 89 height 15
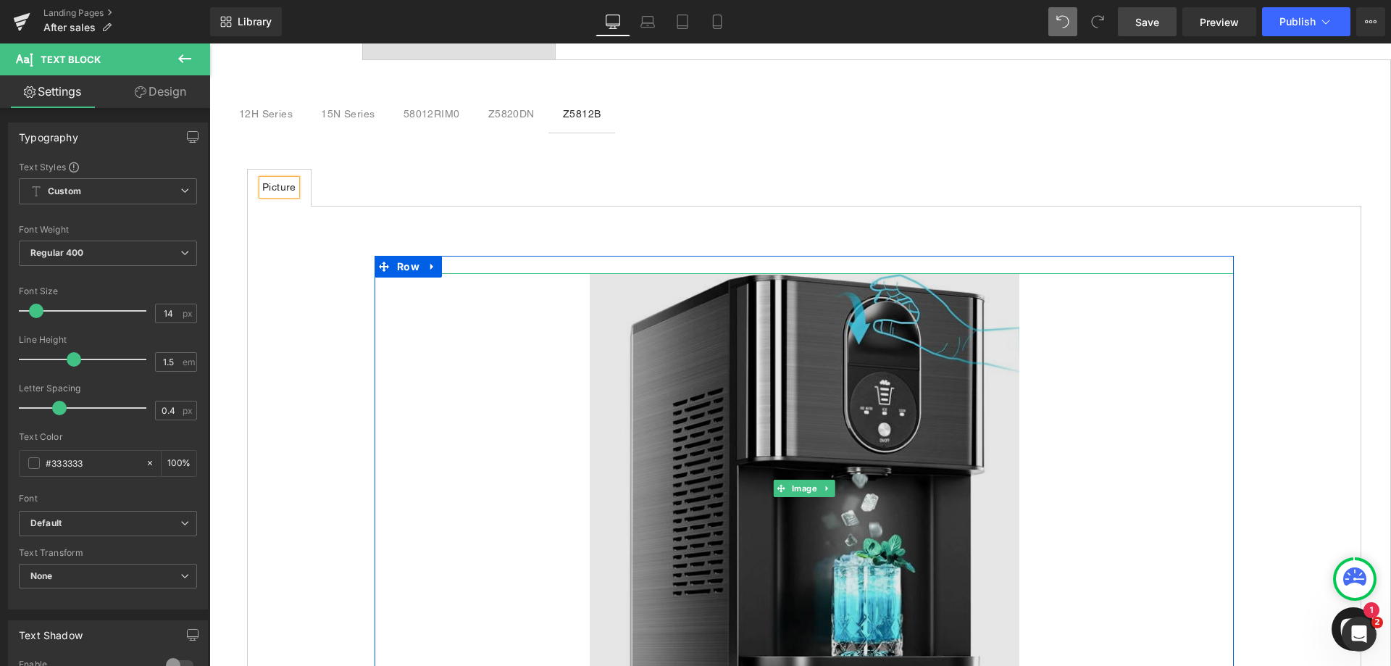
click at [720, 403] on img at bounding box center [805, 488] width 430 height 430
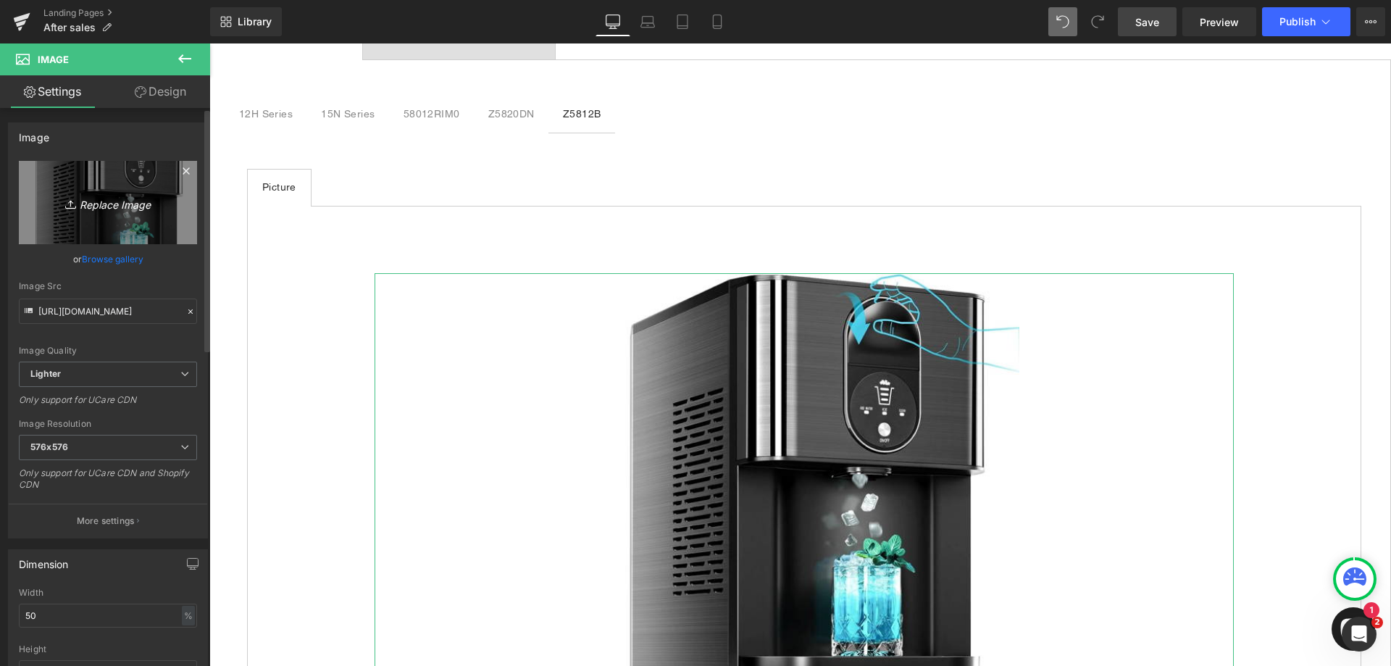
click at [125, 212] on link "Replace Image" at bounding box center [108, 202] width 178 height 83
type input "C:\fakepath\Z5812B.png"
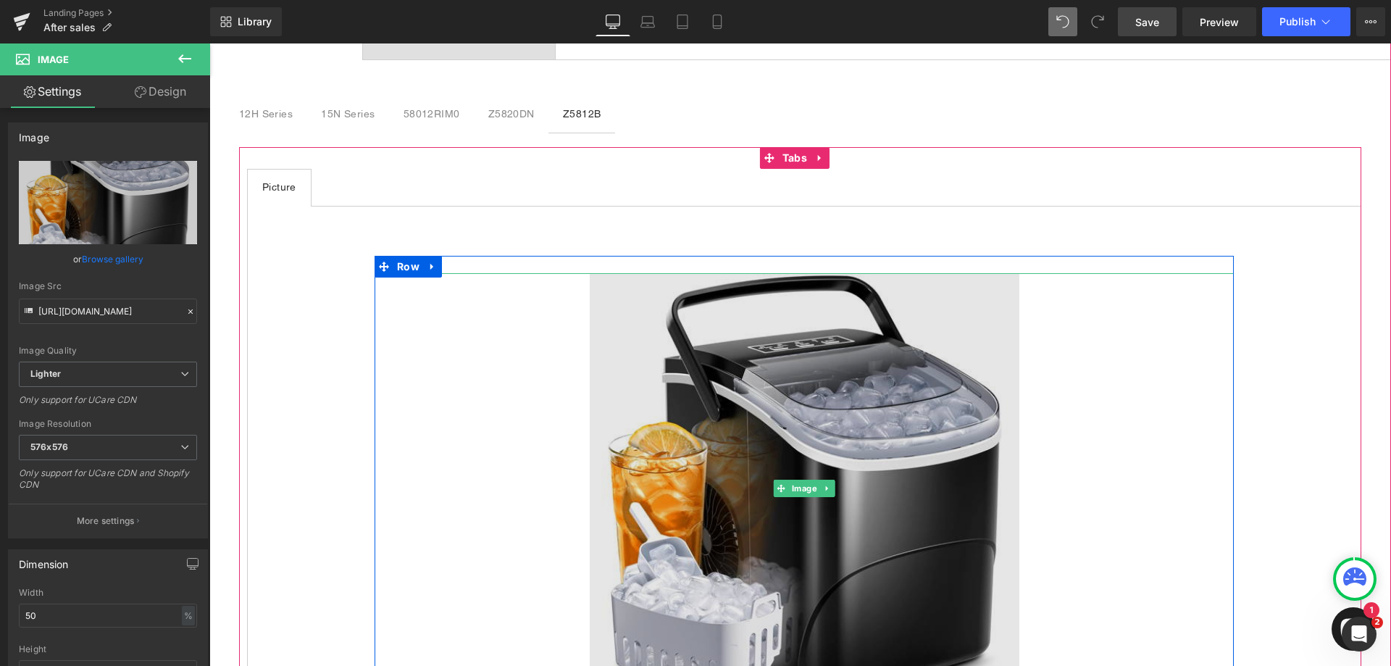
scroll to position [580, 0]
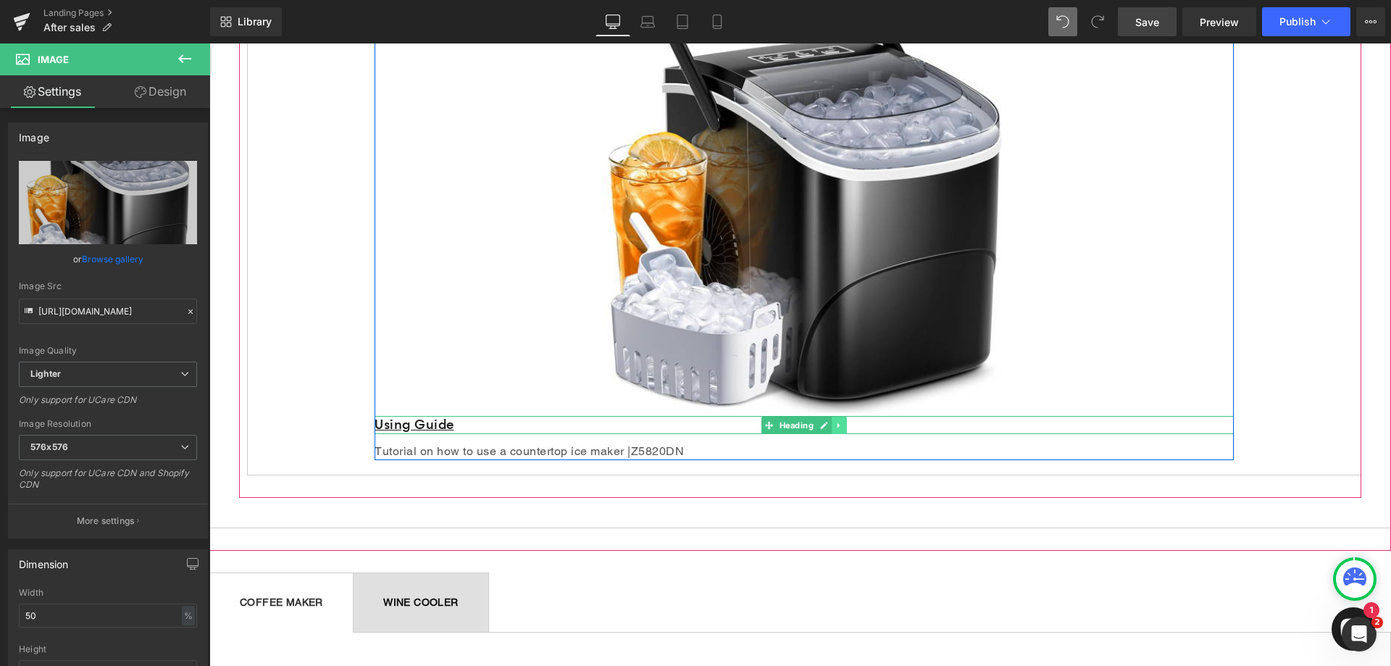
click at [837, 424] on icon at bounding box center [839, 425] width 8 height 9
click at [842, 427] on icon at bounding box center [846, 425] width 8 height 8
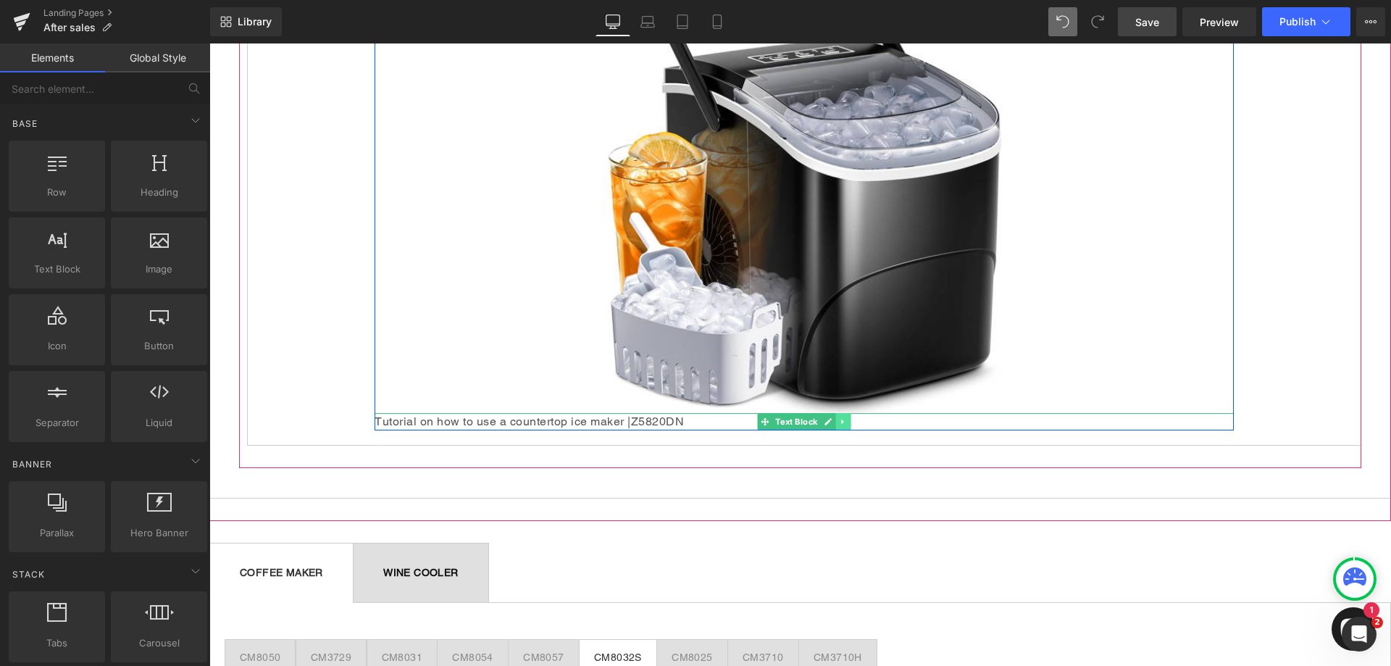
click at [841, 420] on icon at bounding box center [842, 421] width 2 height 5
click at [847, 419] on icon at bounding box center [851, 422] width 8 height 8
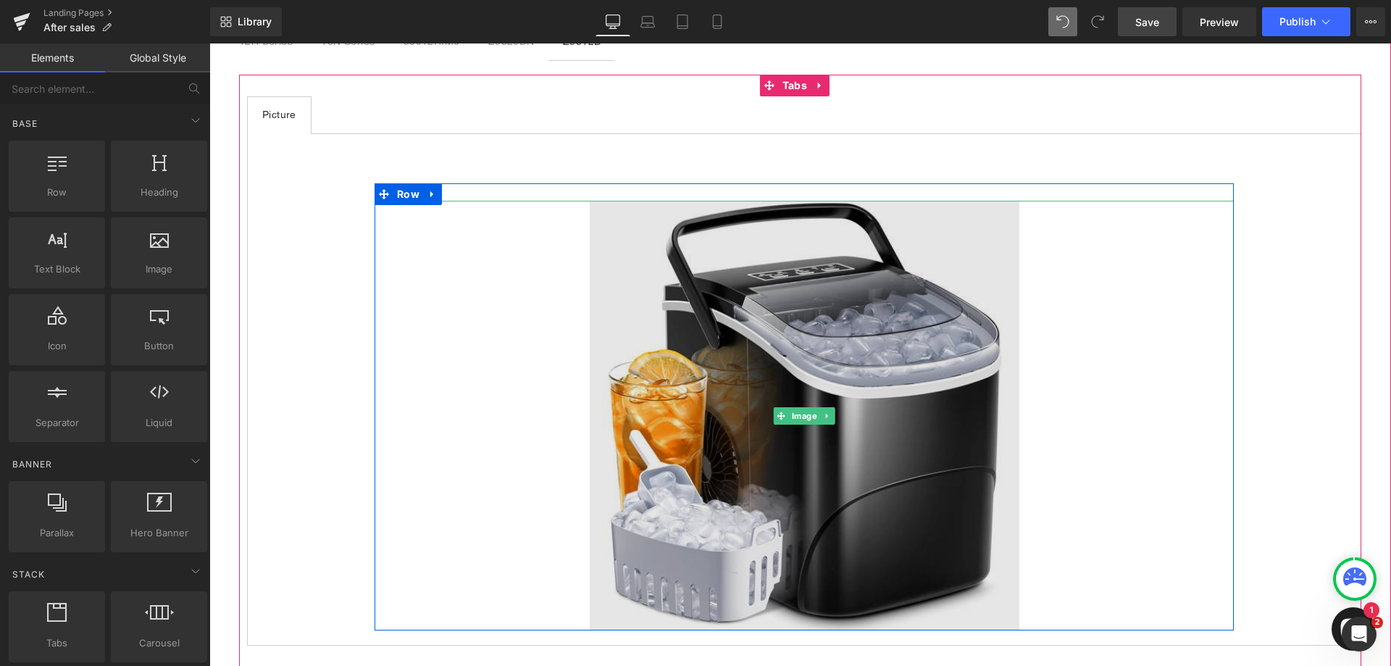
scroll to position [145, 0]
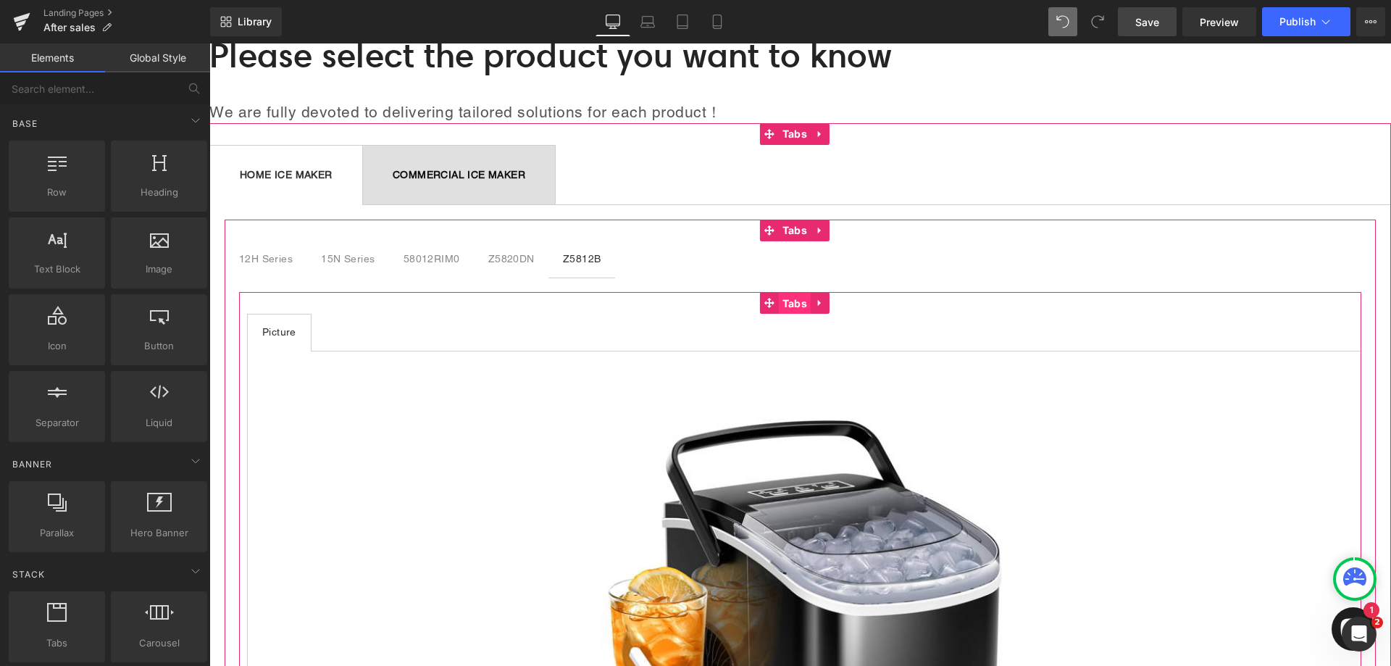
click at [800, 301] on span "Tabs" at bounding box center [795, 304] width 32 height 22
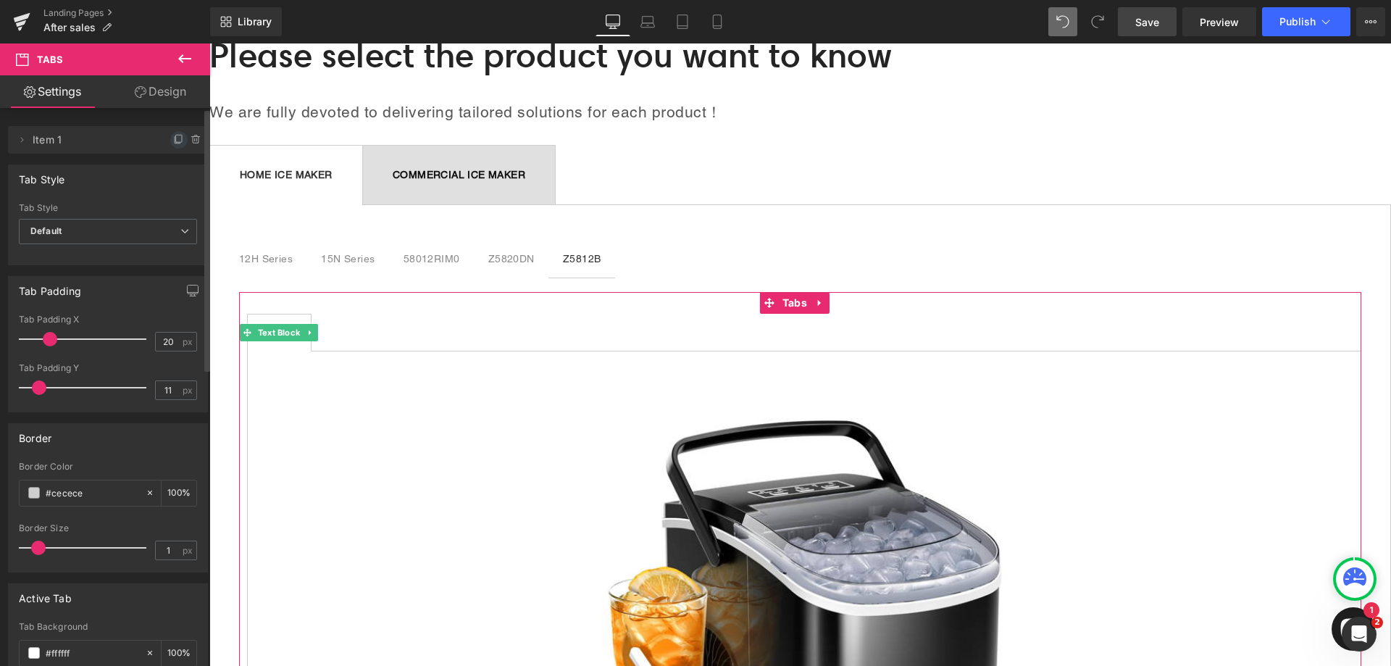
click at [173, 141] on icon at bounding box center [179, 140] width 12 height 12
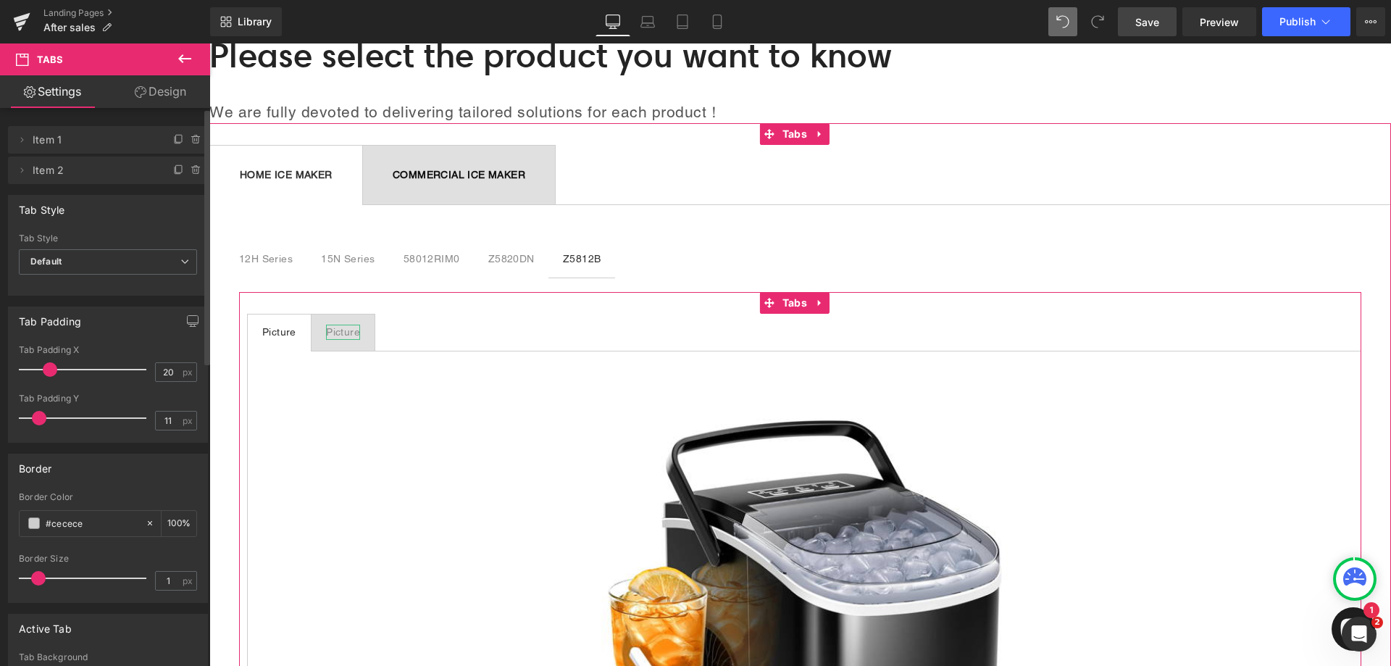
click at [345, 332] on div "Picture" at bounding box center [343, 332] width 34 height 15
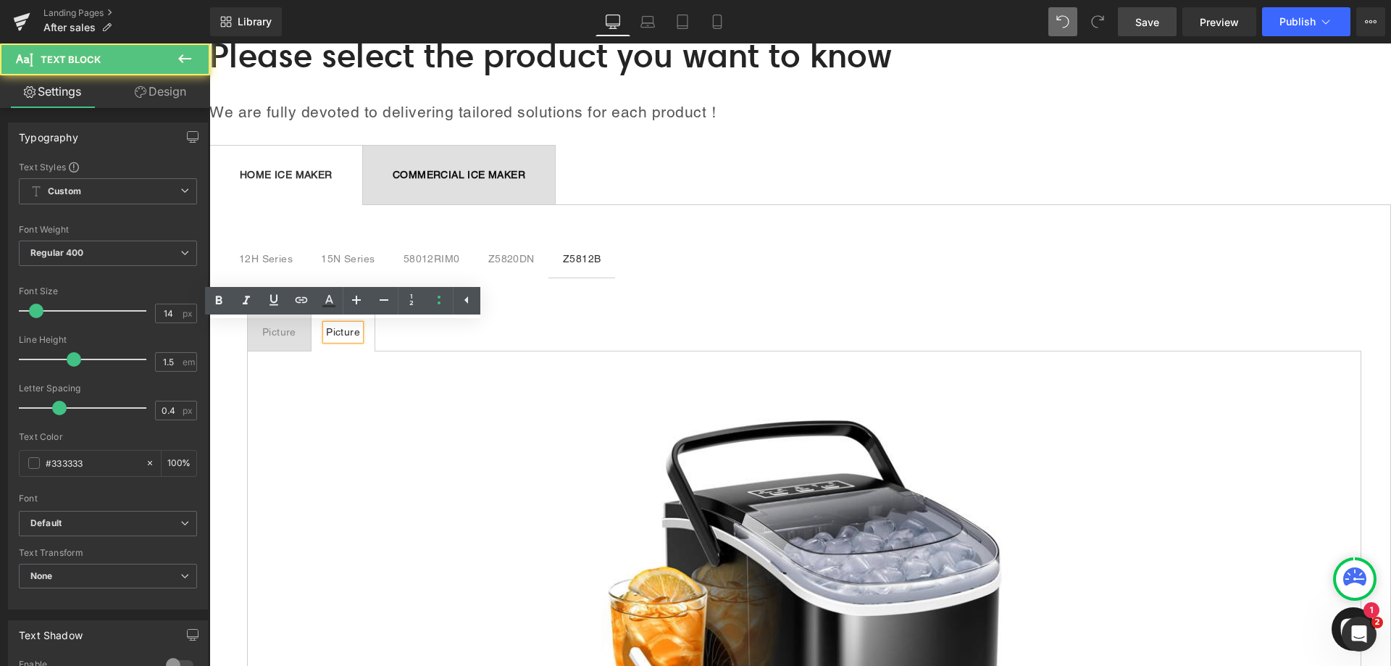
click at [356, 333] on div "Picture" at bounding box center [343, 332] width 34 height 15
drag, startPoint x: 359, startPoint y: 330, endPoint x: 328, endPoint y: 330, distance: 30.4
click at [328, 330] on div "Picture" at bounding box center [343, 332] width 34 height 15
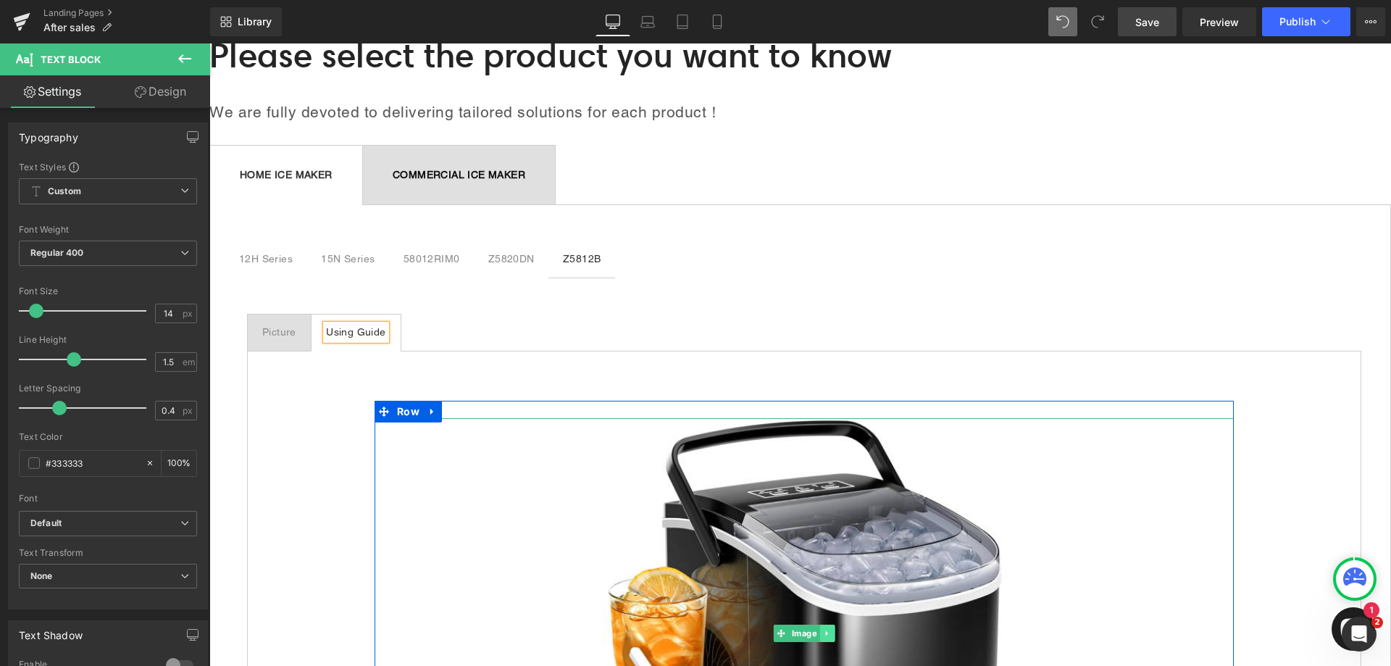
click at [828, 634] on link at bounding box center [826, 632] width 15 height 17
click at [831, 629] on icon at bounding box center [835, 633] width 8 height 9
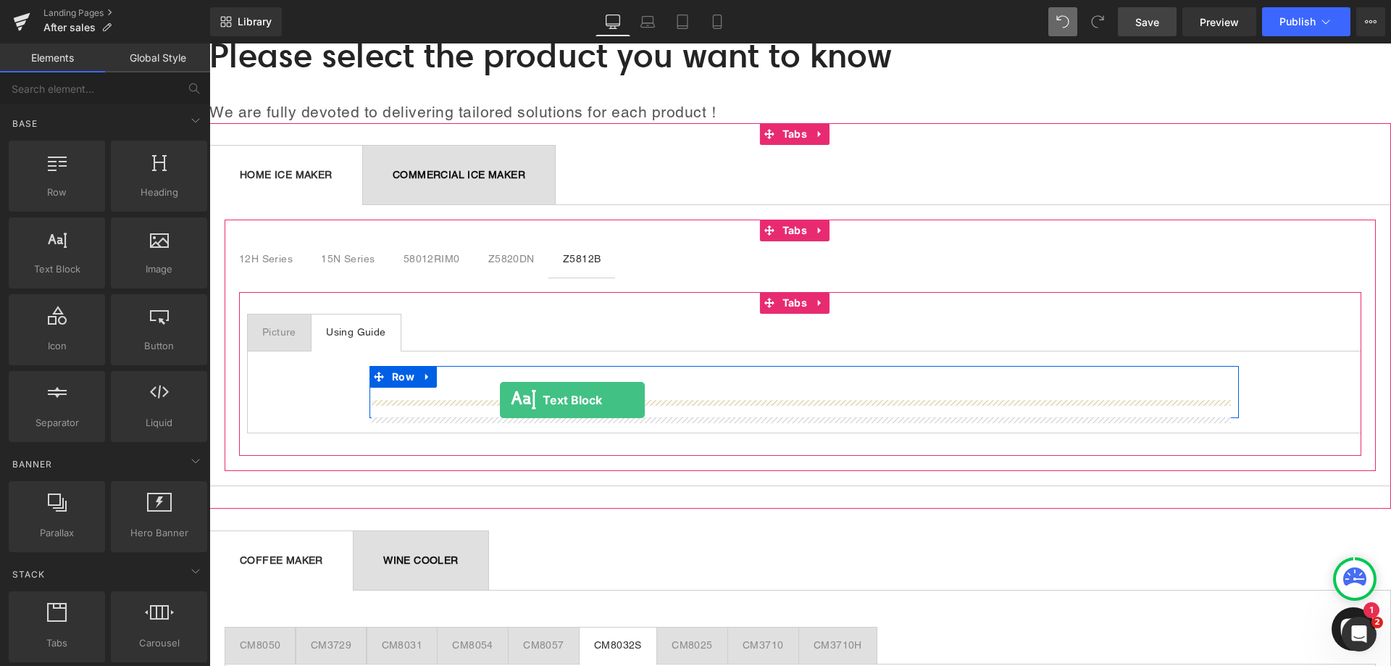
drag, startPoint x: 269, startPoint y: 296, endPoint x: 500, endPoint y: 400, distance: 252.6
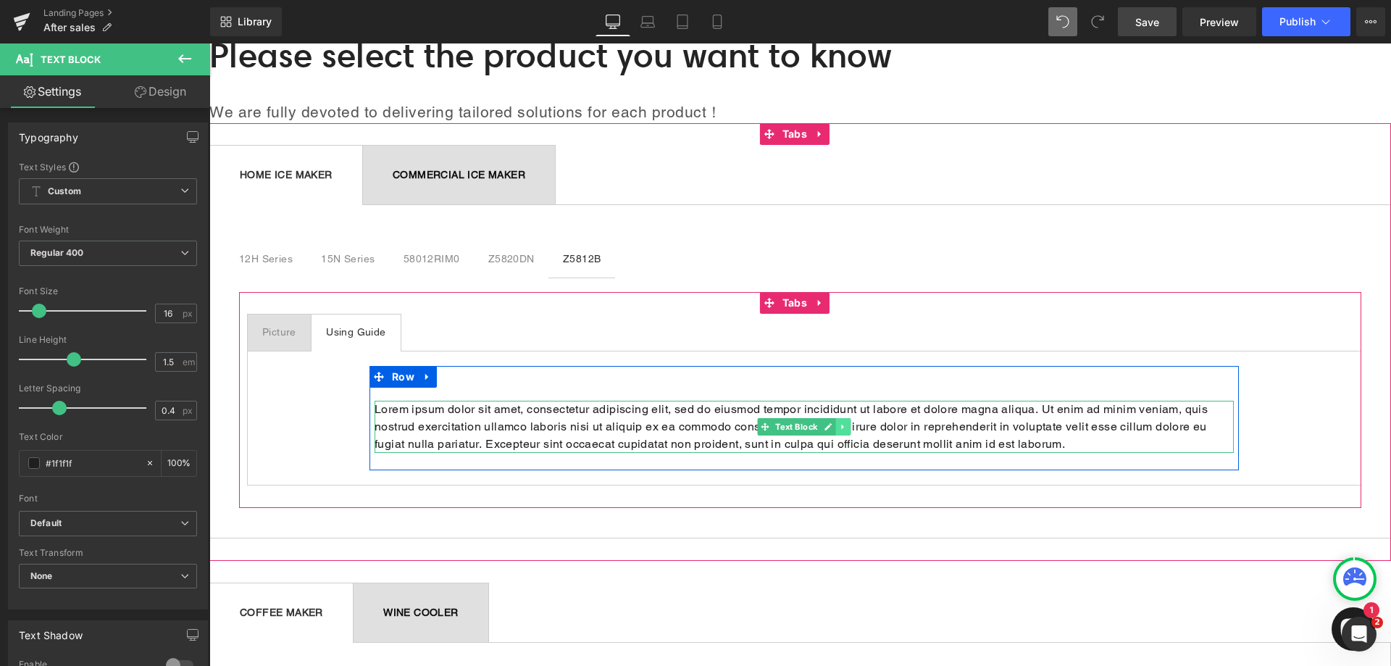
click at [840, 429] on icon at bounding box center [843, 426] width 8 height 9
click at [847, 427] on icon at bounding box center [851, 426] width 8 height 9
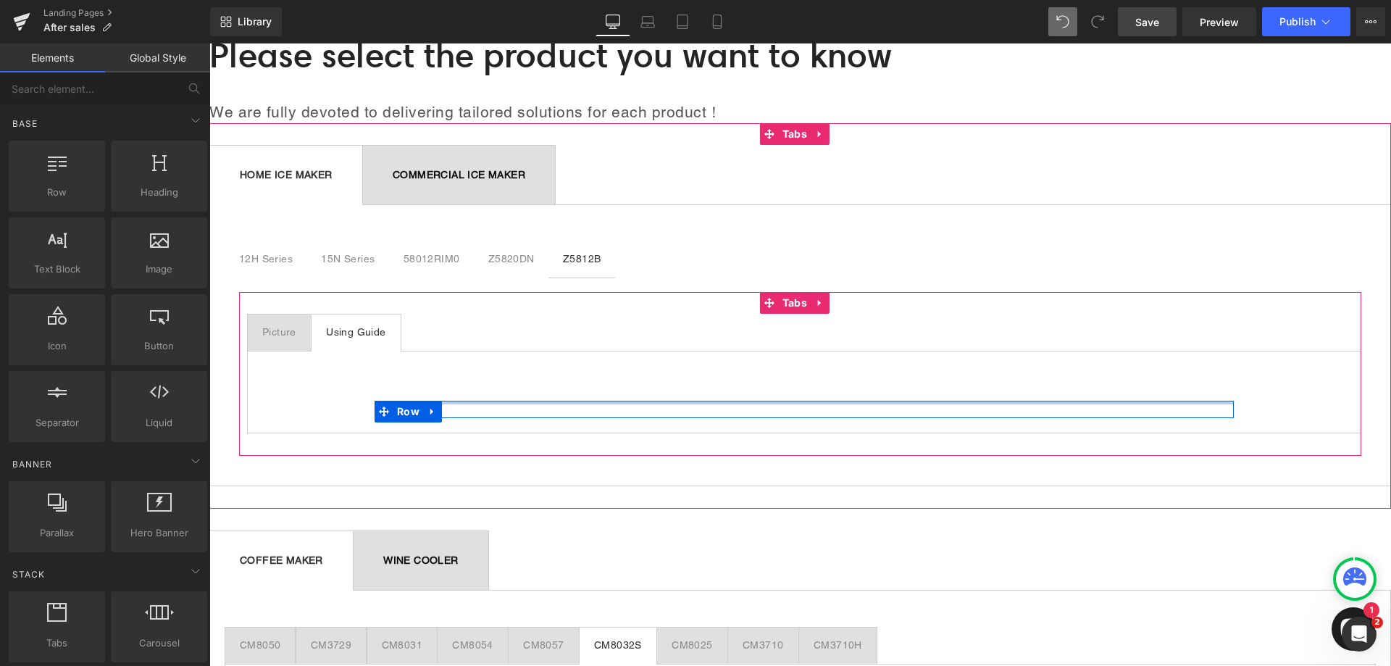
click at [466, 396] on div "Text Block Row Row" at bounding box center [803, 392] width 869 height 52
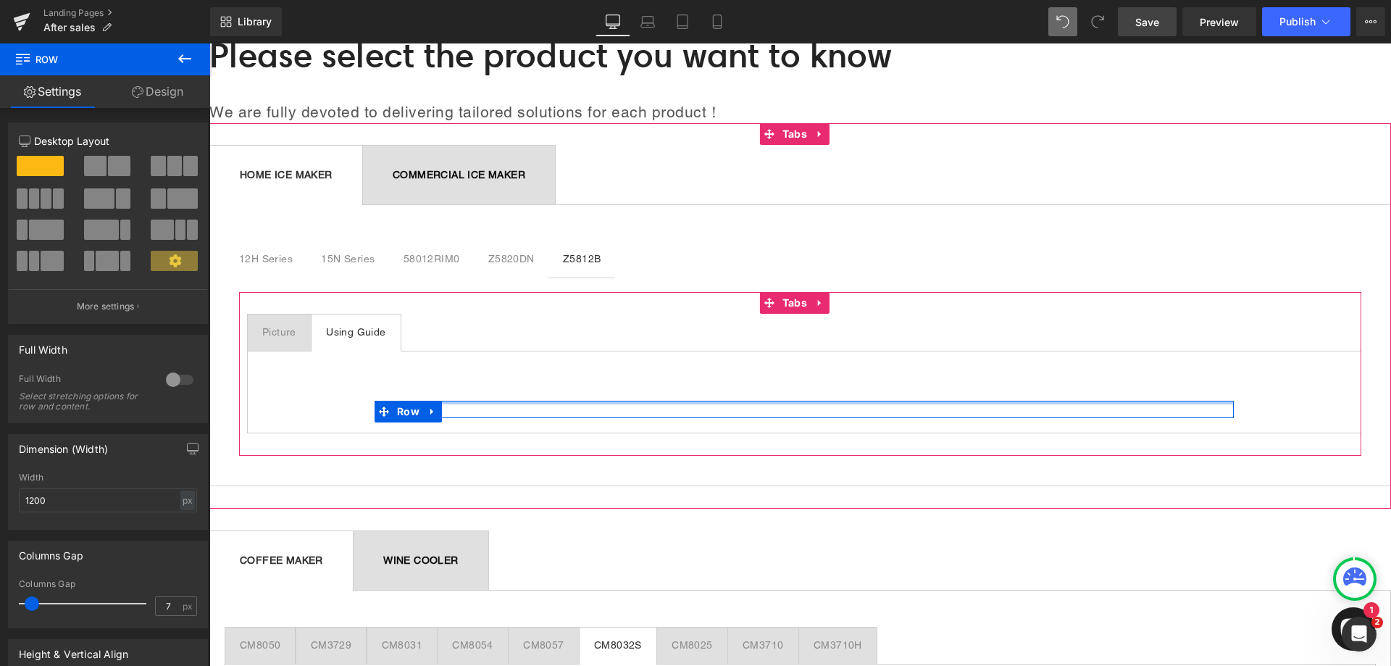
drag, startPoint x: 245, startPoint y: 240, endPoint x: 453, endPoint y: 385, distance: 254.0
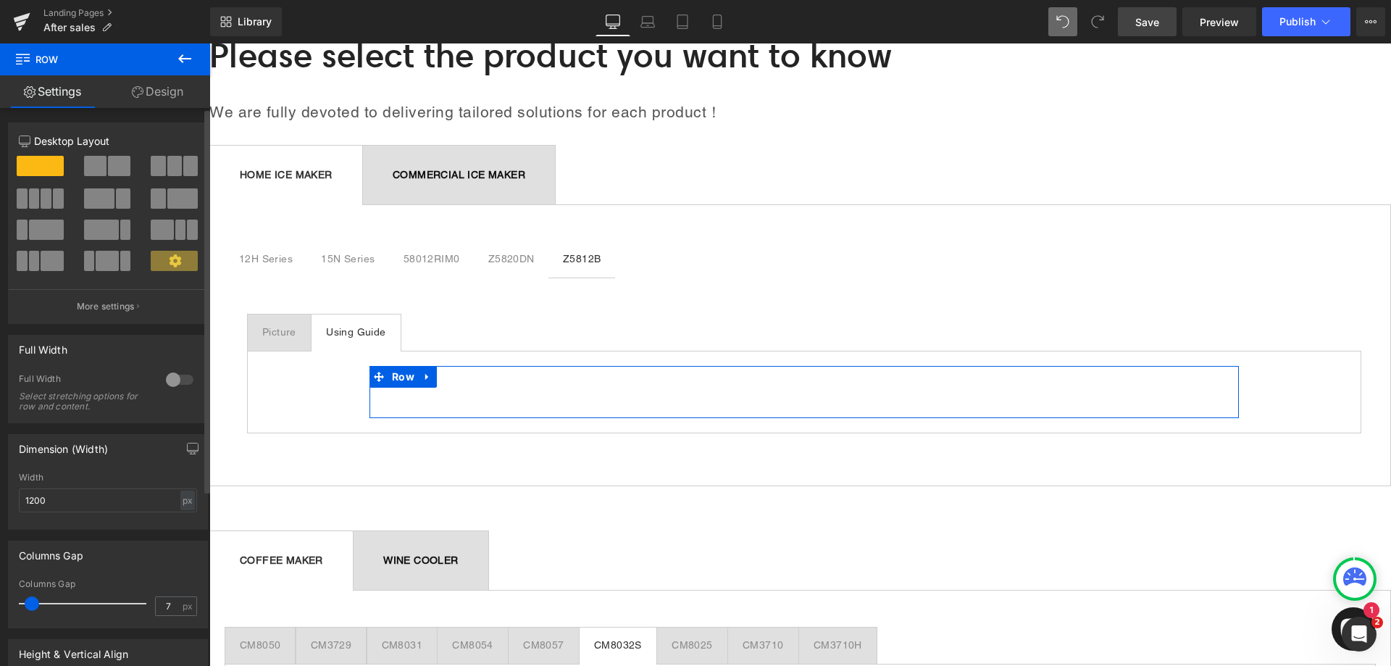
click at [46, 197] on span at bounding box center [46, 198] width 11 height 20
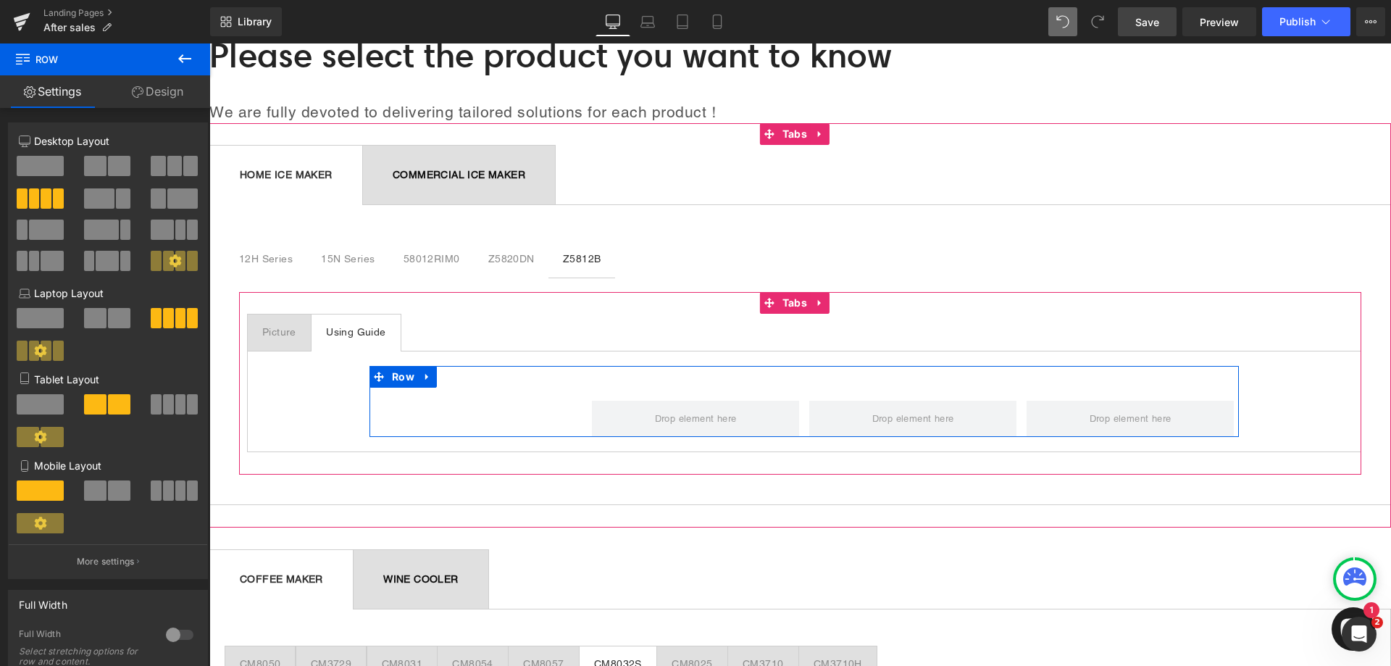
click at [525, 410] on div at bounding box center [478, 409] width 207 height 17
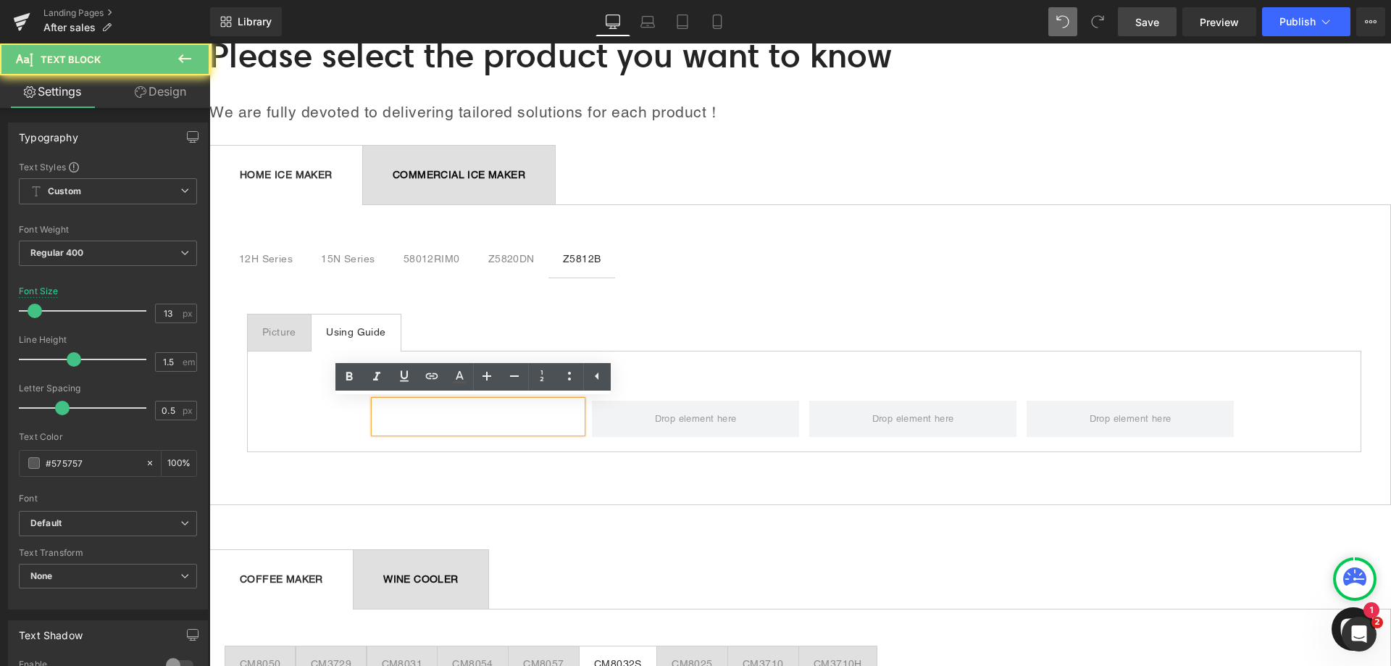
click at [508, 415] on div at bounding box center [478, 417] width 207 height 32
click at [483, 417] on div at bounding box center [478, 417] width 207 height 32
click at [545, 417] on div at bounding box center [478, 417] width 207 height 32
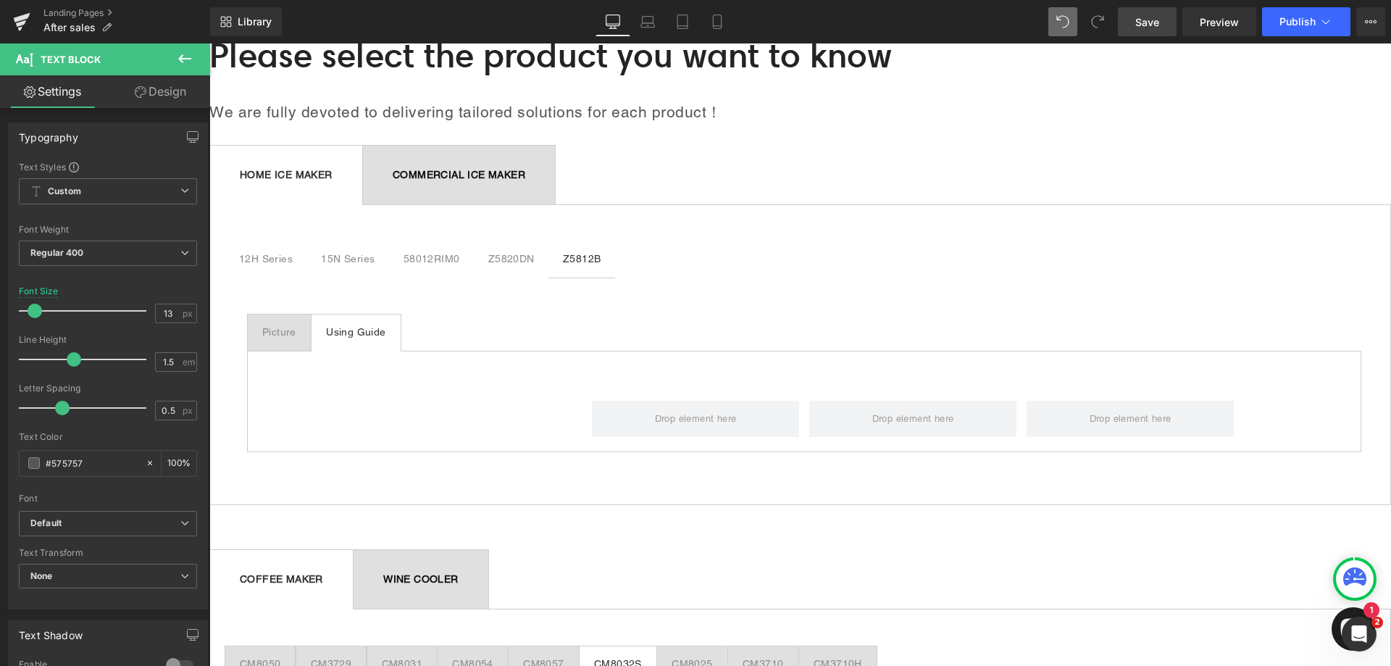
click at [143, 95] on icon at bounding box center [141, 92] width 12 height 12
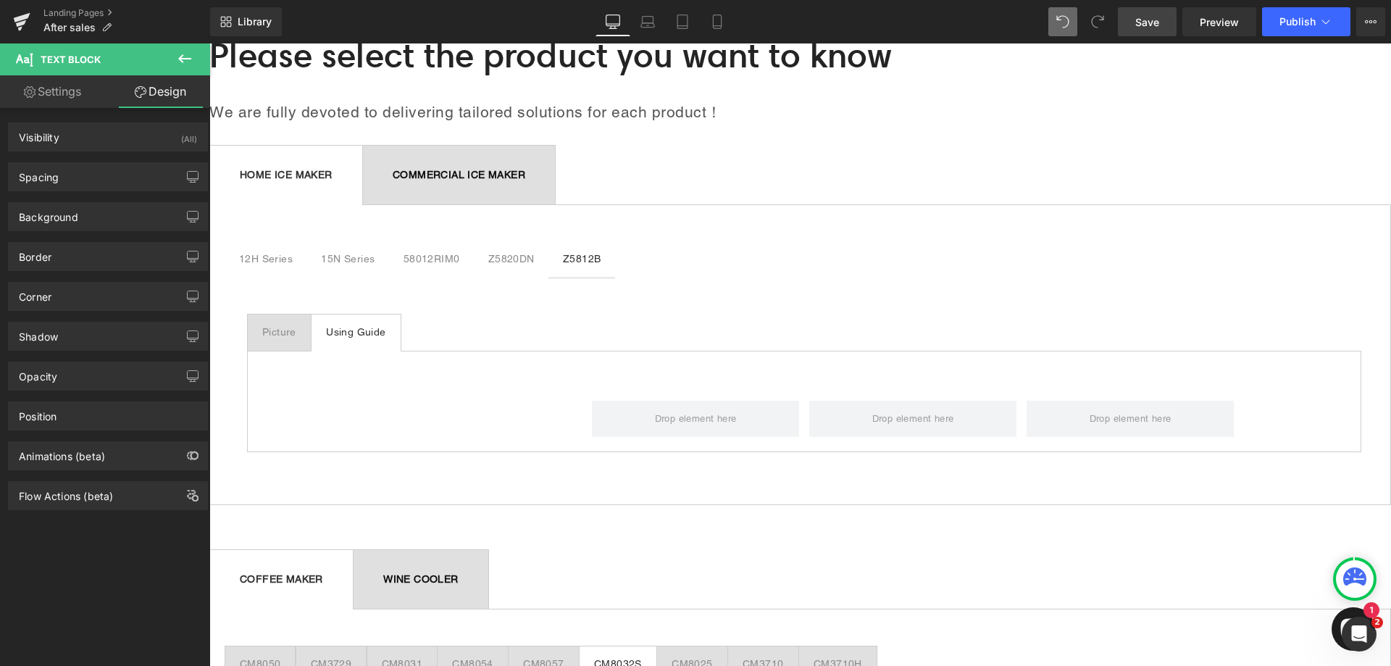
click at [61, 100] on link "Settings" at bounding box center [52, 91] width 105 height 33
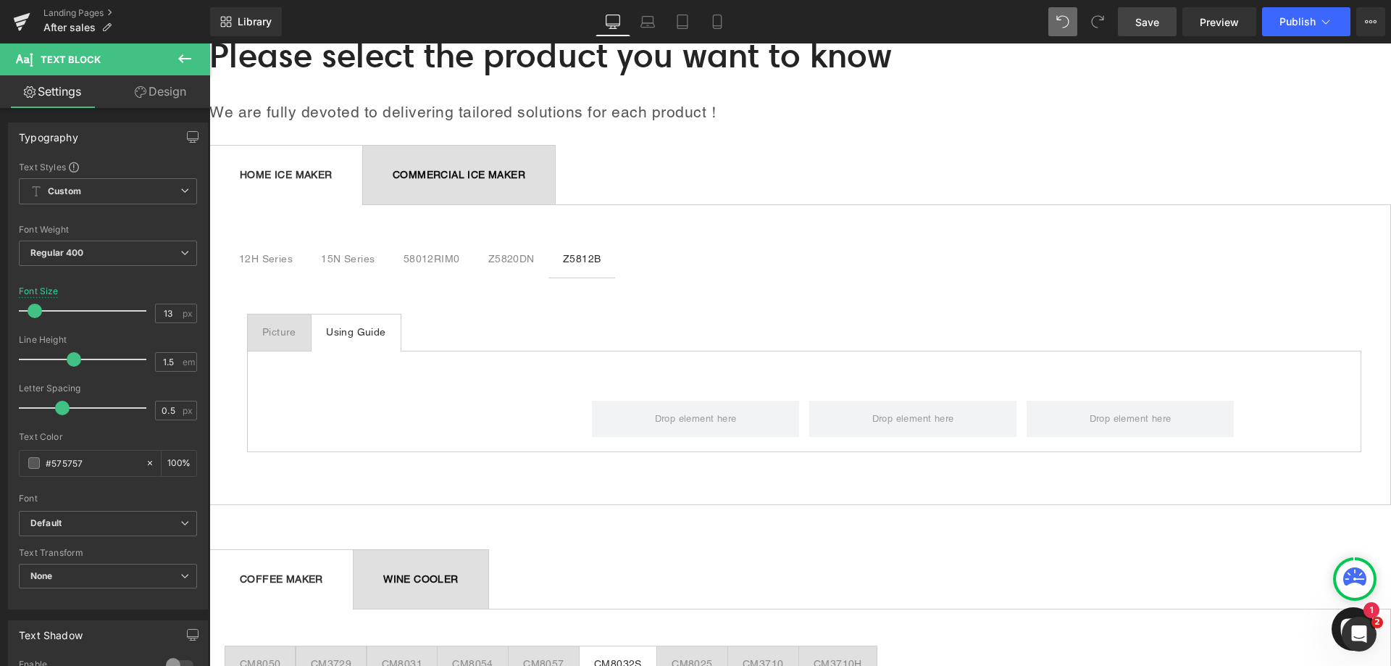
click at [184, 62] on icon at bounding box center [184, 58] width 17 height 17
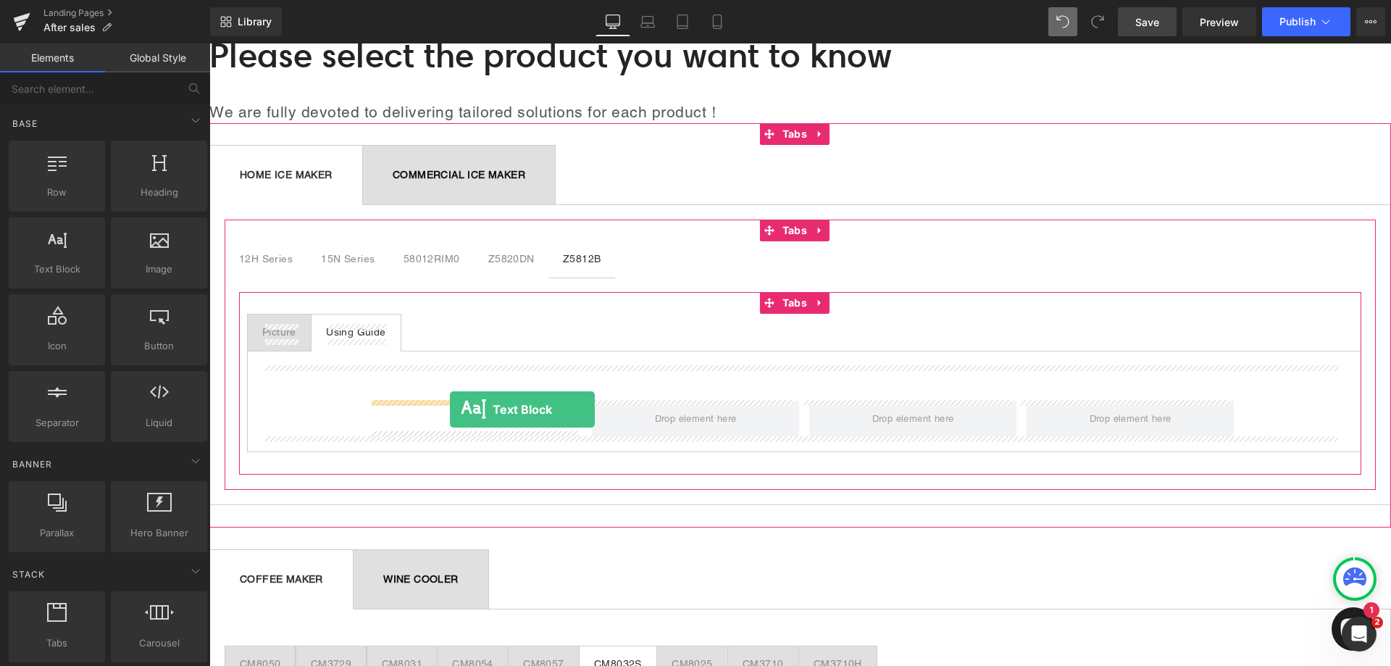
drag, startPoint x: 281, startPoint y: 306, endPoint x: 449, endPoint y: 409, distance: 197.4
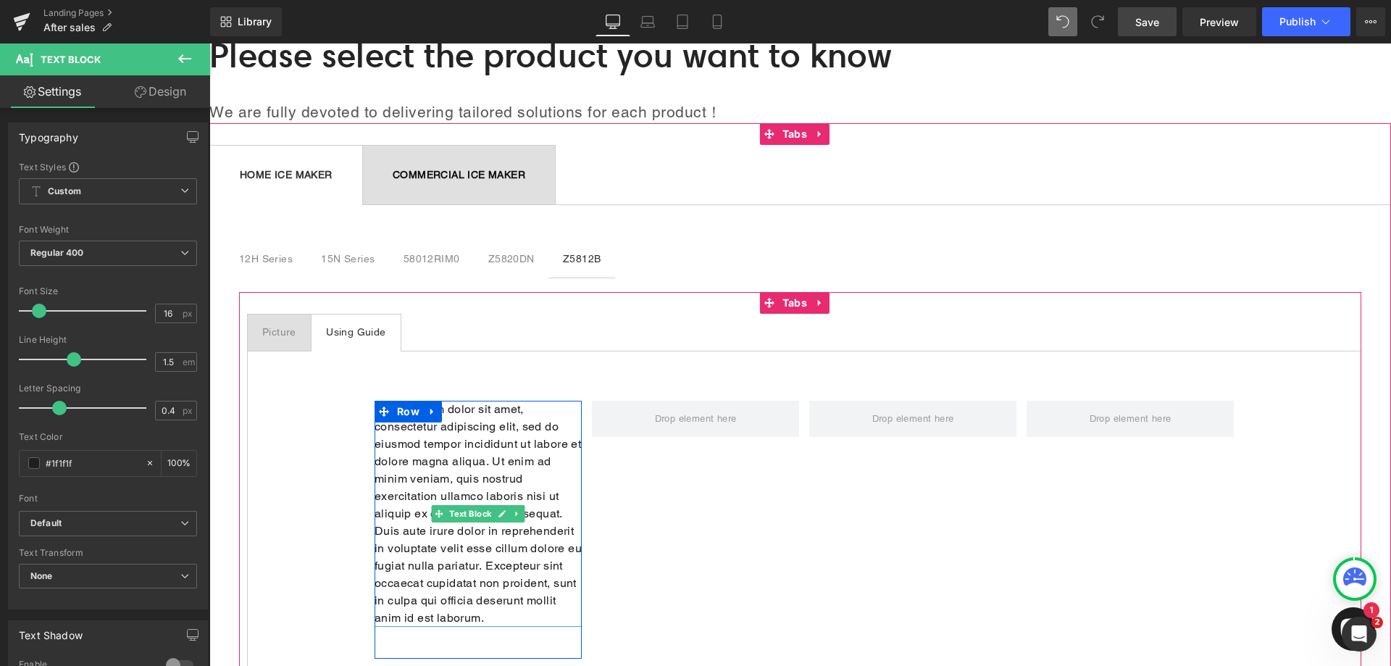
click at [483, 622] on p "Lorem ipsum dolor sit amet, consectetur adipiscing elit, sed do eiusmod tempor …" at bounding box center [478, 514] width 207 height 226
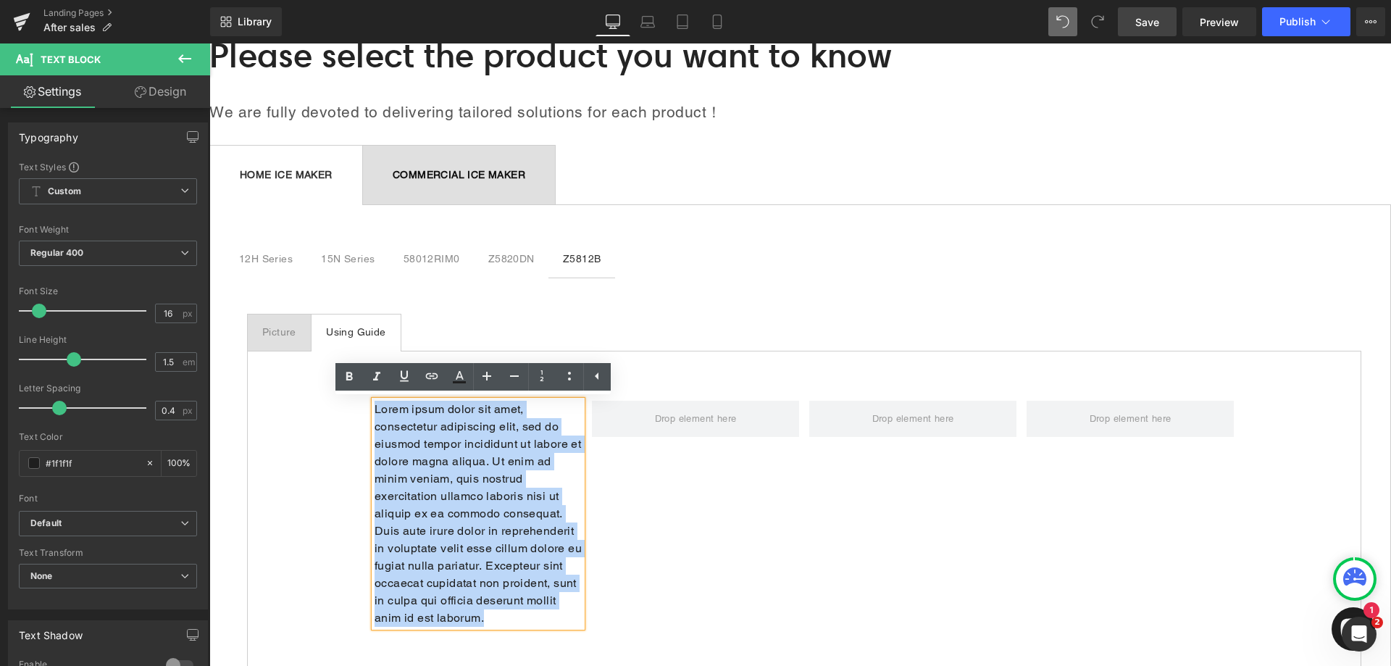
drag, startPoint x: 483, startPoint y: 617, endPoint x: 354, endPoint y: 400, distance: 252.7
click at [354, 400] on div "Lorem ipsum dolor sit amet, consectetur adipiscing elit, sed do eiusmod tempor …" at bounding box center [804, 512] width 1114 height 323
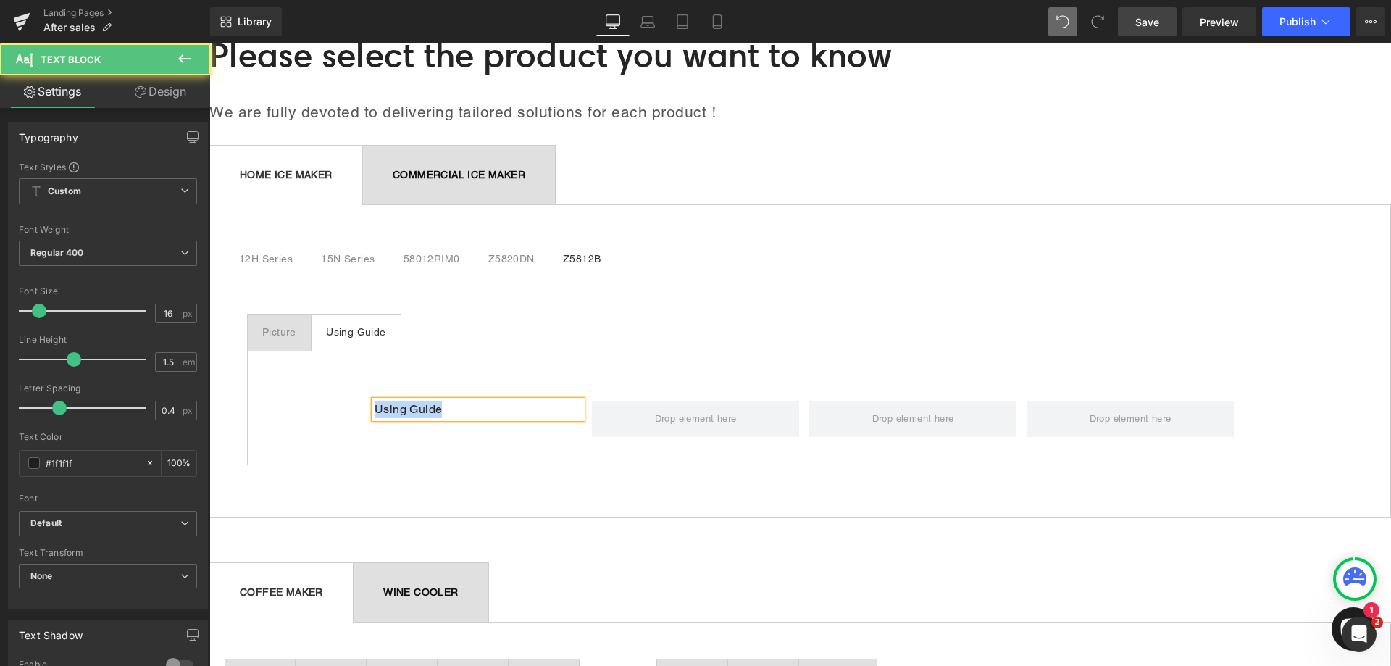
drag, startPoint x: 448, startPoint y: 409, endPoint x: 372, endPoint y: 403, distance: 77.0
click at [375, 403] on p "Using Guide" at bounding box center [478, 409] width 207 height 17
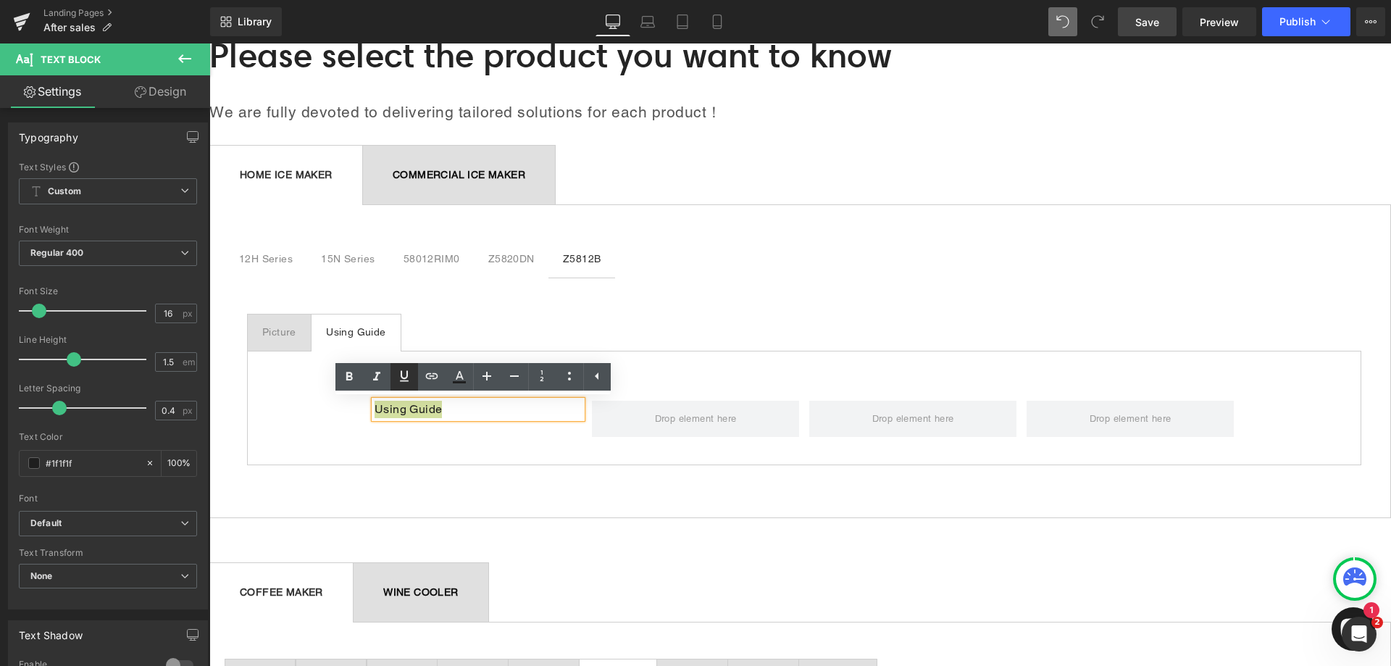
drag, startPoint x: 406, startPoint y: 375, endPoint x: 415, endPoint y: 383, distance: 12.8
click at [406, 375] on icon at bounding box center [404, 375] width 17 height 17
click at [435, 378] on icon at bounding box center [431, 376] width 12 height 6
click at [473, 444] on input "[URL][DOMAIN_NAME]" at bounding box center [475, 438] width 223 height 36
click at [415, 439] on input "[URL][DOMAIN_NAME]" at bounding box center [475, 438] width 223 height 36
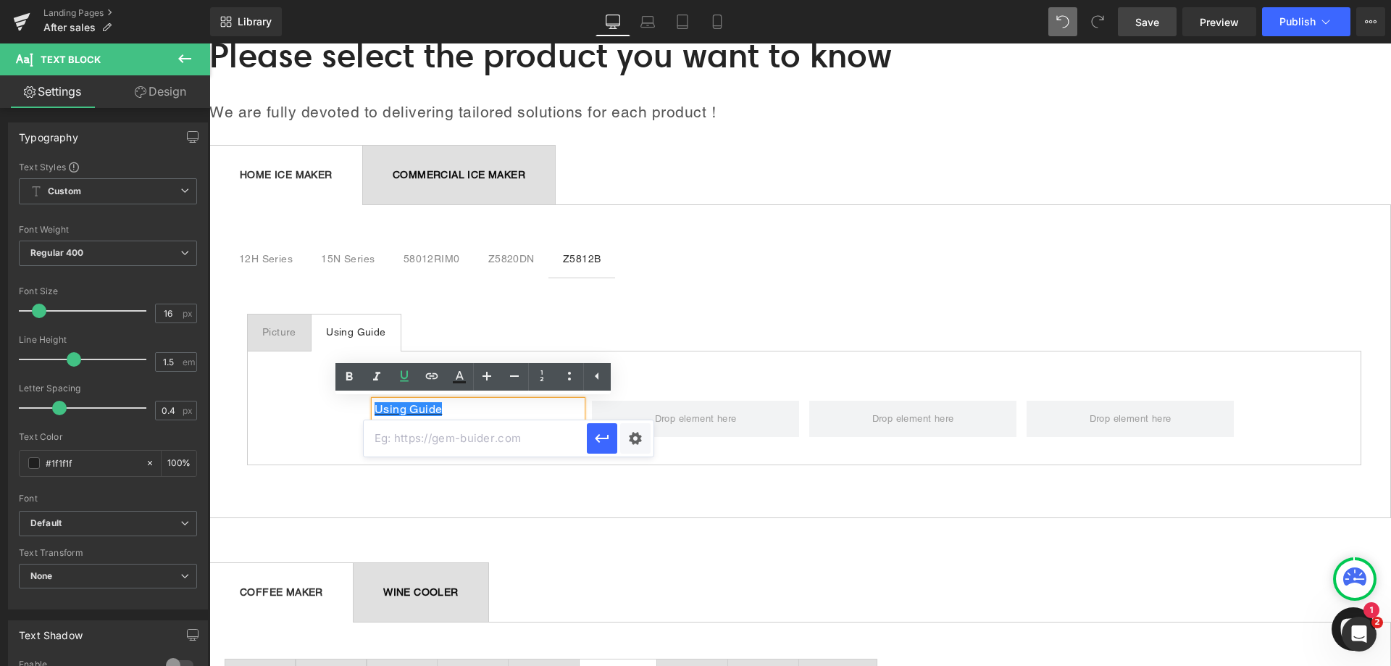
paste input "[URL][DOMAIN_NAME]"
type input "[URL][DOMAIN_NAME]"
click at [601, 442] on icon "button" at bounding box center [601, 438] width 17 height 17
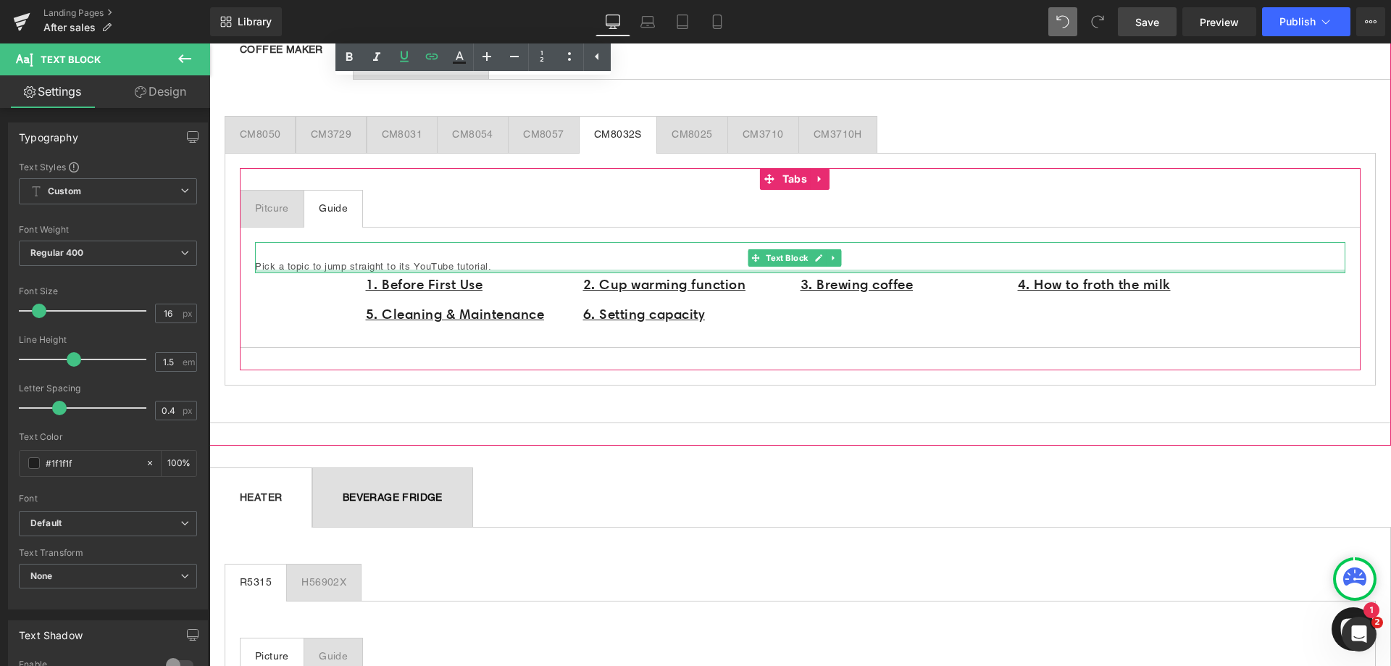
scroll to position [652, 0]
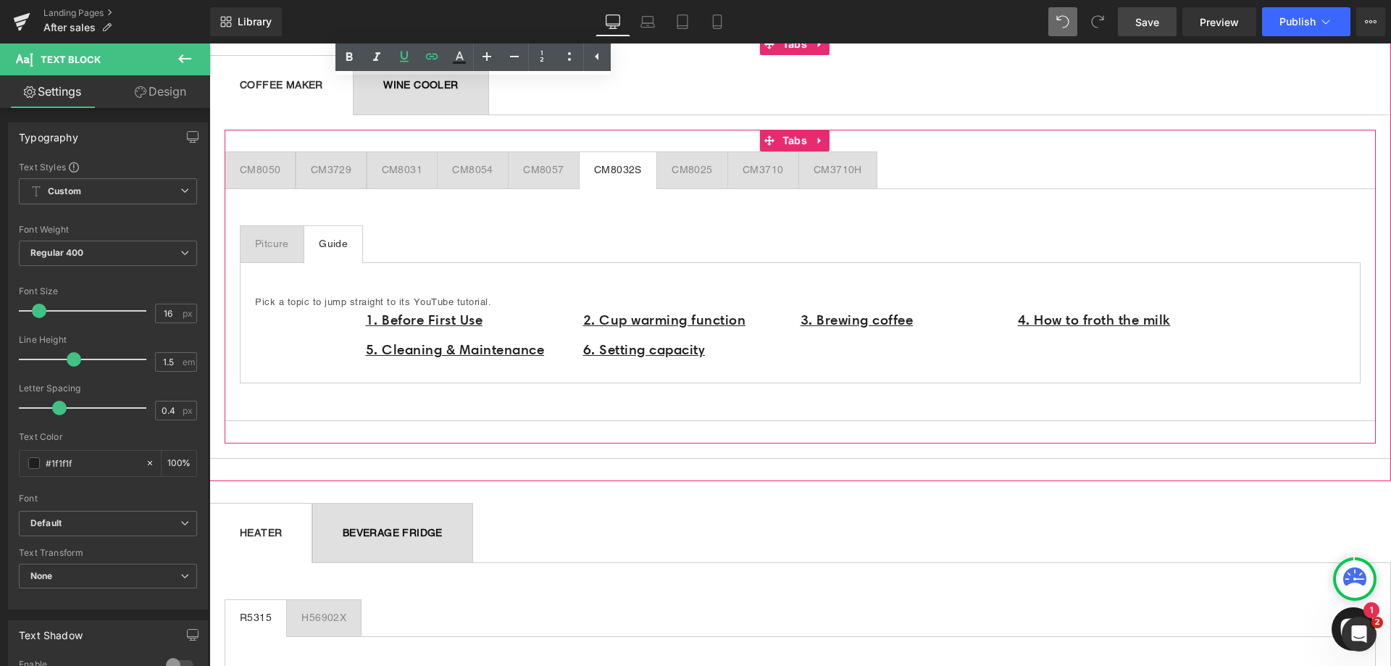
click at [755, 172] on div "CM3710" at bounding box center [762, 169] width 41 height 15
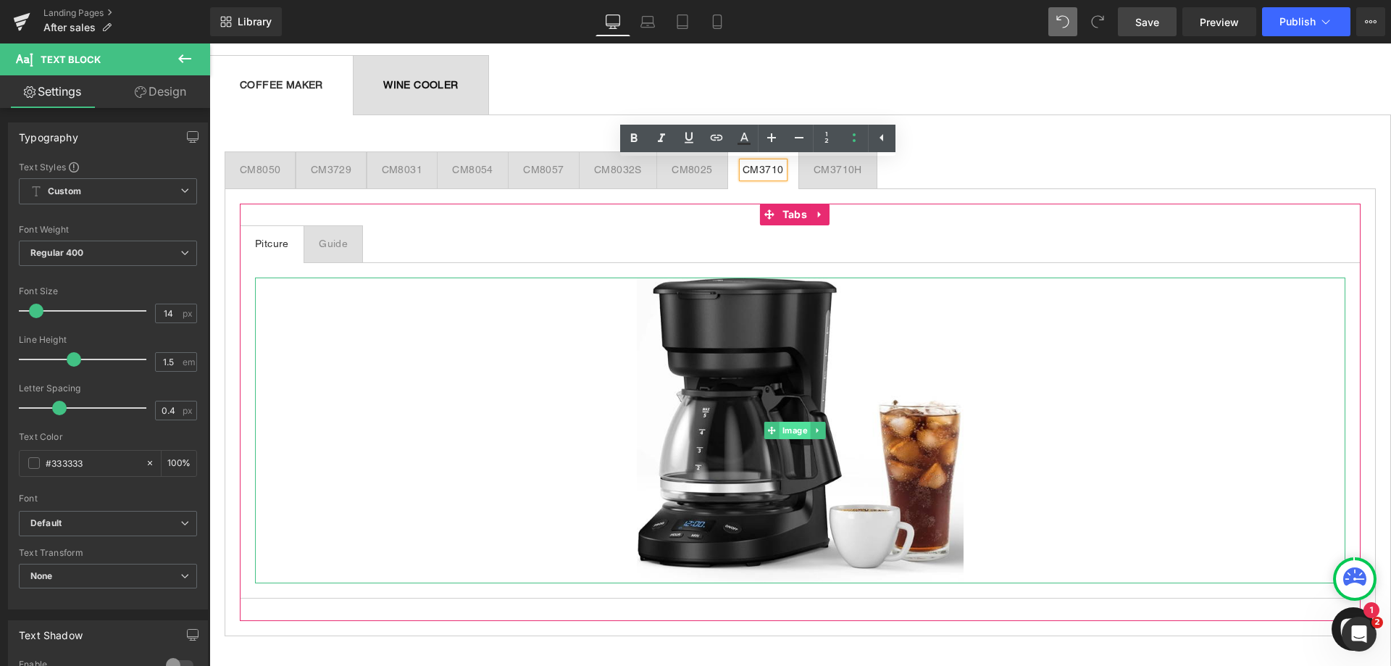
click at [792, 428] on span "Image" at bounding box center [794, 430] width 31 height 17
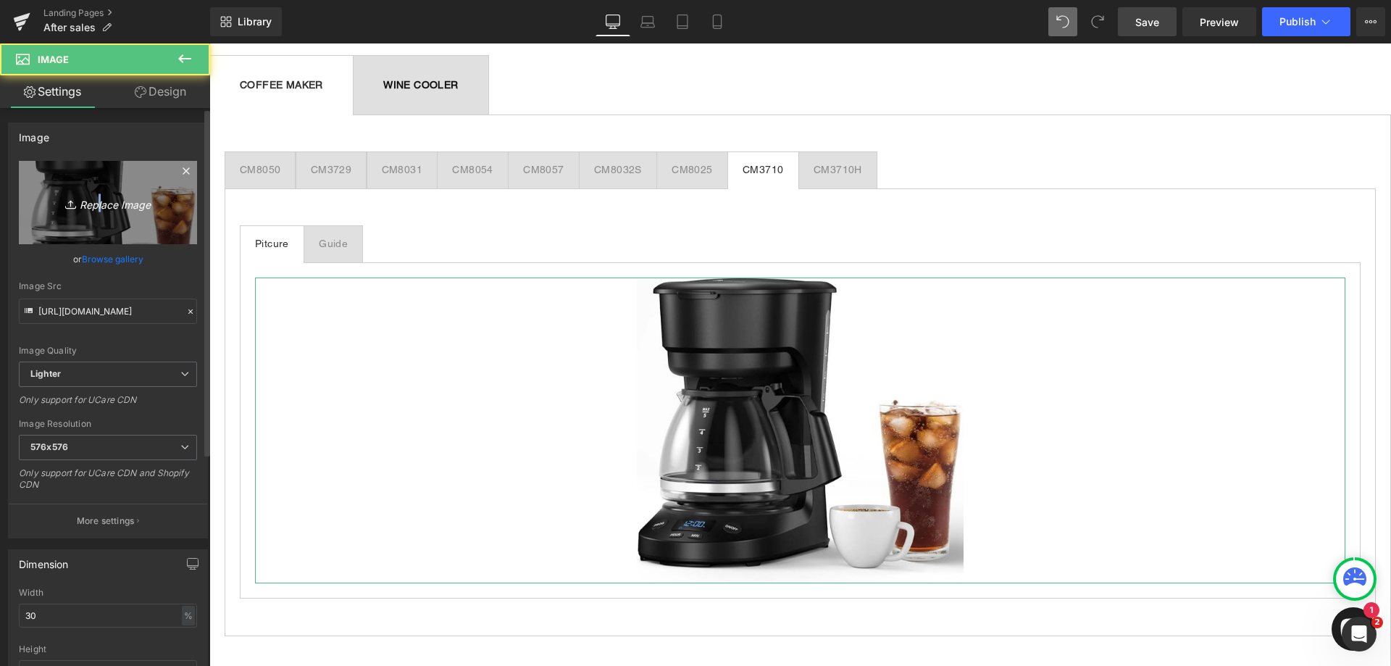
click at [93, 205] on icon "Replace Image" at bounding box center [108, 202] width 116 height 18
type input "C:\fakepath\3710.png"
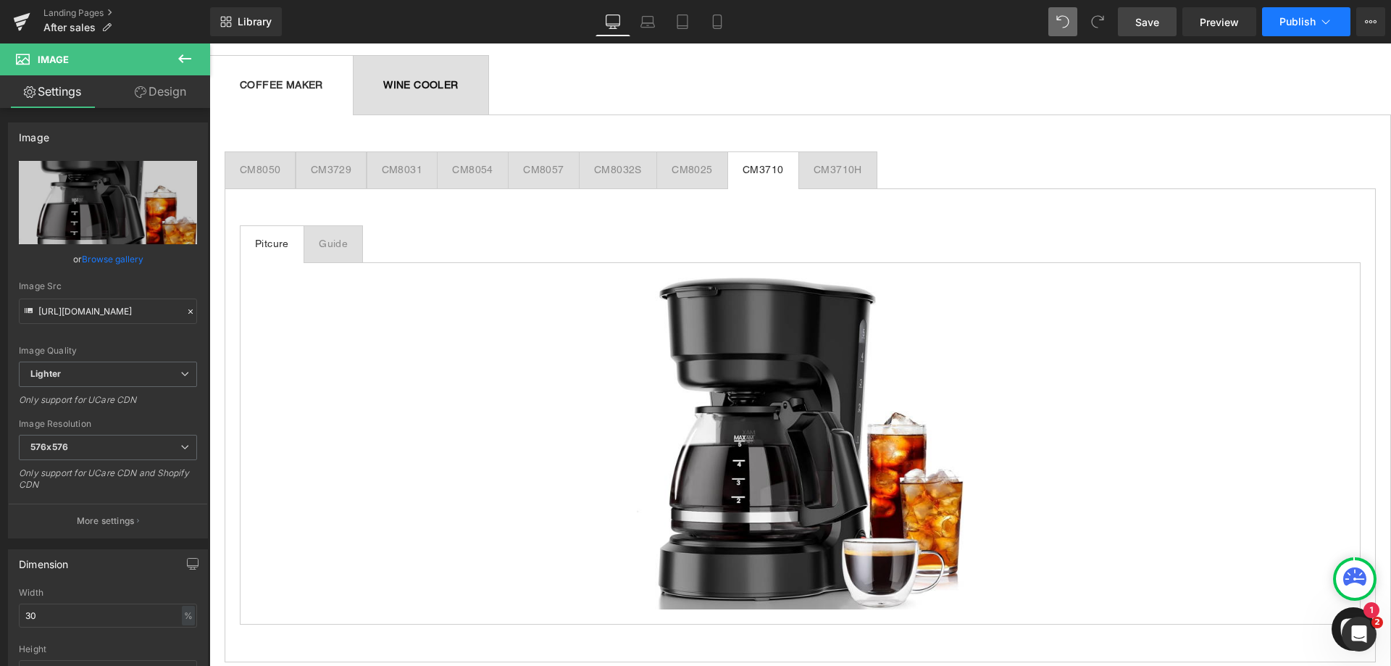
click at [1305, 23] on span "Publish" at bounding box center [1297, 22] width 36 height 12
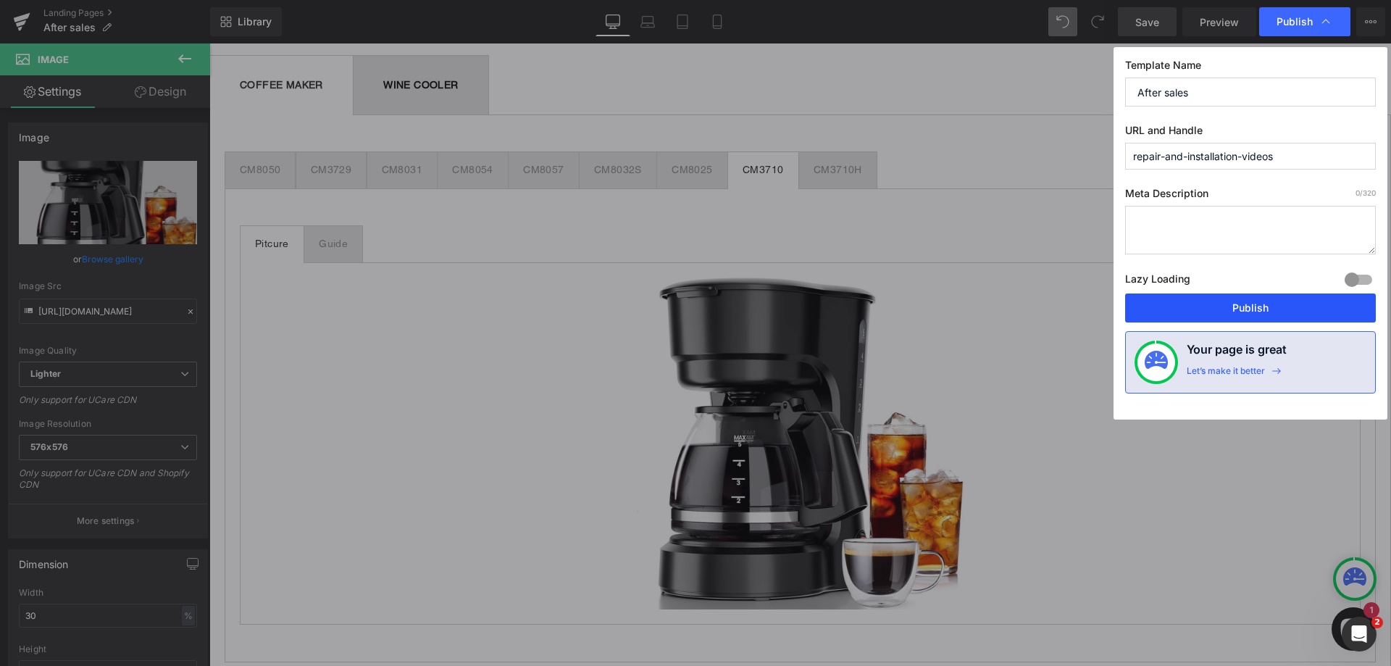
click at [1269, 297] on button "Publish" at bounding box center [1250, 307] width 251 height 29
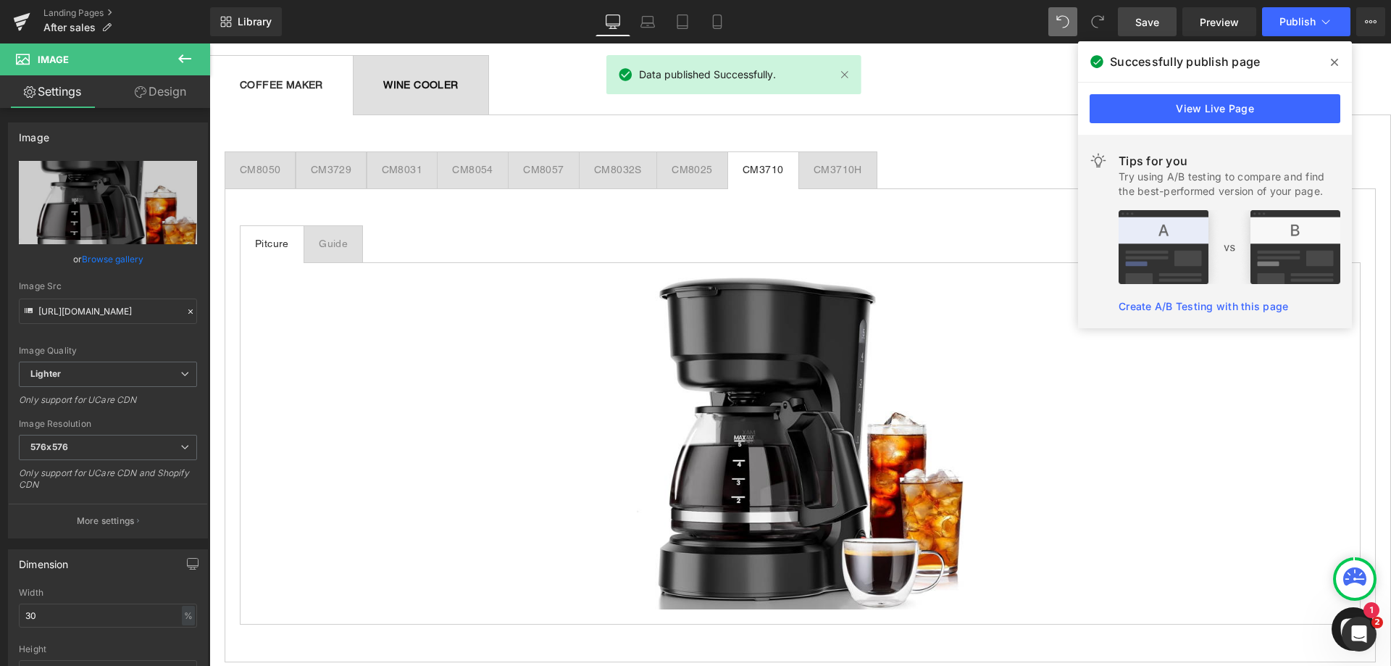
click at [1336, 64] on icon at bounding box center [1334, 62] width 7 height 7
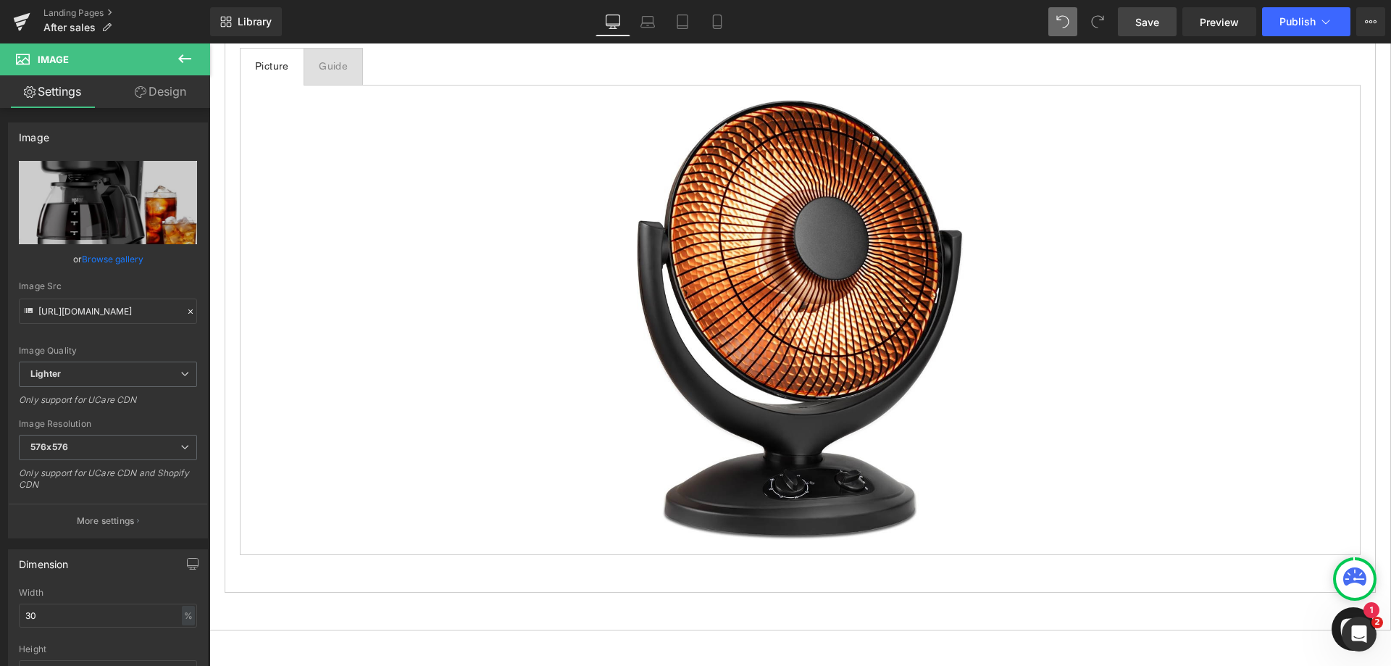
scroll to position [1521, 0]
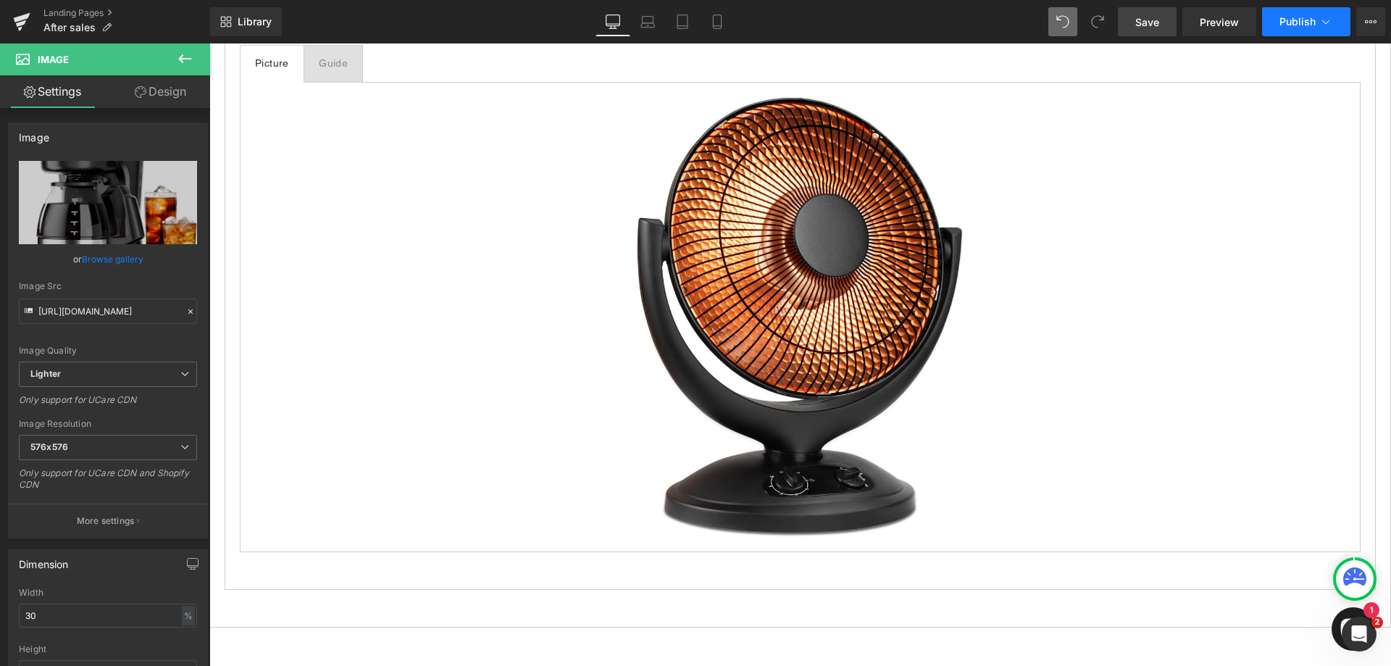
click at [1315, 20] on button "Publish" at bounding box center [1306, 21] width 88 height 29
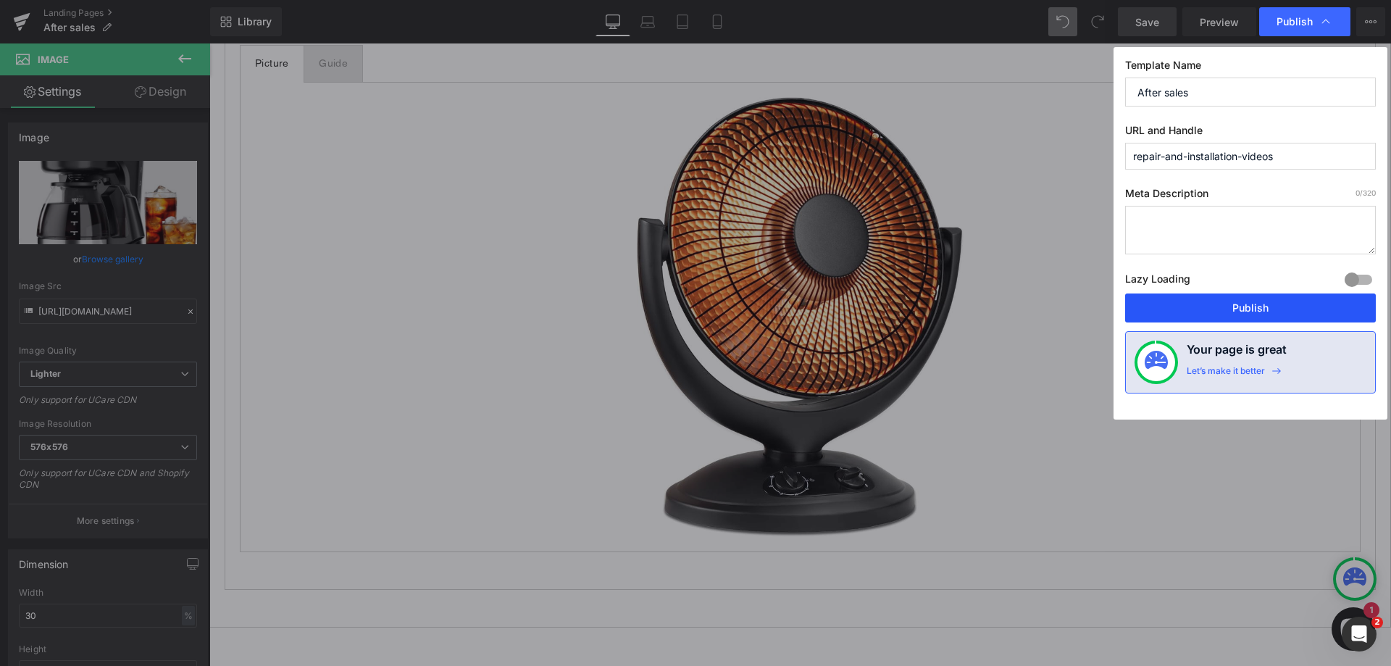
click at [1273, 304] on button "Publish" at bounding box center [1250, 307] width 251 height 29
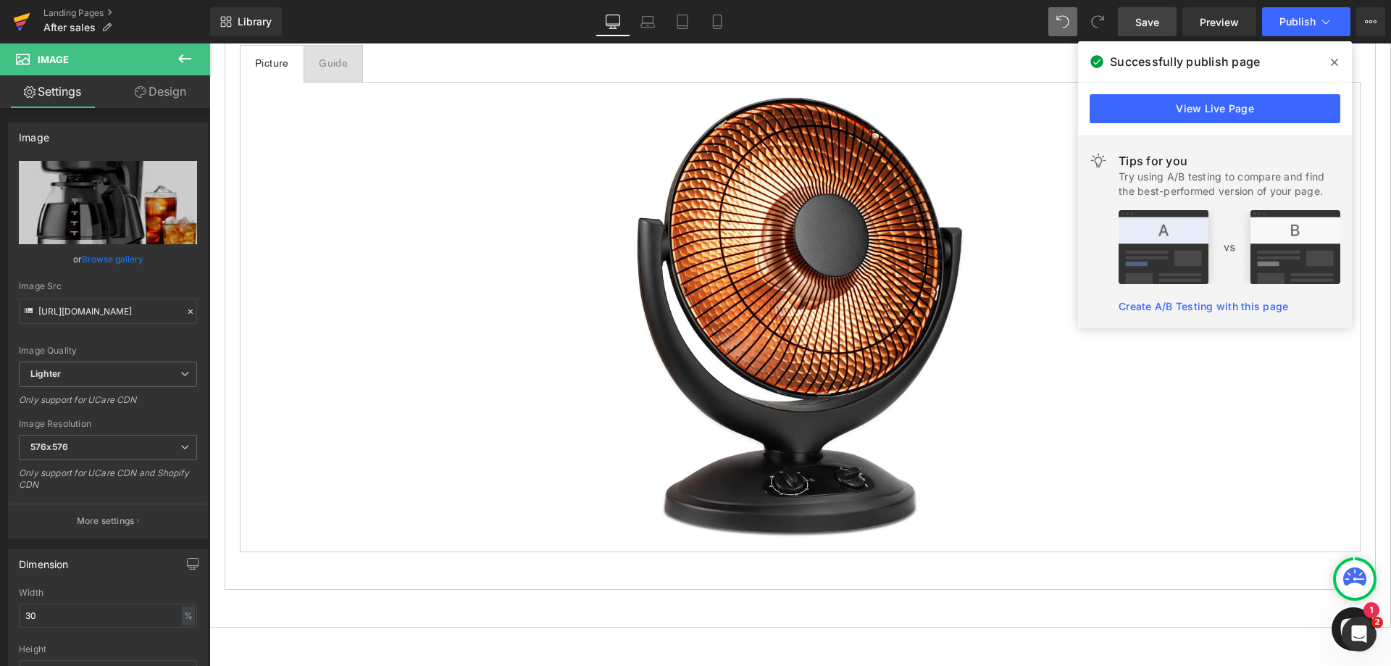
click at [24, 17] on icon at bounding box center [22, 17] width 17 height 9
